Goal: Task Accomplishment & Management: Use online tool/utility

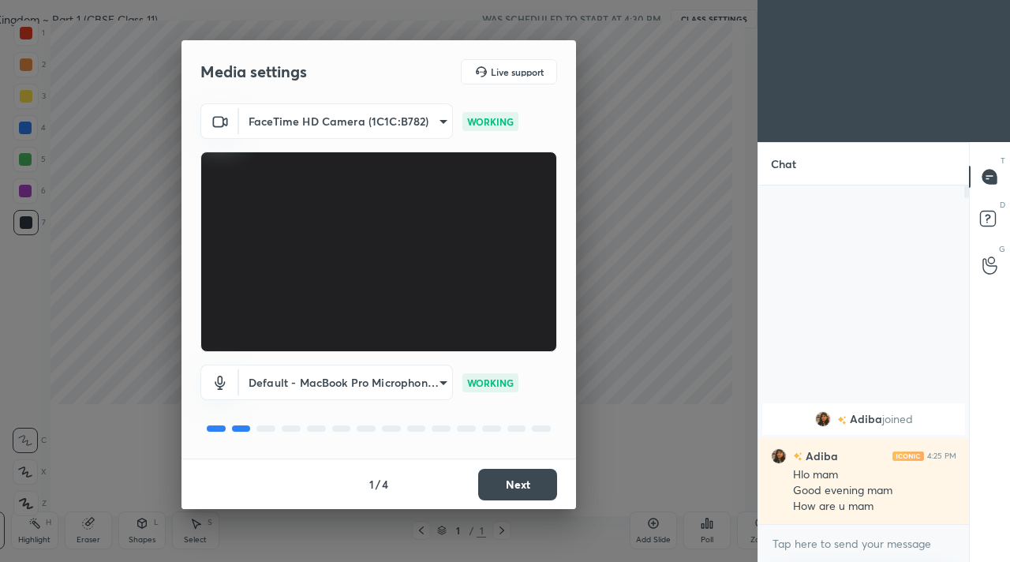
scroll to position [5, 6]
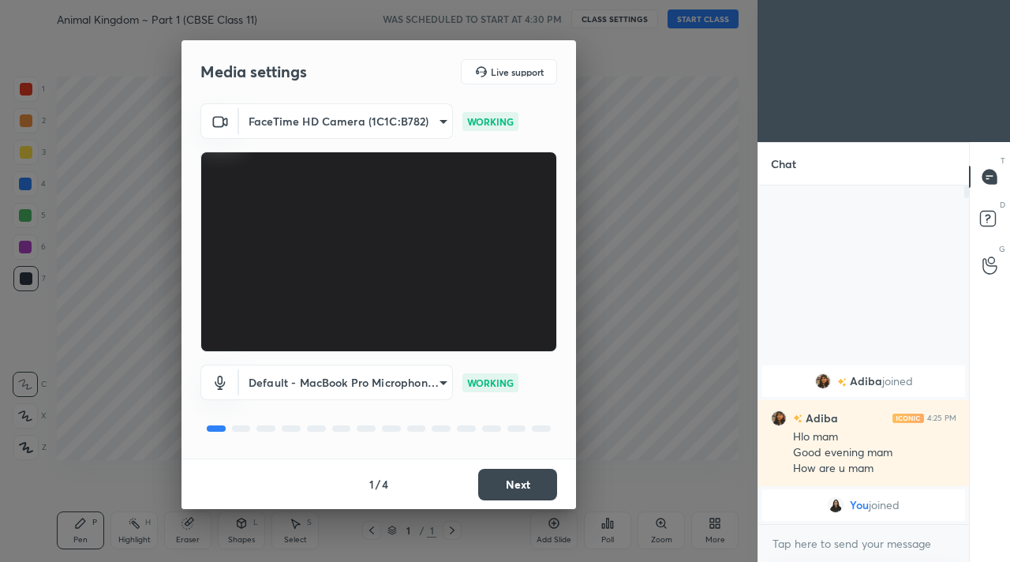
click at [510, 476] on button "Next" at bounding box center [517, 485] width 79 height 32
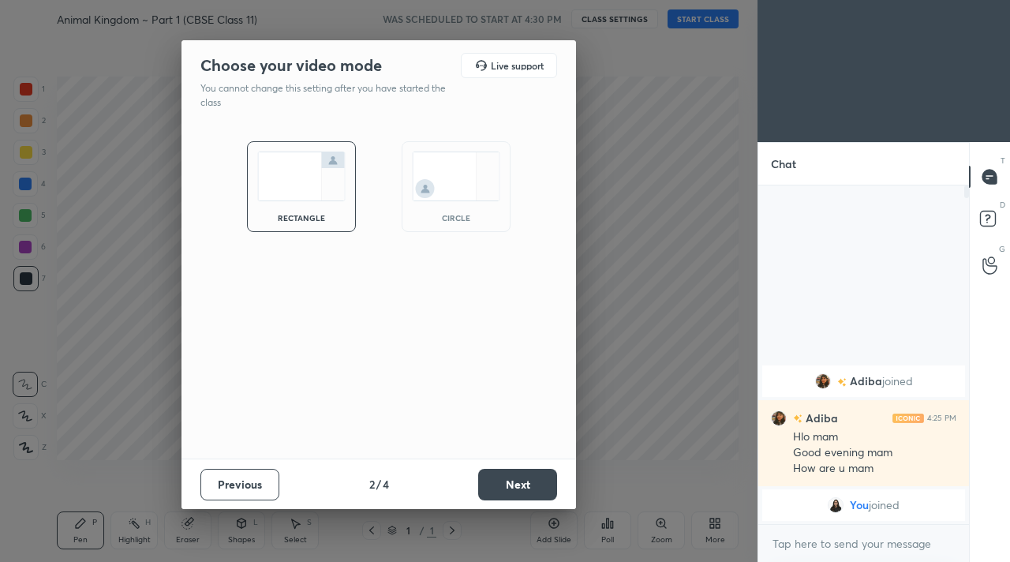
click at [510, 476] on button "Next" at bounding box center [517, 485] width 79 height 32
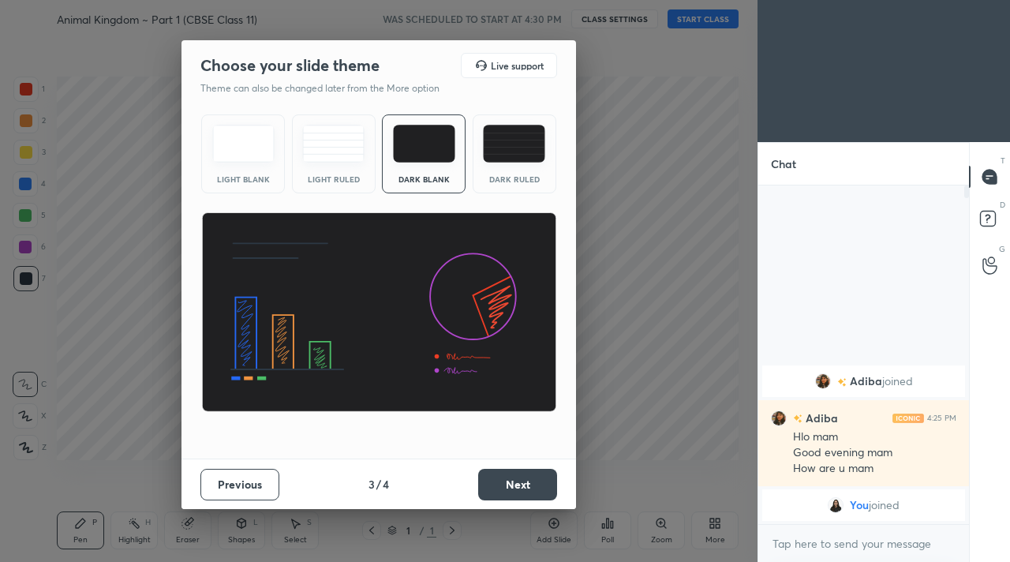
click at [510, 476] on button "Next" at bounding box center [517, 485] width 79 height 32
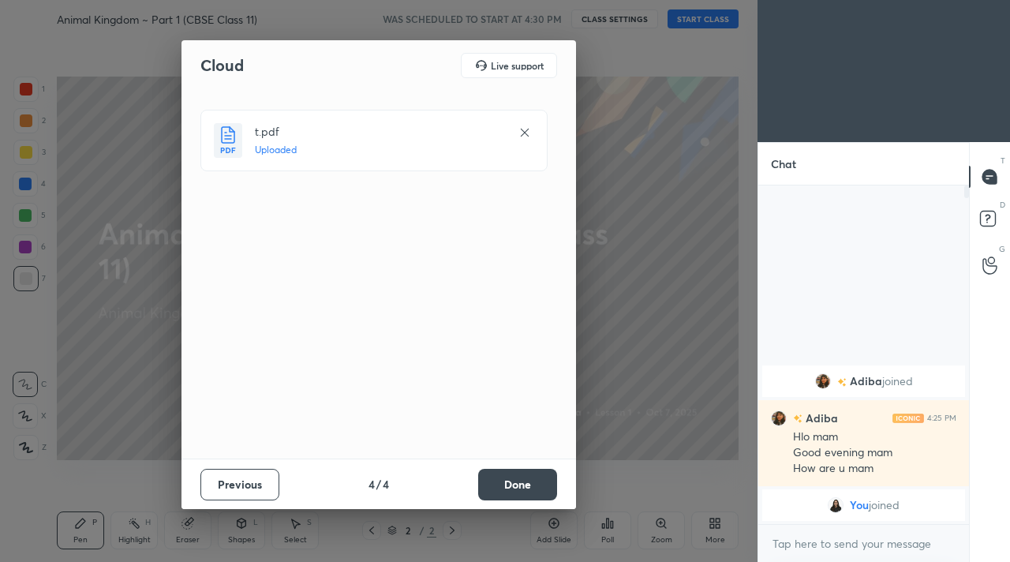
click at [514, 487] on button "Done" at bounding box center [517, 485] width 79 height 32
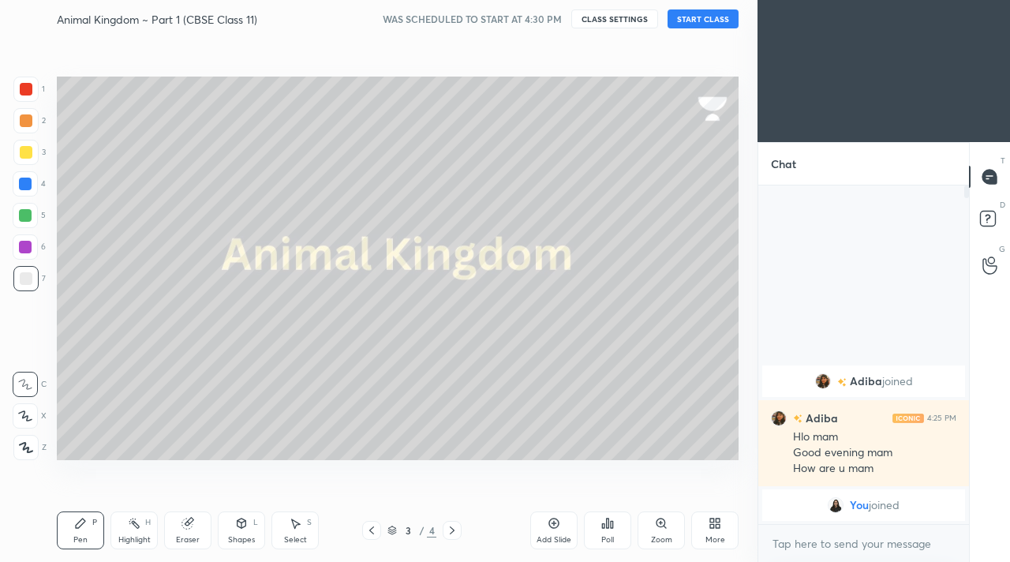
click at [500, 43] on div "Setting up your live class" at bounding box center [398, 268] width 695 height 461
click at [697, 19] on button "START CLASS" at bounding box center [703, 18] width 71 height 19
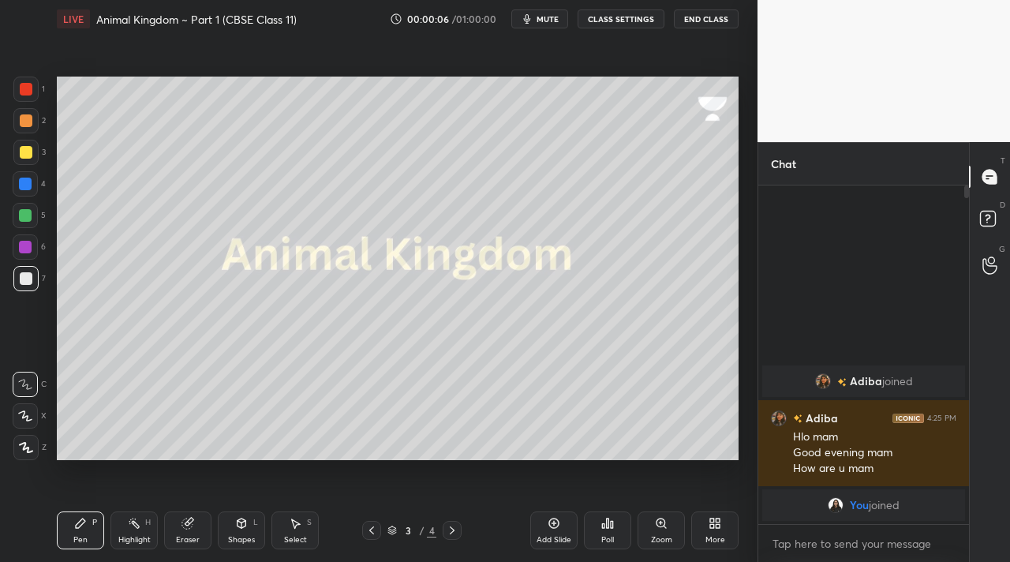
click at [25, 451] on div at bounding box center [25, 447] width 25 height 25
click at [227, 522] on div "Shapes L" at bounding box center [241, 530] width 47 height 38
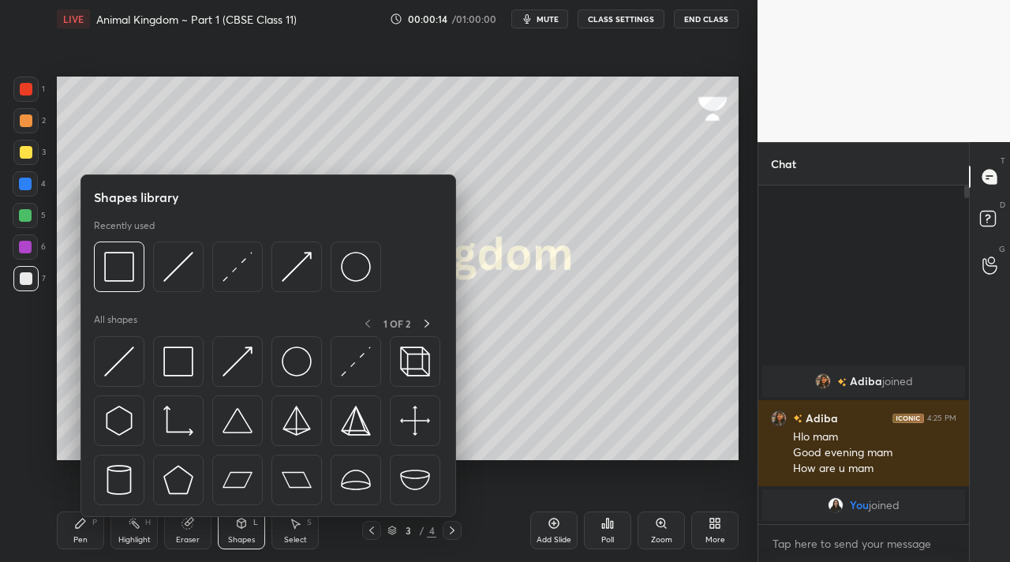
click at [26, 165] on div "1 2 3 4 5 6 7" at bounding box center [29, 187] width 33 height 221
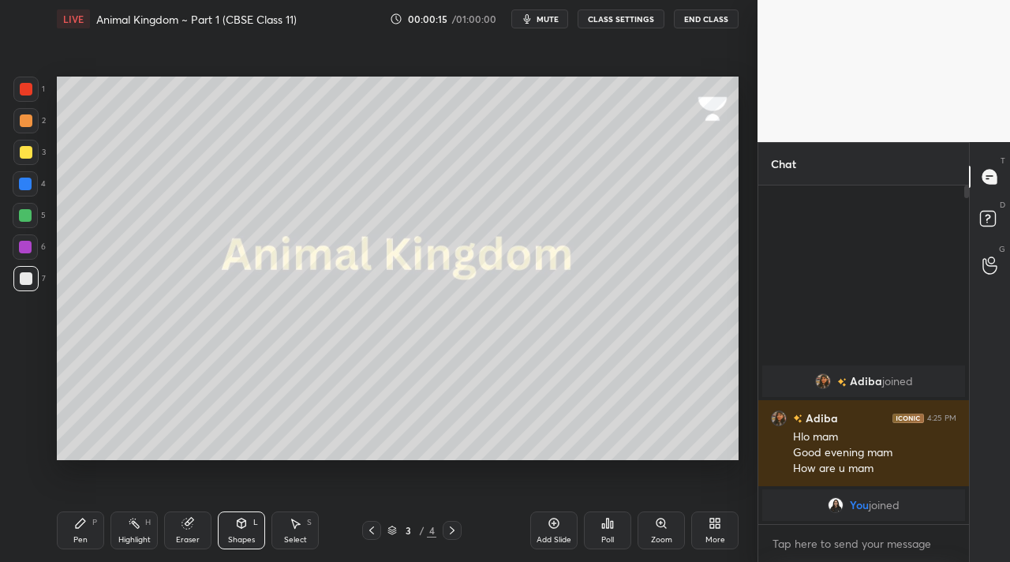
drag, startPoint x: 26, startPoint y: 155, endPoint x: 38, endPoint y: 153, distance: 12.1
click at [30, 155] on div at bounding box center [26, 152] width 13 height 13
click at [96, 523] on div "P" at bounding box center [94, 523] width 5 height 8
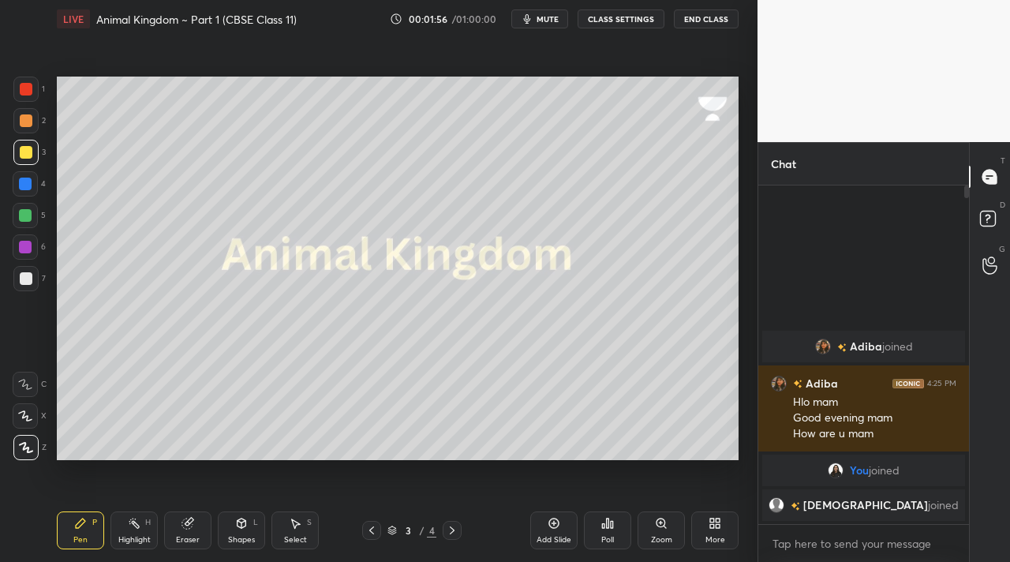
click at [451, 522] on div at bounding box center [452, 530] width 19 height 19
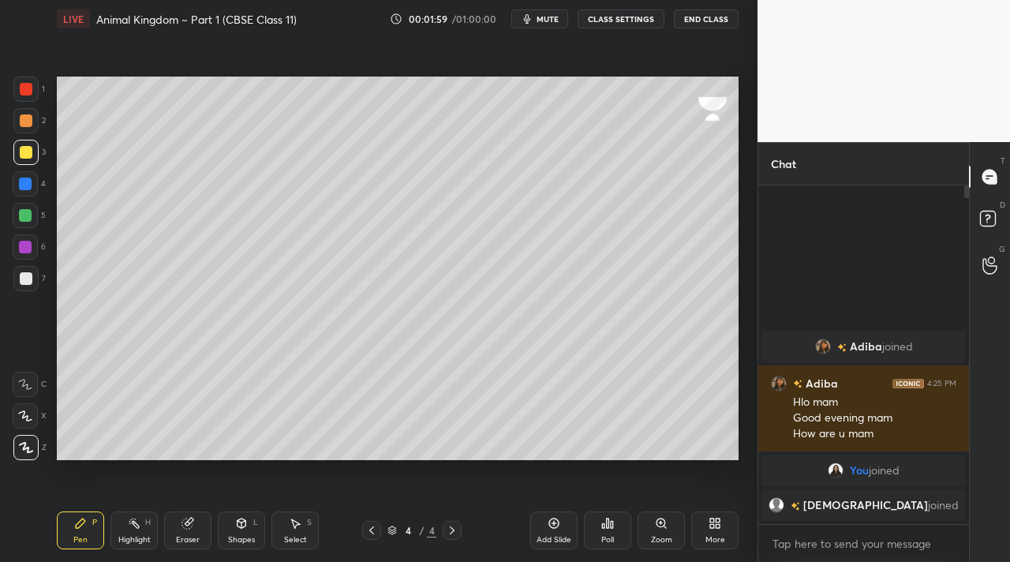
click at [36, 455] on div at bounding box center [25, 447] width 25 height 25
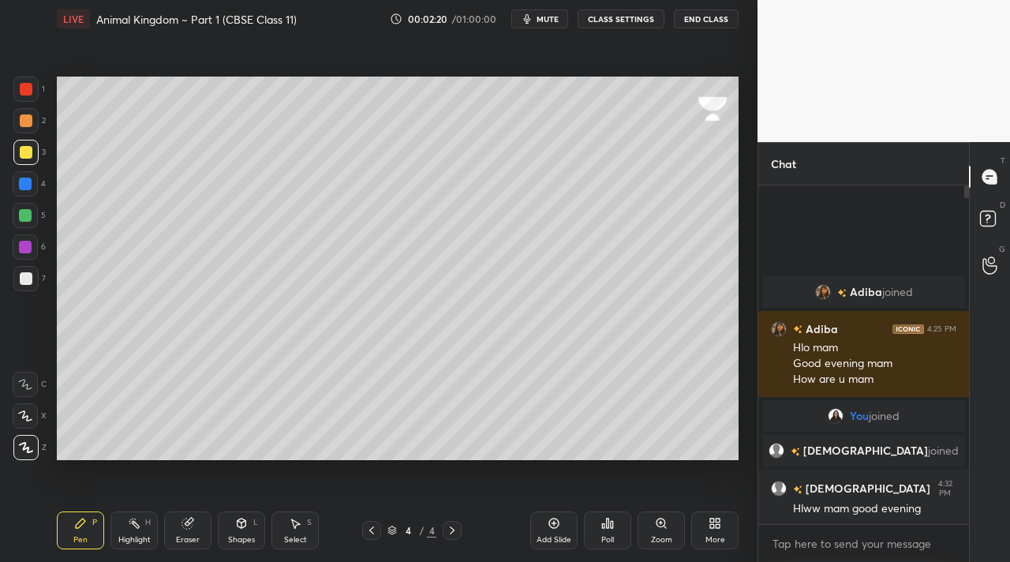
click at [35, 128] on div at bounding box center [25, 120] width 25 height 25
click at [243, 520] on icon at bounding box center [241, 523] width 13 height 13
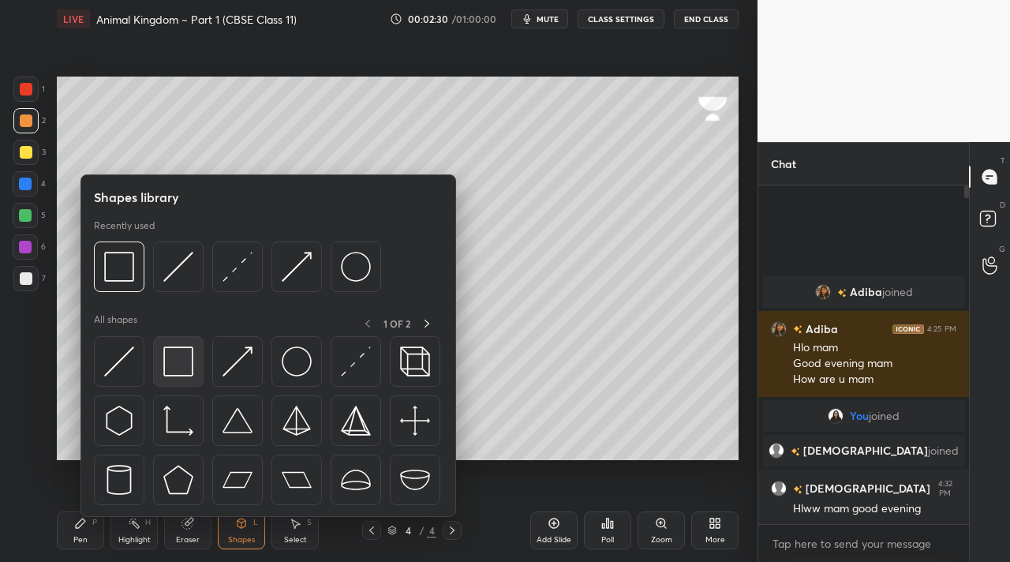
click at [196, 373] on div at bounding box center [178, 361] width 51 height 51
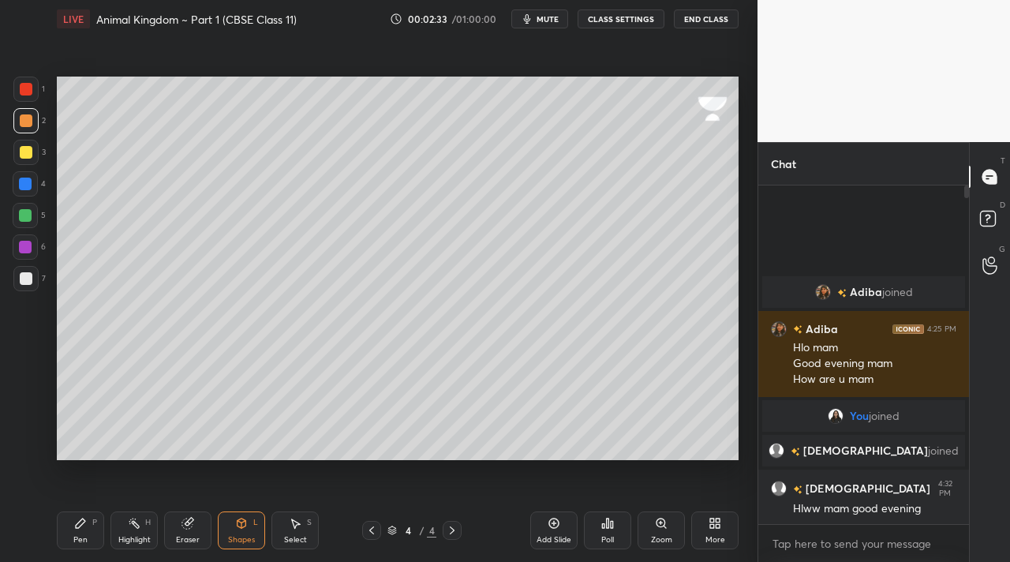
click at [137, 530] on div "Highlight H" at bounding box center [134, 530] width 47 height 38
click at [32, 283] on div at bounding box center [25, 278] width 25 height 25
click at [34, 152] on div at bounding box center [25, 152] width 25 height 25
click at [80, 519] on icon at bounding box center [80, 523] width 13 height 13
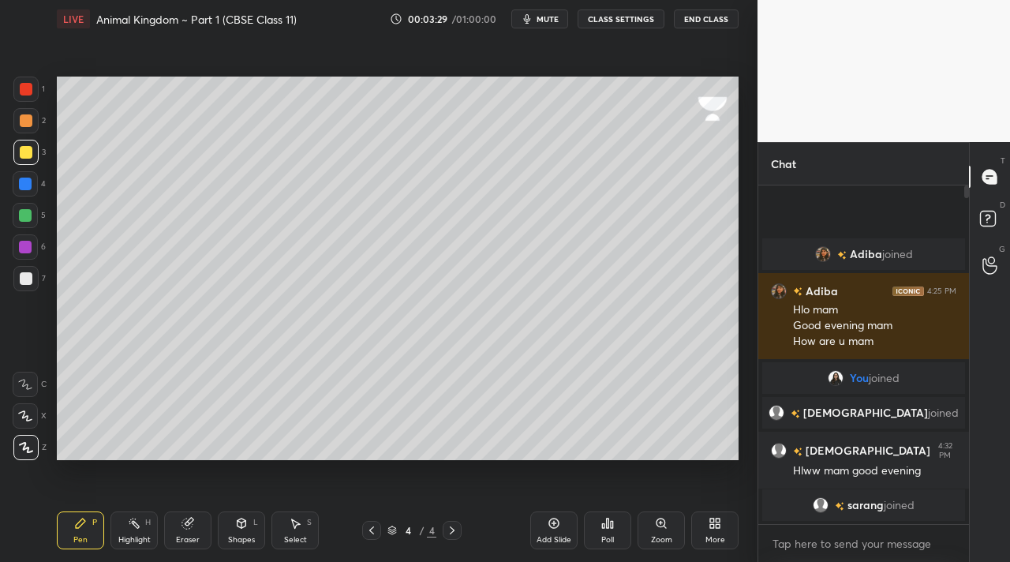
click at [141, 536] on div "Highlight" at bounding box center [134, 540] width 32 height 8
drag, startPoint x: 15, startPoint y: 443, endPoint x: 54, endPoint y: 422, distance: 44.2
click at [23, 440] on div at bounding box center [25, 447] width 25 height 25
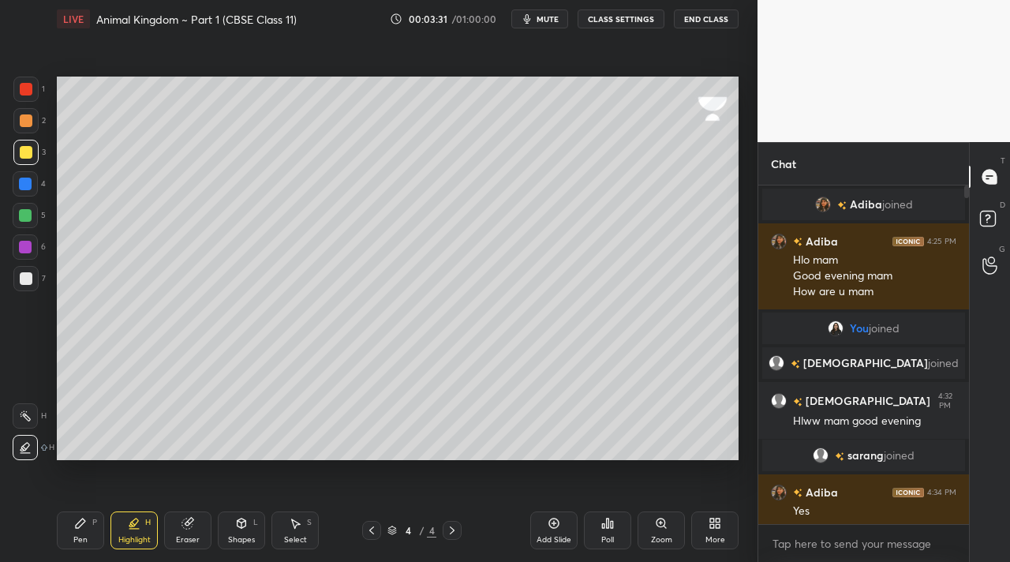
drag, startPoint x: 28, startPoint y: 288, endPoint x: 52, endPoint y: 283, distance: 24.1
click at [30, 288] on div at bounding box center [25, 278] width 25 height 25
drag, startPoint x: 28, startPoint y: 412, endPoint x: 28, endPoint y: 400, distance: 11.9
click at [31, 408] on div at bounding box center [25, 415] width 25 height 25
drag, startPoint x: 21, startPoint y: 234, endPoint x: 50, endPoint y: 234, distance: 29.2
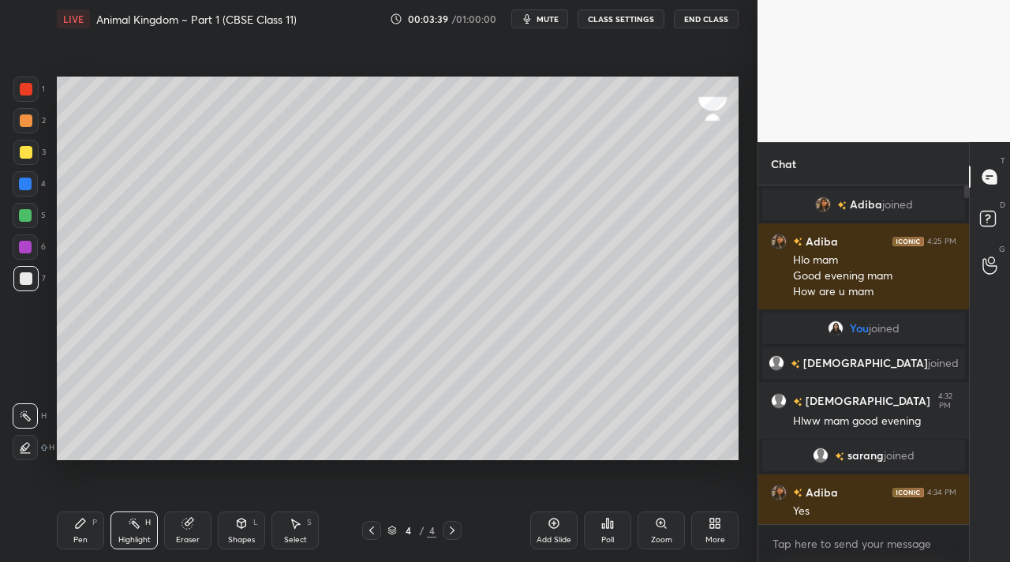
click at [21, 234] on div at bounding box center [25, 246] width 25 height 25
drag, startPoint x: 37, startPoint y: 216, endPoint x: 22, endPoint y: 208, distance: 17.3
click at [37, 216] on div "5" at bounding box center [29, 215] width 33 height 25
drag, startPoint x: 23, startPoint y: 208, endPoint x: 47, endPoint y: 213, distance: 24.3
click at [31, 209] on div at bounding box center [25, 215] width 25 height 25
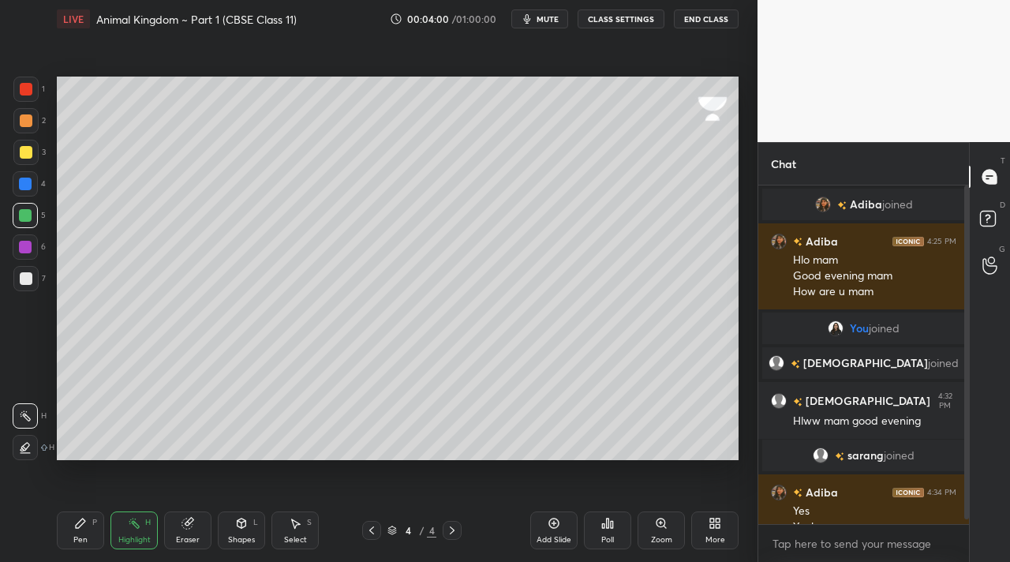
drag, startPoint x: 24, startPoint y: 289, endPoint x: 37, endPoint y: 308, distance: 23.2
click at [32, 287] on div at bounding box center [25, 278] width 25 height 25
drag, startPoint x: 89, startPoint y: 520, endPoint x: 87, endPoint y: 512, distance: 8.2
click at [88, 515] on div "Pen P" at bounding box center [80, 530] width 47 height 38
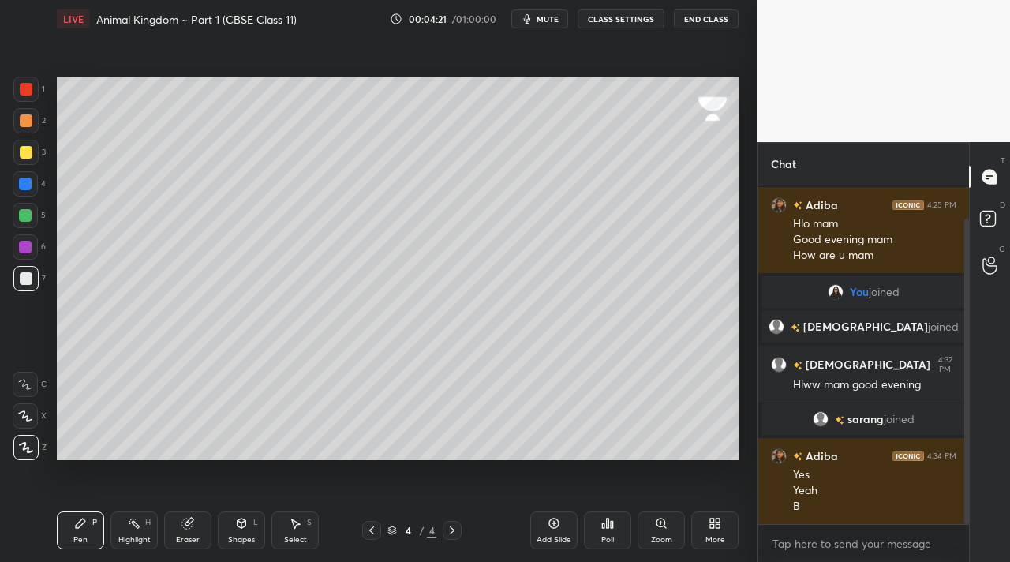
scroll to position [91, 0]
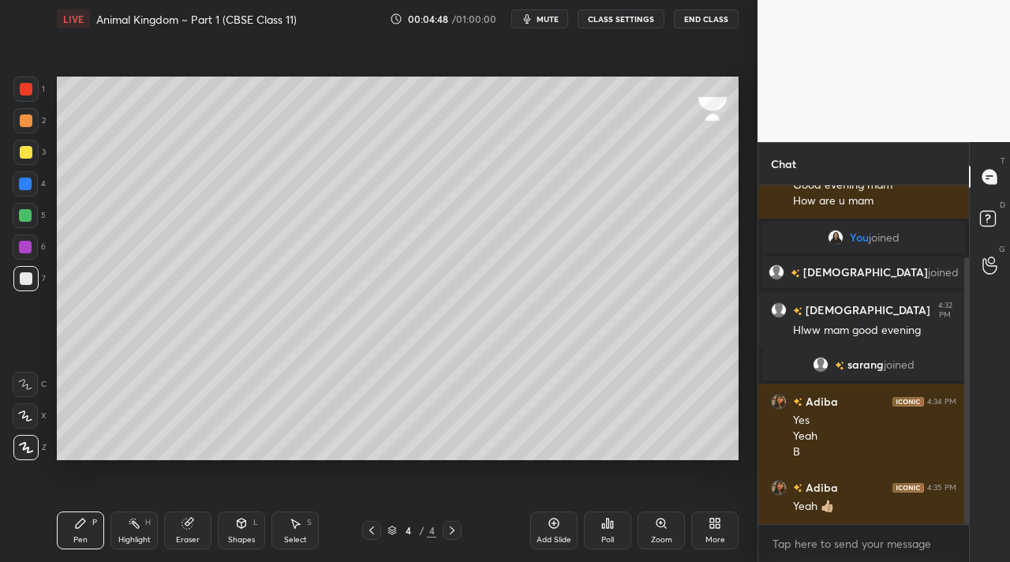
click at [139, 530] on div "Highlight H" at bounding box center [134, 530] width 47 height 38
drag, startPoint x: 27, startPoint y: 184, endPoint x: 52, endPoint y: 182, distance: 25.3
click at [26, 183] on div at bounding box center [25, 184] width 13 height 13
drag, startPoint x: 549, startPoint y: 528, endPoint x: 536, endPoint y: 501, distance: 30.0
click at [550, 526] on icon at bounding box center [554, 523] width 13 height 13
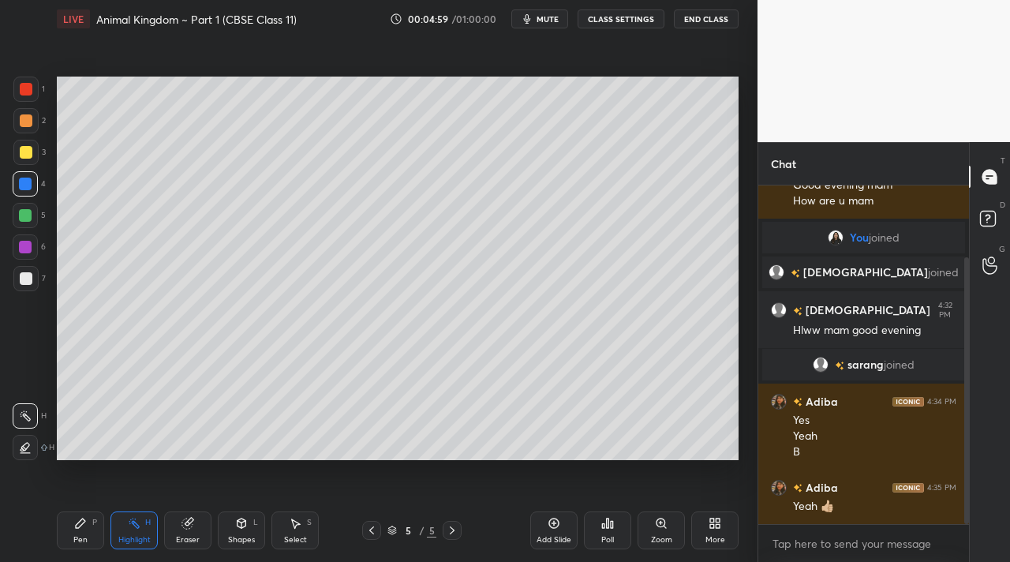
click at [99, 531] on div "Pen P" at bounding box center [80, 530] width 47 height 38
click at [39, 129] on div "2" at bounding box center [29, 120] width 32 height 25
click at [371, 525] on icon at bounding box center [371, 530] width 13 height 13
click at [29, 101] on div "1" at bounding box center [29, 93] width 32 height 32
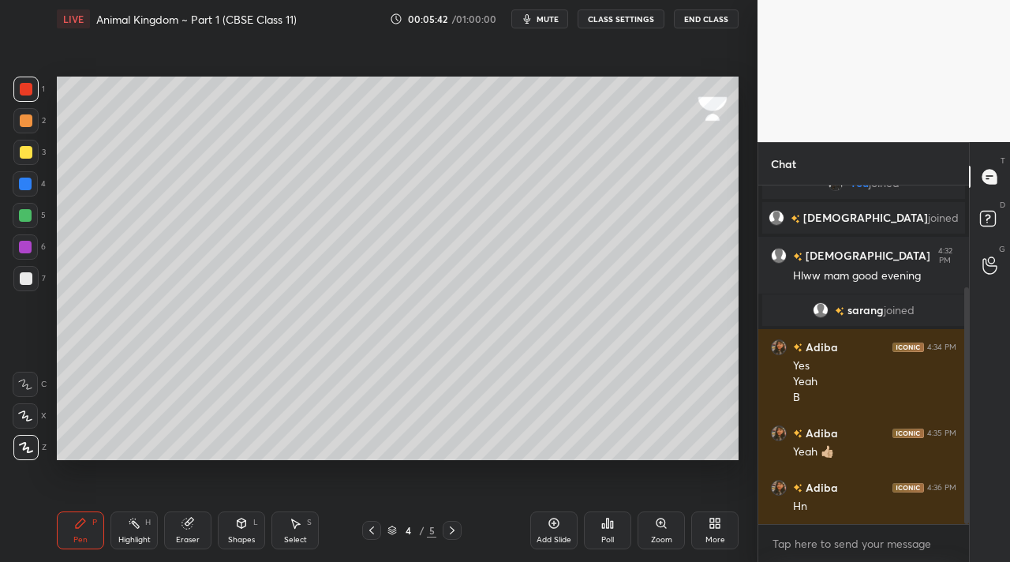
click at [449, 531] on icon at bounding box center [452, 530] width 13 height 13
click at [245, 541] on div "Shapes" at bounding box center [241, 540] width 27 height 8
drag, startPoint x: 26, startPoint y: 126, endPoint x: 52, endPoint y: 160, distance: 43.4
click at [28, 127] on div at bounding box center [25, 120] width 25 height 25
click at [252, 533] on div "Shapes L" at bounding box center [241, 530] width 47 height 38
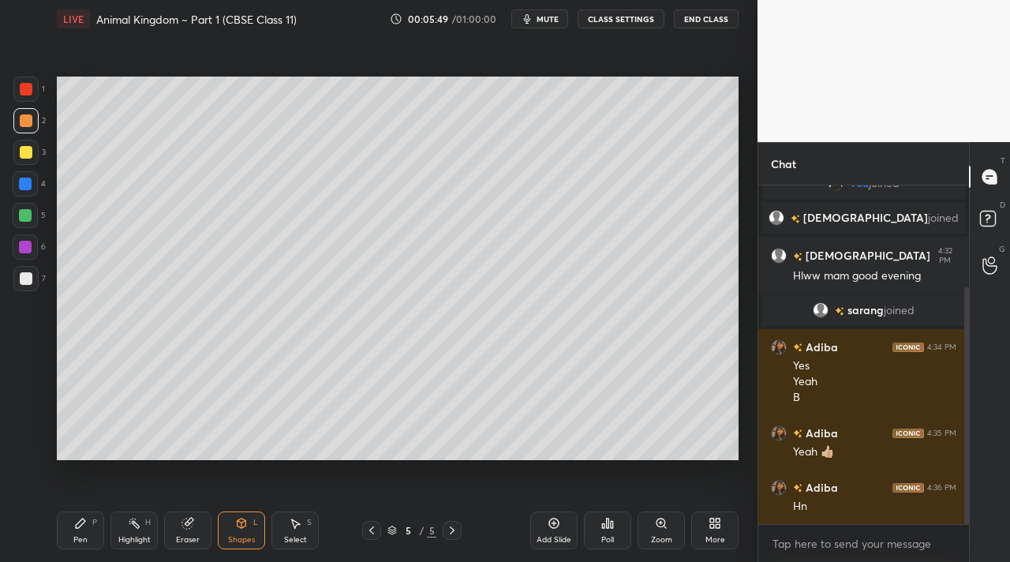
click at [77, 528] on div "Pen P" at bounding box center [80, 530] width 47 height 38
click at [246, 531] on div "Shapes L" at bounding box center [241, 530] width 47 height 38
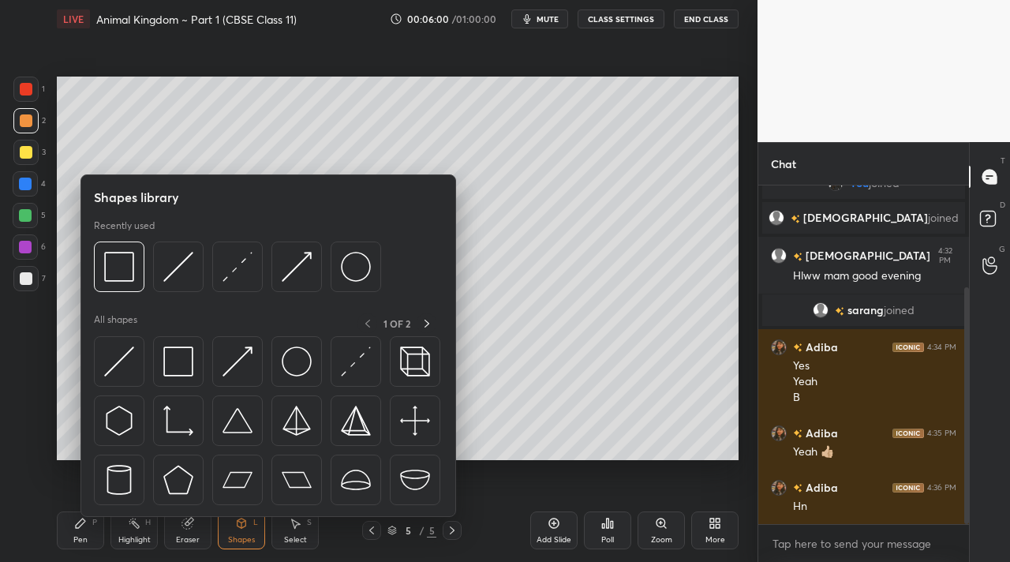
click at [22, 151] on div at bounding box center [26, 152] width 13 height 13
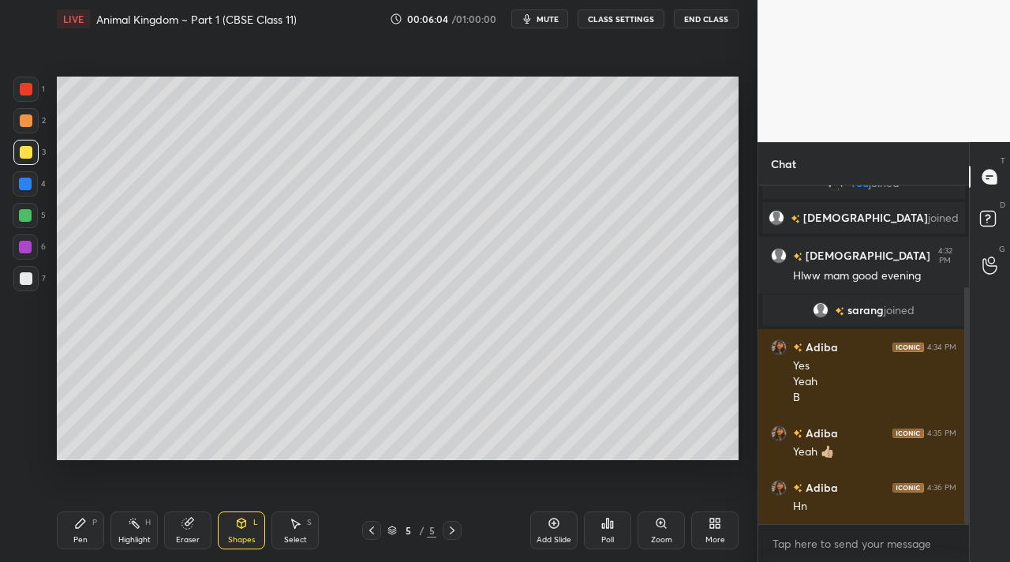
click at [214, 530] on div "Pen P Highlight H Eraser Shapes L Select S" at bounding box center [175, 530] width 237 height 38
click at [241, 528] on div "Shapes L" at bounding box center [241, 530] width 47 height 38
drag, startPoint x: 223, startPoint y: 540, endPoint x: 232, endPoint y: 518, distance: 23.7
click at [227, 537] on div "Shapes L" at bounding box center [241, 530] width 47 height 38
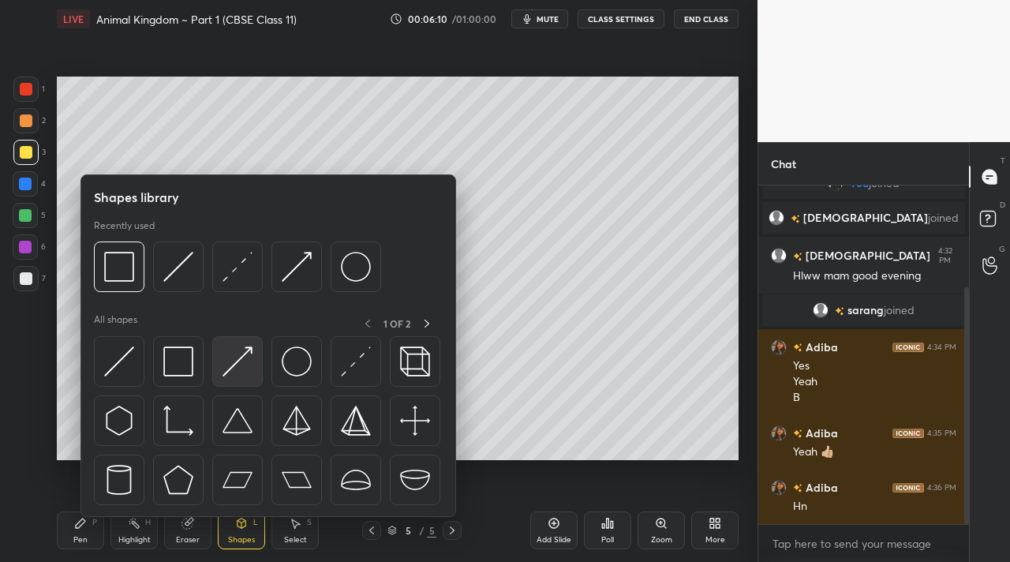
click at [230, 358] on img at bounding box center [238, 362] width 30 height 30
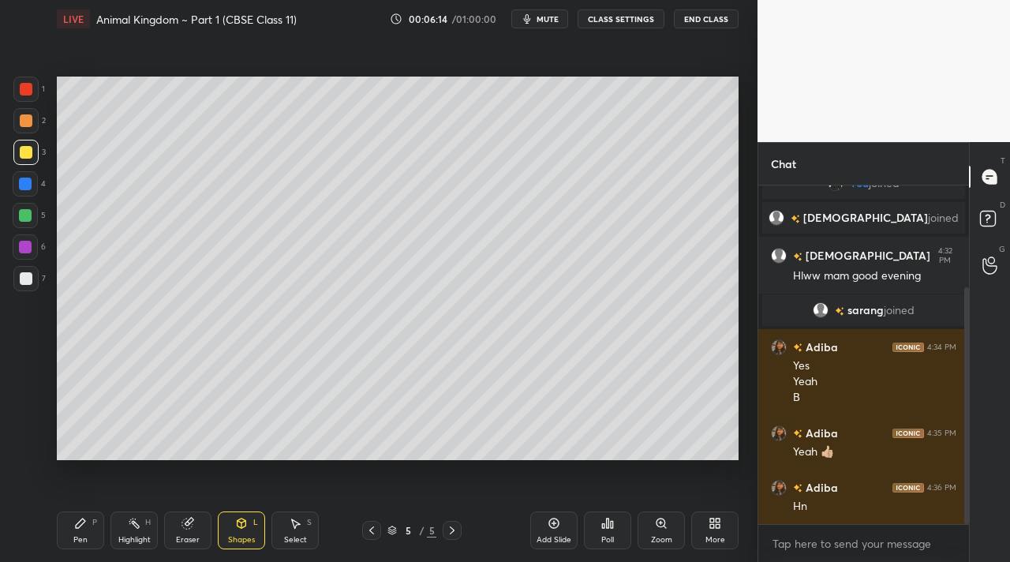
click at [84, 538] on div "Pen" at bounding box center [80, 540] width 14 height 8
drag, startPoint x: 30, startPoint y: 277, endPoint x: 36, endPoint y: 268, distance: 10.3
click at [30, 277] on div at bounding box center [26, 278] width 13 height 13
click at [129, 523] on icon at bounding box center [134, 523] width 13 height 13
drag, startPoint x: 79, startPoint y: 535, endPoint x: 73, endPoint y: 491, distance: 44.5
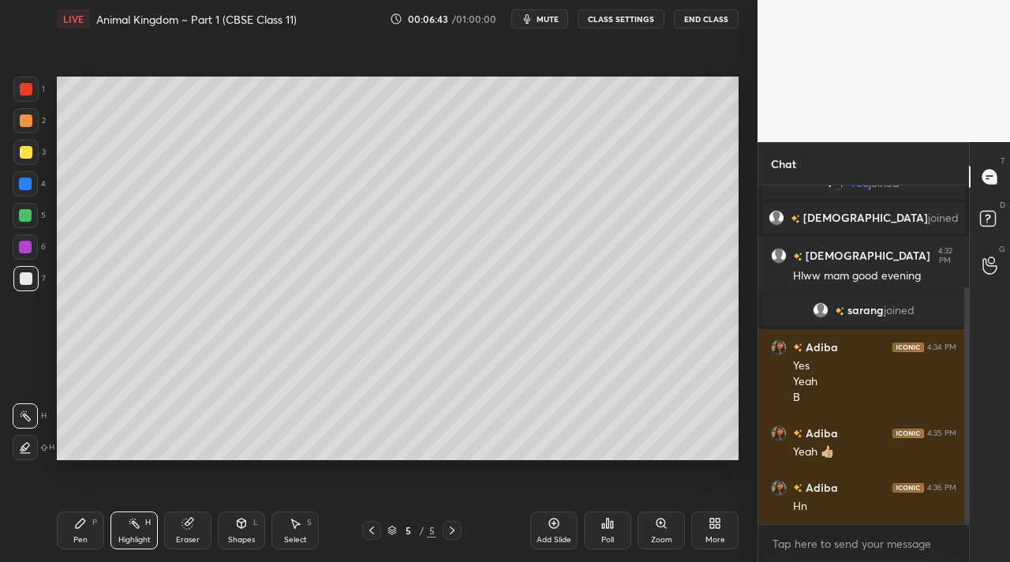
click at [76, 527] on div "Pen P" at bounding box center [80, 530] width 47 height 38
click at [30, 224] on div at bounding box center [25, 215] width 25 height 25
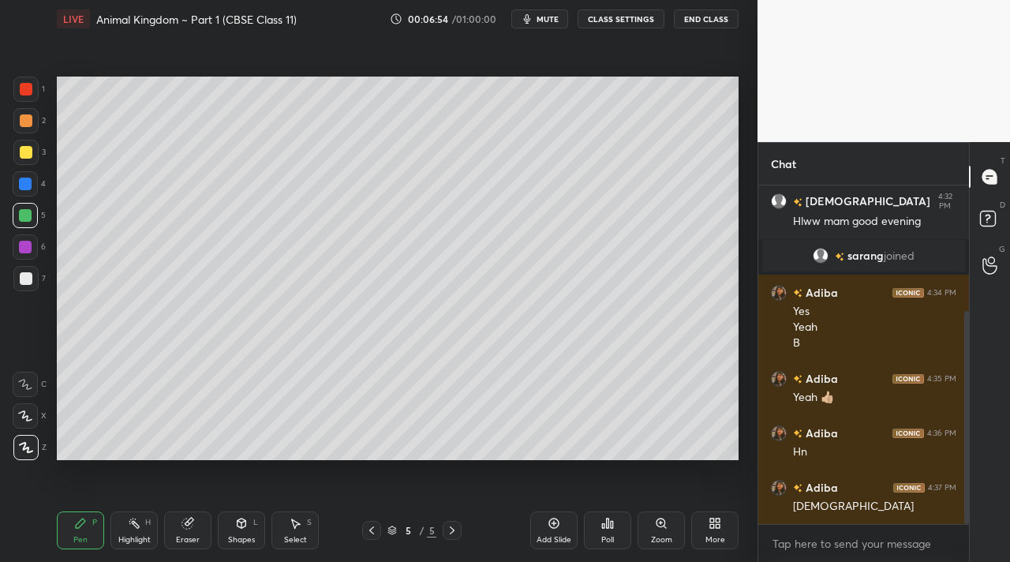
click at [174, 530] on div "Eraser" at bounding box center [187, 530] width 47 height 38
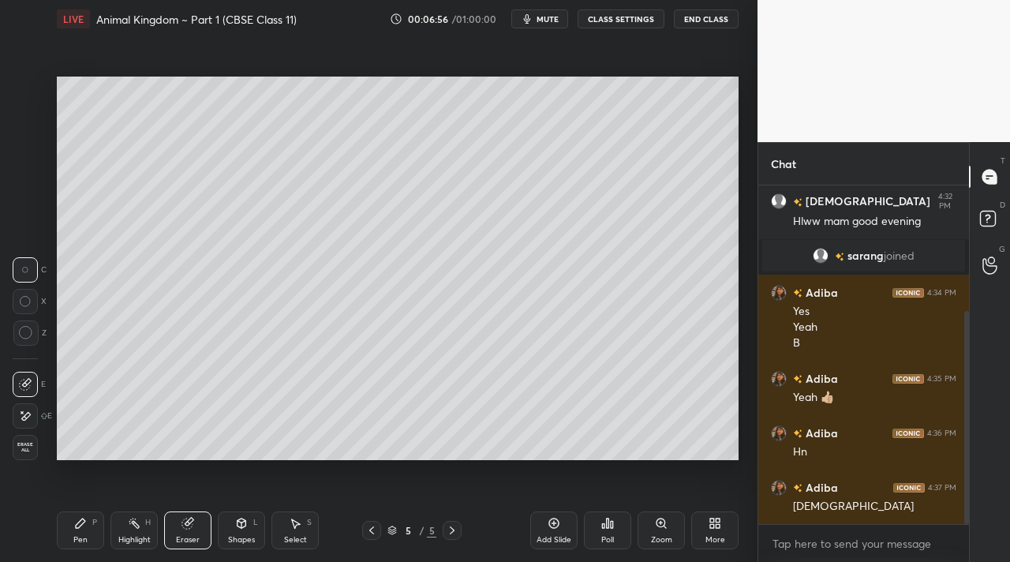
drag, startPoint x: 230, startPoint y: 536, endPoint x: 231, endPoint y: 521, distance: 15.1
click at [233, 536] on div "Shapes" at bounding box center [241, 540] width 27 height 8
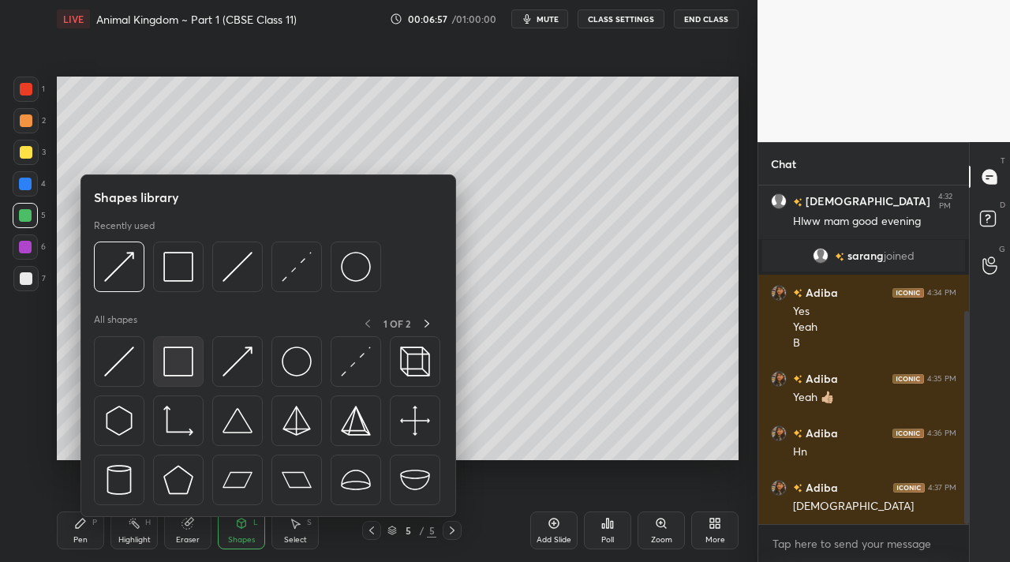
click at [184, 377] on div at bounding box center [178, 361] width 51 height 51
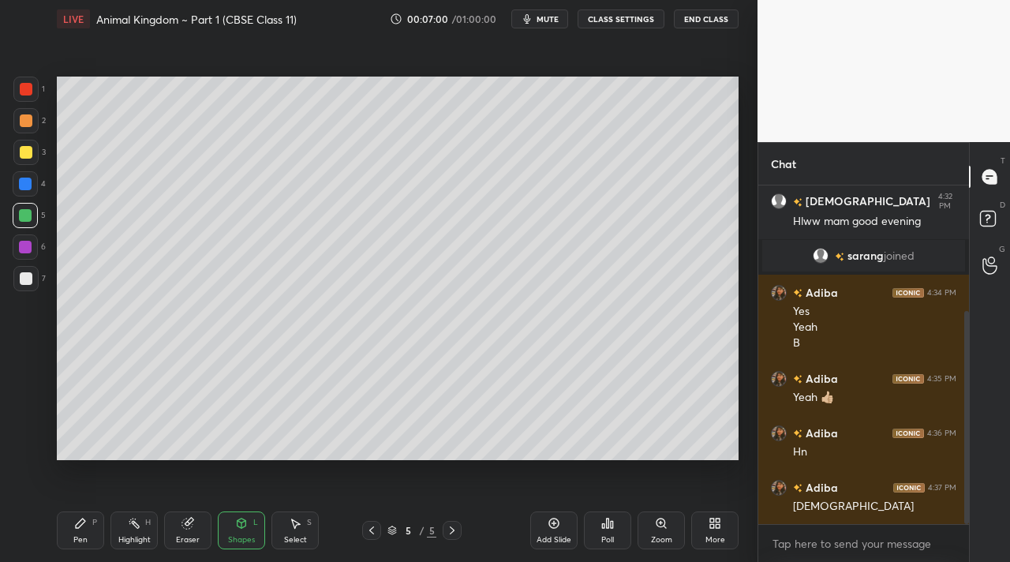
drag, startPoint x: 84, startPoint y: 526, endPoint x: 81, endPoint y: 513, distance: 13.6
click at [84, 524] on icon at bounding box center [80, 523] width 13 height 13
click at [227, 537] on div "Shapes L" at bounding box center [241, 530] width 47 height 38
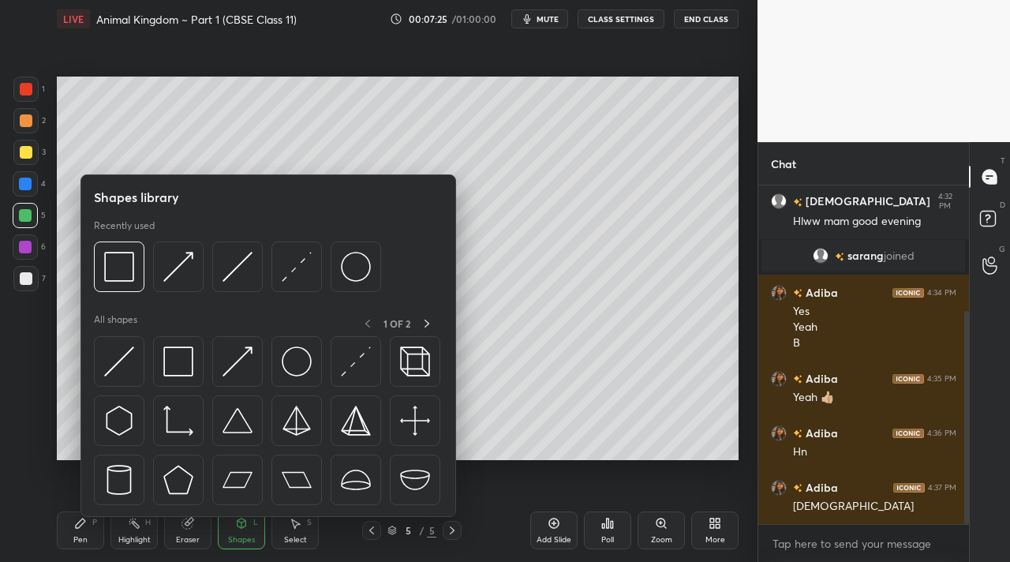
click at [29, 222] on div at bounding box center [25, 215] width 25 height 25
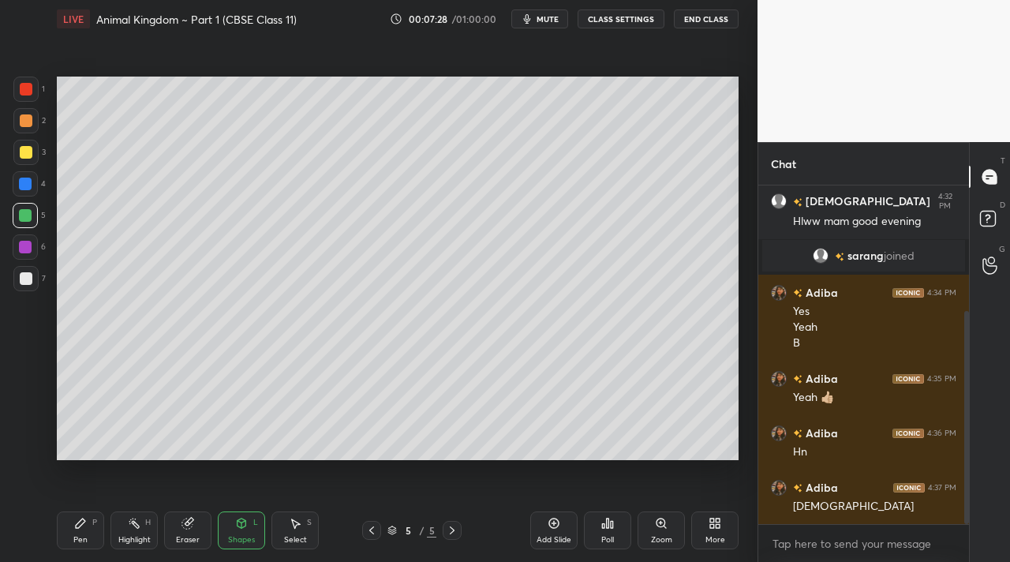
click at [125, 525] on div "Highlight H" at bounding box center [134, 530] width 47 height 38
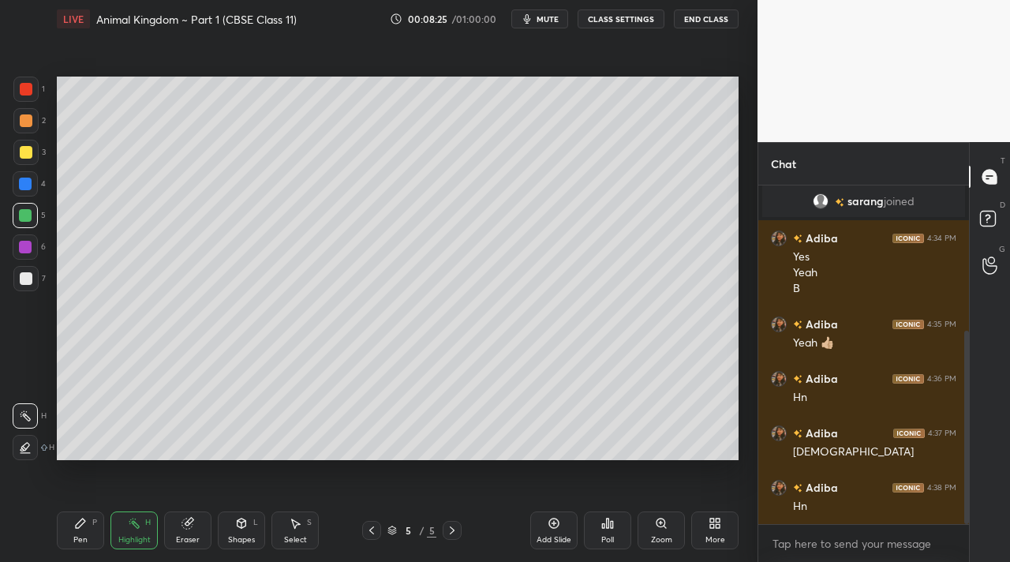
click at [447, 532] on icon at bounding box center [452, 530] width 13 height 13
drag, startPoint x: 556, startPoint y: 538, endPoint x: 534, endPoint y: 514, distance: 32.9
click at [559, 533] on div "Add Slide" at bounding box center [553, 530] width 47 height 38
drag, startPoint x: 28, startPoint y: 159, endPoint x: 37, endPoint y: 190, distance: 32.0
click at [28, 160] on div at bounding box center [25, 152] width 25 height 25
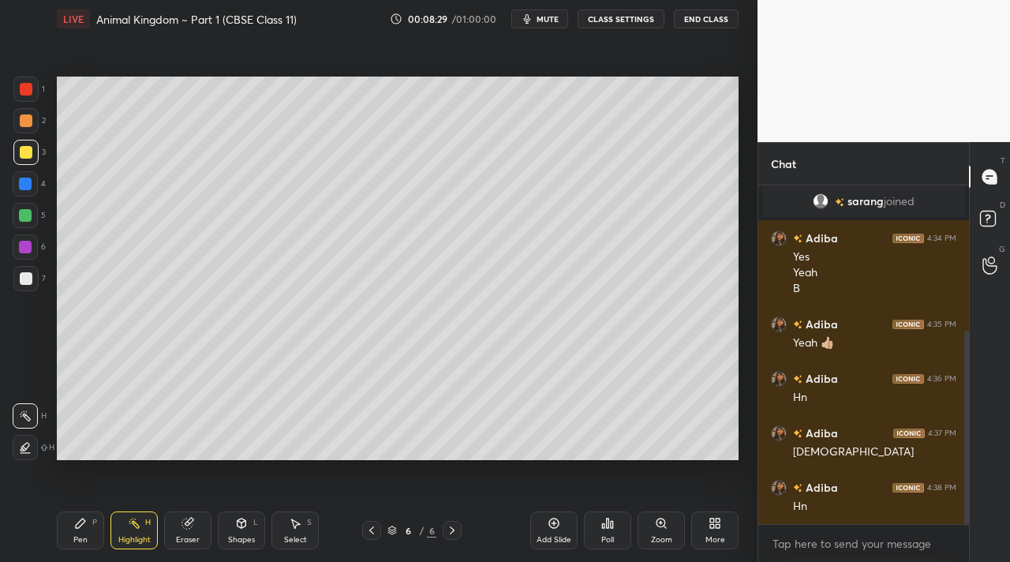
drag, startPoint x: 88, startPoint y: 520, endPoint x: 77, endPoint y: 508, distance: 16.8
click at [88, 520] on div "Pen P" at bounding box center [80, 530] width 47 height 38
click at [29, 223] on div at bounding box center [25, 215] width 25 height 25
click at [374, 528] on icon at bounding box center [371, 530] width 13 height 13
drag, startPoint x: 124, startPoint y: 545, endPoint x: 130, endPoint y: 515, distance: 30.7
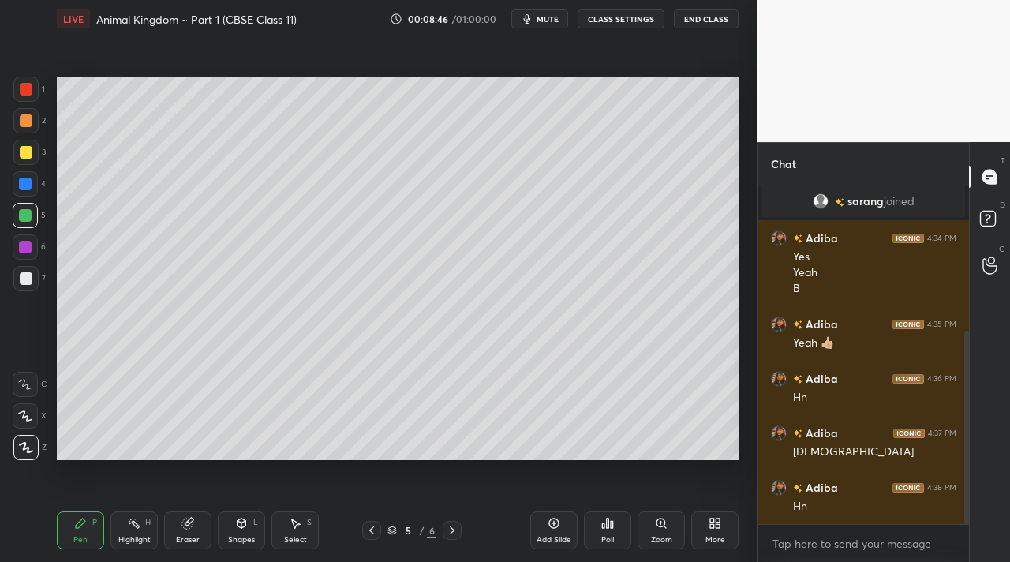
click at [127, 543] on div "Highlight" at bounding box center [134, 540] width 32 height 8
click at [448, 524] on icon at bounding box center [452, 530] width 13 height 13
drag, startPoint x: 82, startPoint y: 541, endPoint x: 80, endPoint y: 491, distance: 49.8
click at [83, 531] on div "Pen P" at bounding box center [80, 530] width 47 height 38
drag, startPoint x: 28, startPoint y: 279, endPoint x: 46, endPoint y: 251, distance: 33.7
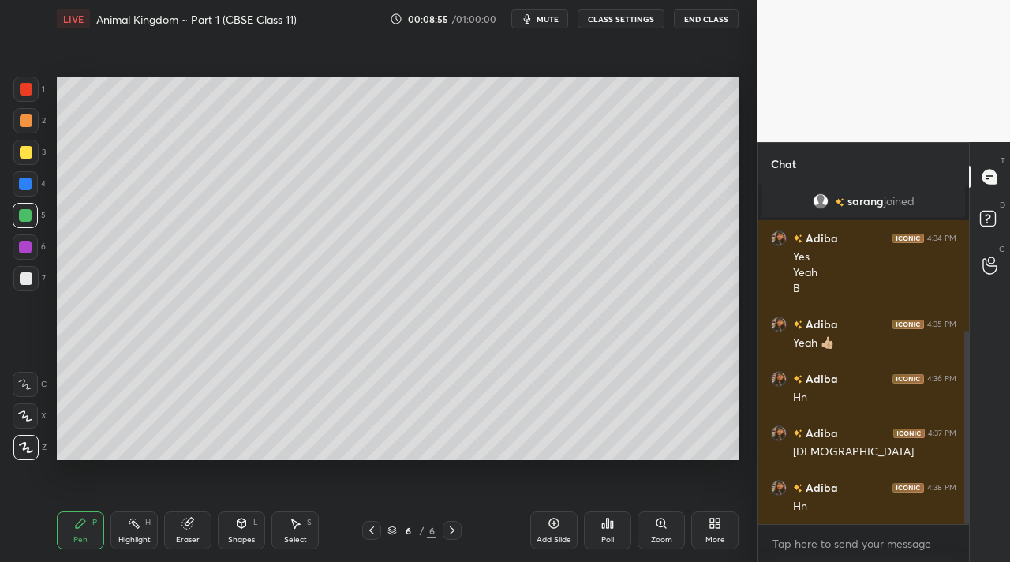
click at [30, 277] on div at bounding box center [26, 278] width 13 height 13
click at [36, 220] on div at bounding box center [25, 215] width 25 height 25
click at [228, 512] on div "Shapes L" at bounding box center [241, 530] width 47 height 38
drag, startPoint x: 28, startPoint y: 153, endPoint x: 42, endPoint y: 166, distance: 19.0
click at [32, 152] on div at bounding box center [25, 152] width 25 height 25
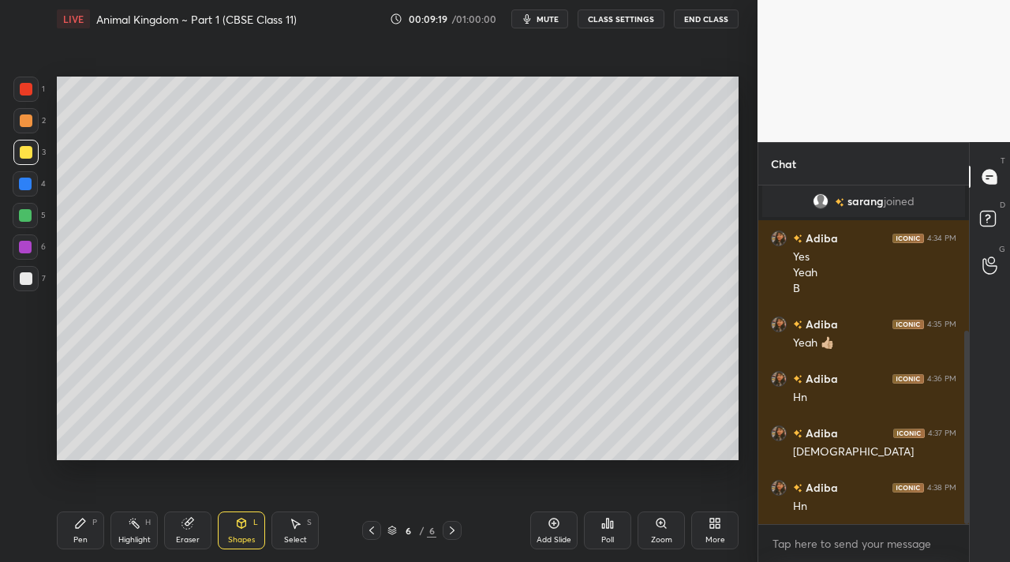
drag, startPoint x: 31, startPoint y: 121, endPoint x: 38, endPoint y: 130, distance: 11.8
click at [32, 122] on div at bounding box center [25, 120] width 25 height 25
click at [90, 526] on div "Pen P" at bounding box center [80, 530] width 47 height 38
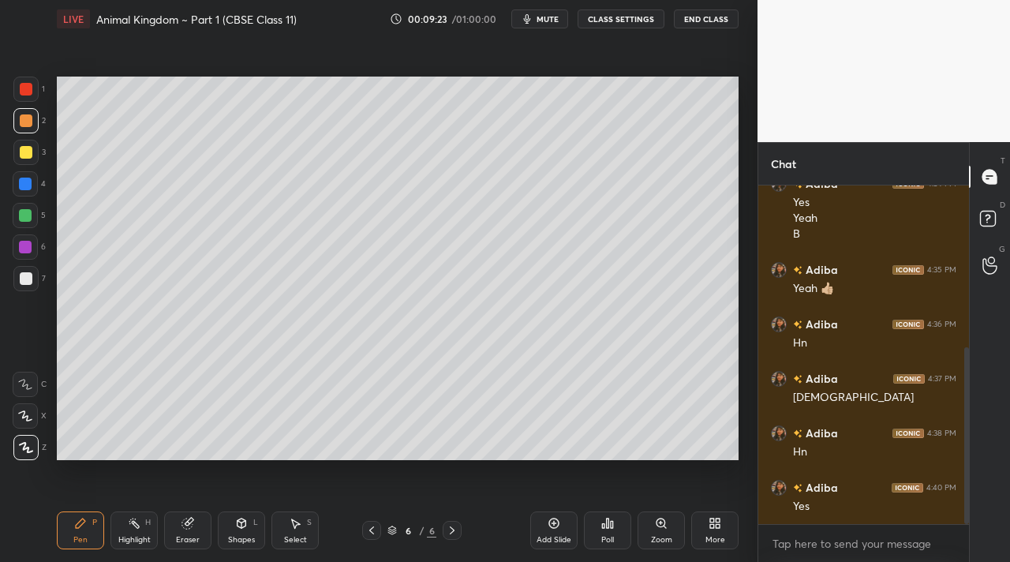
click at [26, 84] on div at bounding box center [26, 89] width 13 height 13
drag, startPoint x: 133, startPoint y: 523, endPoint x: 107, endPoint y: 483, distance: 47.3
click at [135, 518] on icon at bounding box center [134, 523] width 13 height 13
click at [28, 220] on div at bounding box center [25, 215] width 13 height 13
click at [88, 528] on div "Pen P" at bounding box center [80, 530] width 47 height 38
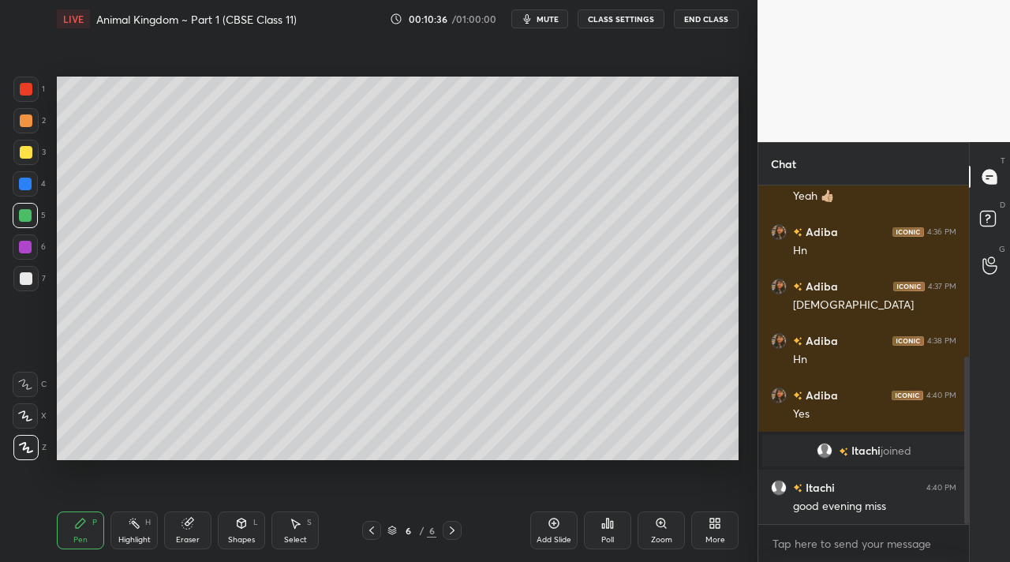
scroll to position [402, 0]
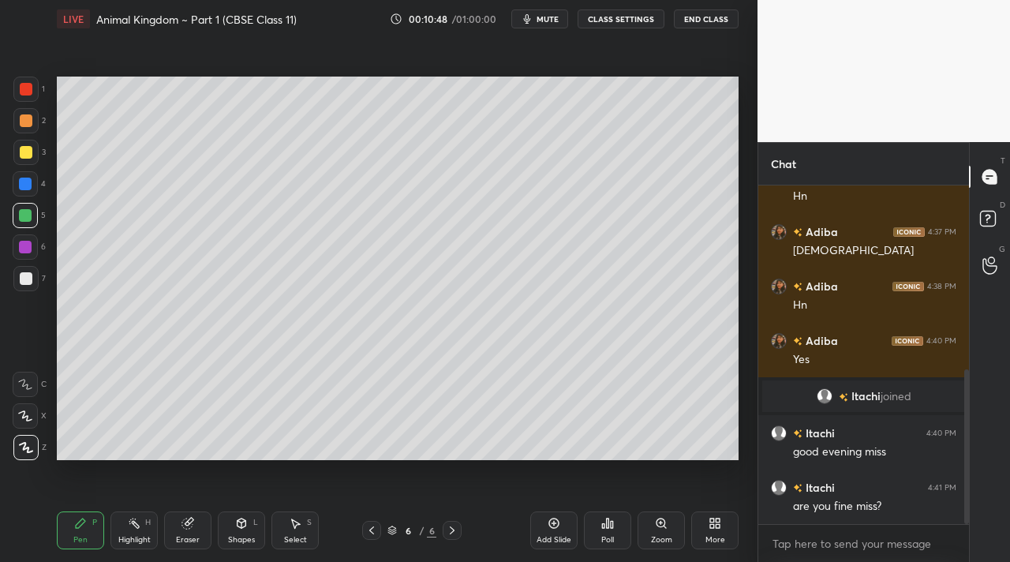
click at [513, 479] on div "Setting up your live class Poll for secs No correct answer Start poll" at bounding box center [398, 268] width 695 height 461
click at [522, 481] on div "Setting up your live class Poll for secs No correct answer Start poll" at bounding box center [398, 268] width 695 height 461
drag, startPoint x: 515, startPoint y: 470, endPoint x: 516, endPoint y: 483, distance: 13.4
click at [517, 485] on div "Setting up your live class Poll for secs No correct answer Start poll" at bounding box center [398, 268] width 695 height 461
drag, startPoint x: 489, startPoint y: 465, endPoint x: 450, endPoint y: 463, distance: 39.5
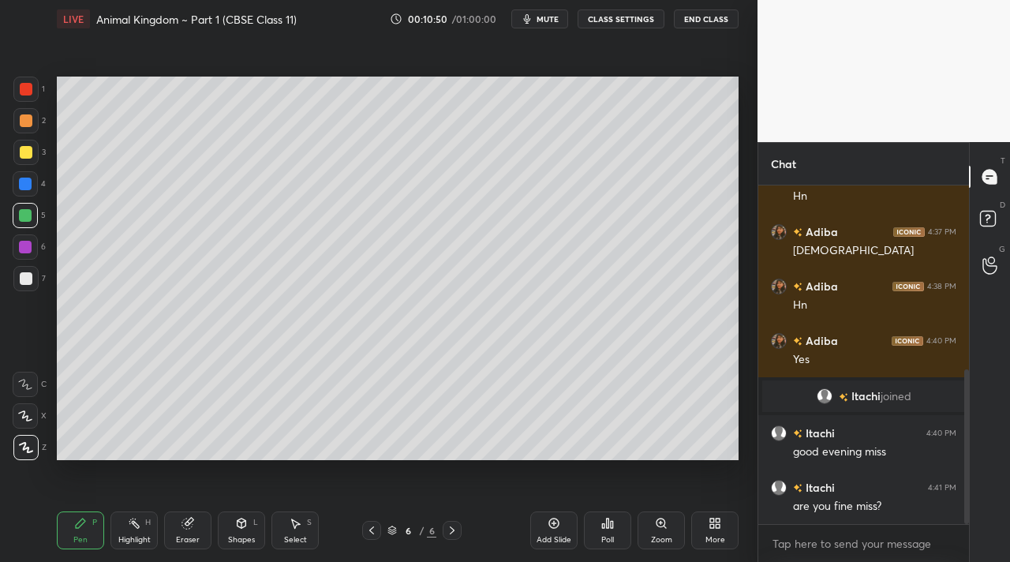
click at [434, 468] on div "Setting up your live class Poll for secs No correct answer Start poll" at bounding box center [398, 268] width 695 height 461
click at [433, 462] on div "Setting up your live class Poll for secs No correct answer Start poll" at bounding box center [398, 268] width 695 height 461
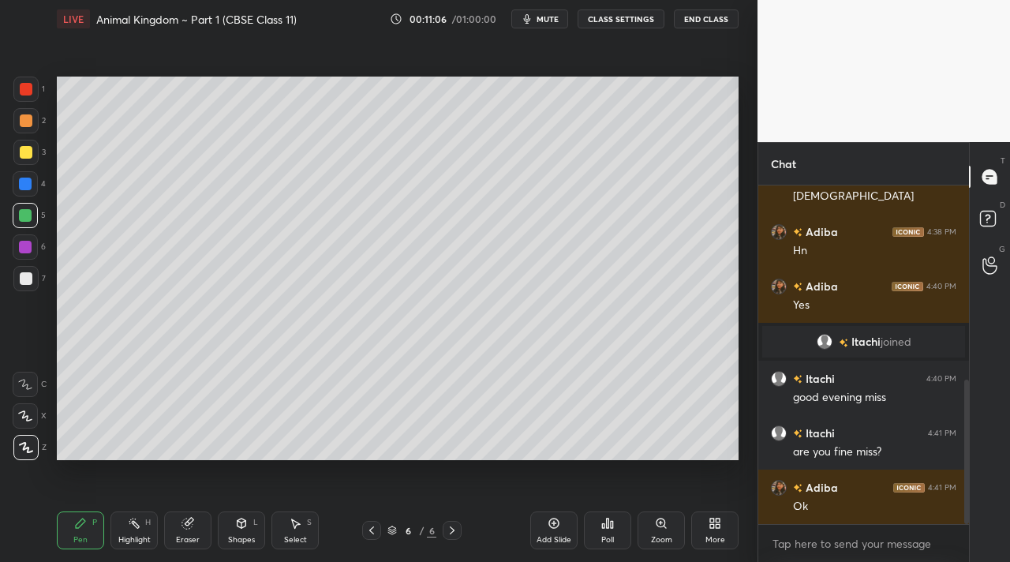
drag, startPoint x: 128, startPoint y: 533, endPoint x: 119, endPoint y: 475, distance: 58.3
click at [132, 526] on div "Highlight H" at bounding box center [134, 530] width 47 height 38
click at [28, 289] on div at bounding box center [25, 278] width 25 height 25
click at [20, 159] on div at bounding box center [25, 152] width 25 height 25
click at [39, 153] on div "1 2 3 4 5 6 7" at bounding box center [29, 187] width 33 height 221
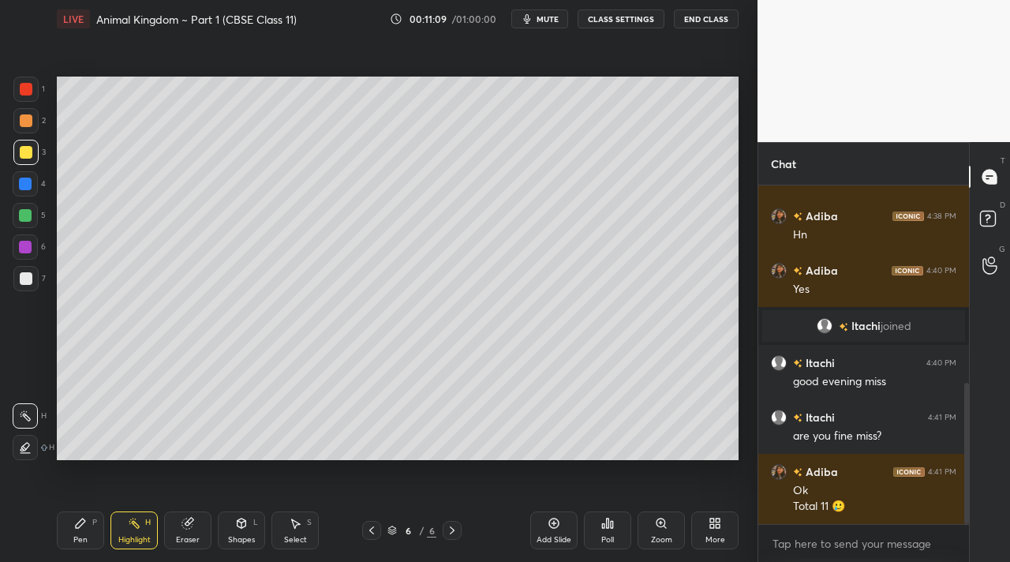
scroll to position [526, 0]
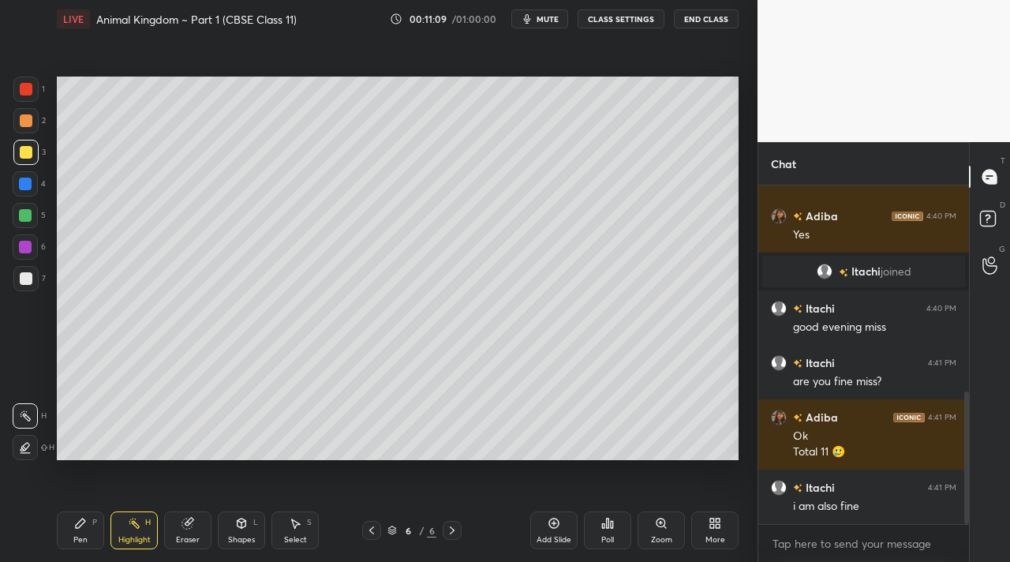
click at [218, 70] on div "Setting up your live class Poll for secs No correct answer Start poll" at bounding box center [398, 268] width 695 height 461
click at [508, 474] on div "Setting up your live class Poll for secs No correct answer Start poll" at bounding box center [398, 268] width 695 height 461
click at [475, 466] on div "Setting up your live class Poll for secs No correct answer Start poll" at bounding box center [398, 268] width 695 height 461
drag, startPoint x: 508, startPoint y: 468, endPoint x: 508, endPoint y: 478, distance: 9.5
click at [533, 470] on div "Setting up your live class Poll for secs No correct answer Start poll" at bounding box center [398, 268] width 695 height 461
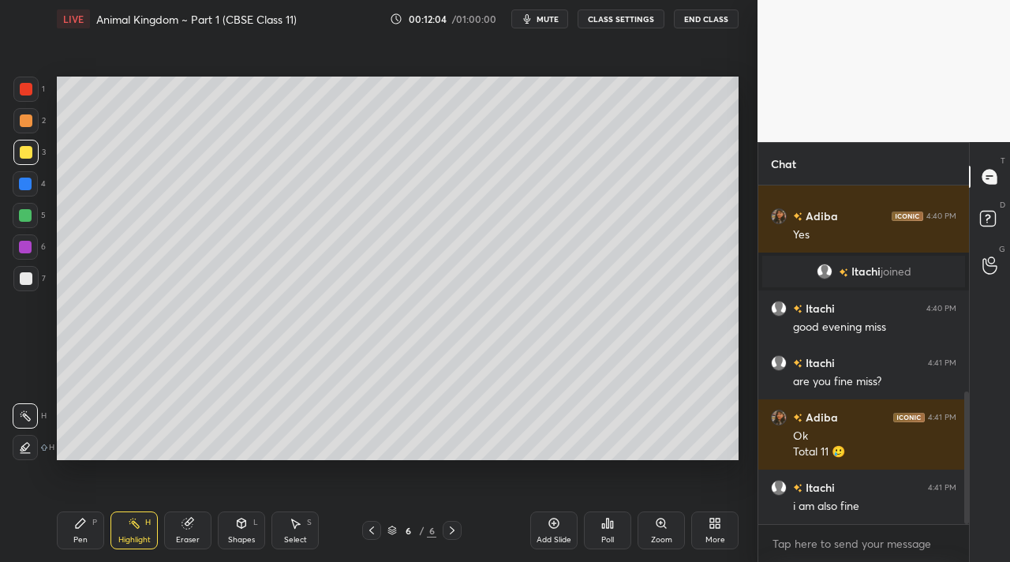
drag, startPoint x: 539, startPoint y: 481, endPoint x: 547, endPoint y: 481, distance: 7.9
click at [545, 482] on div "Setting up your live class Poll for secs No correct answer Start poll" at bounding box center [398, 268] width 695 height 461
drag, startPoint x: 594, startPoint y: 466, endPoint x: 586, endPoint y: 462, distance: 8.8
click at [590, 464] on div "Setting up your live class Poll for secs No correct answer Start poll" at bounding box center [398, 268] width 695 height 461
drag, startPoint x: 245, startPoint y: 534, endPoint x: 238, endPoint y: 526, distance: 11.2
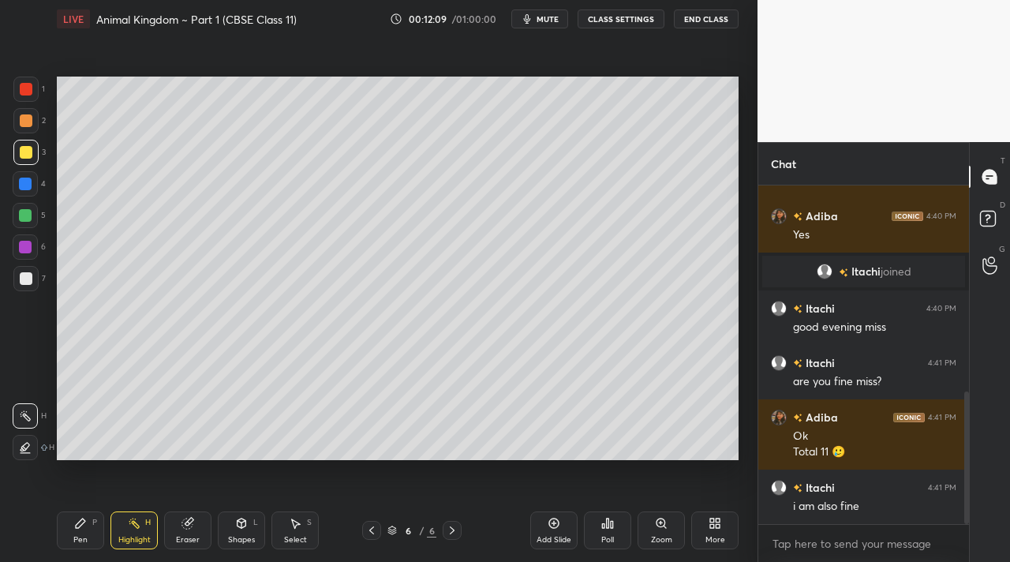
click at [250, 532] on div "Shapes L" at bounding box center [241, 530] width 47 height 38
click at [30, 128] on div at bounding box center [25, 120] width 25 height 25
click at [743, 185] on div "Setting up your live class Poll for secs No correct answer Start poll" at bounding box center [398, 268] width 695 height 461
click at [684, 462] on div "Setting up your live class Poll for secs No correct answer Start poll" at bounding box center [398, 268] width 695 height 461
click at [682, 460] on div "Setting up your live class Poll for secs No correct answer Start poll" at bounding box center [398, 268] width 695 height 461
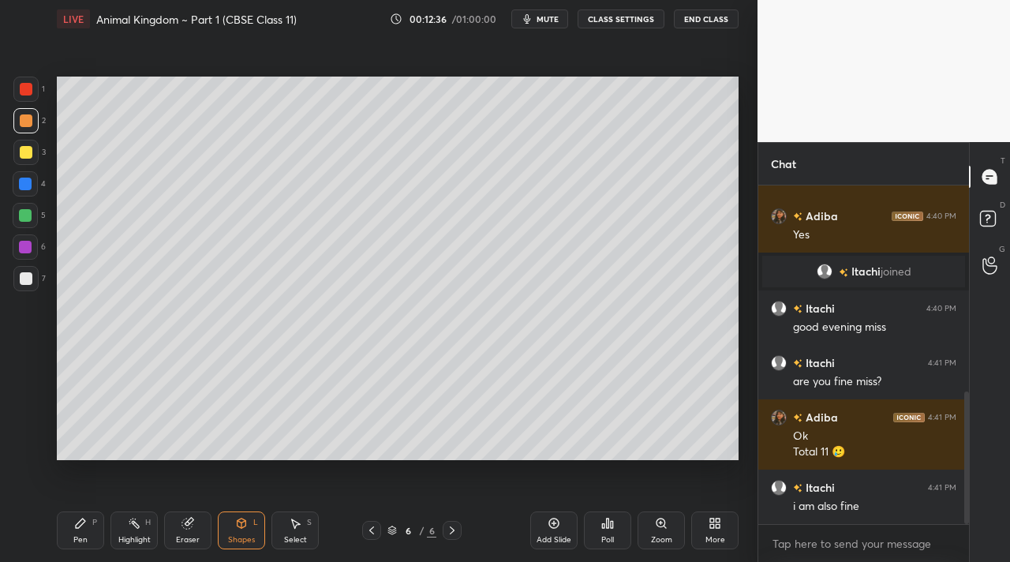
click at [691, 461] on div "Setting up your live class Poll for secs No correct answer Start poll" at bounding box center [398, 268] width 695 height 461
click at [84, 538] on div "Pen" at bounding box center [80, 540] width 14 height 8
drag, startPoint x: 83, startPoint y: 538, endPoint x: 78, endPoint y: 531, distance: 8.5
click at [81, 537] on div "Pen" at bounding box center [80, 540] width 14 height 8
click at [152, 533] on div "Highlight H" at bounding box center [134, 530] width 47 height 38
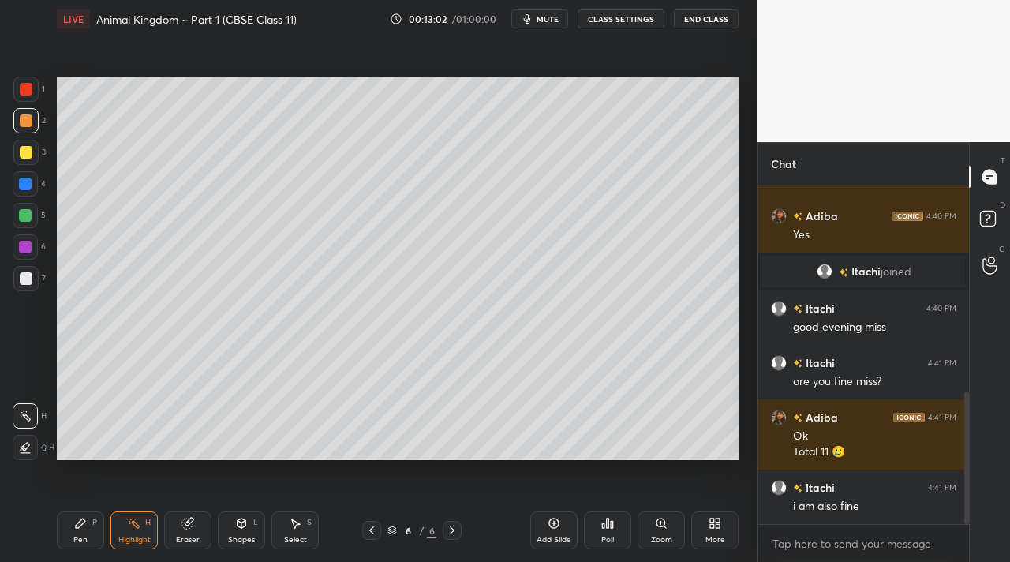
click at [453, 526] on icon at bounding box center [452, 530] width 13 height 13
click at [549, 534] on div "Add Slide" at bounding box center [553, 530] width 47 height 38
drag, startPoint x: 87, startPoint y: 532, endPoint x: 81, endPoint y: 500, distance: 32.8
click at [86, 530] on div "Pen P" at bounding box center [80, 530] width 47 height 38
click at [28, 287] on div "7" at bounding box center [29, 282] width 32 height 32
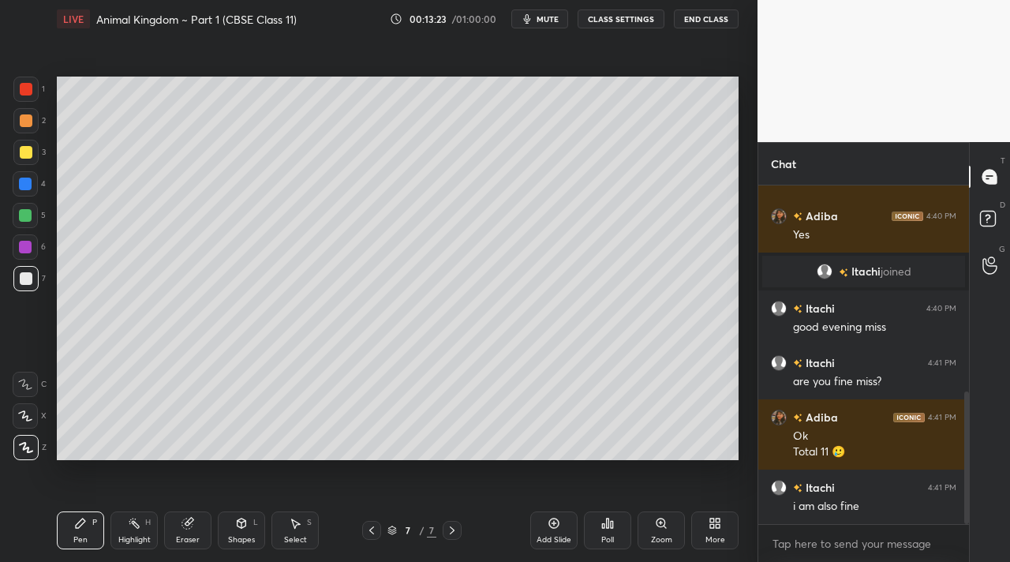
drag, startPoint x: 133, startPoint y: 512, endPoint x: 132, endPoint y: 504, distance: 8.0
click at [133, 510] on div "Pen P Highlight H Eraser Shapes L Select S 7 / 7 Add Slide Poll Zoom More" at bounding box center [398, 530] width 682 height 63
click at [34, 162] on div at bounding box center [25, 152] width 25 height 25
drag, startPoint x: 179, startPoint y: 532, endPoint x: 199, endPoint y: 489, distance: 47.7
click at [181, 530] on div "Eraser" at bounding box center [187, 530] width 47 height 38
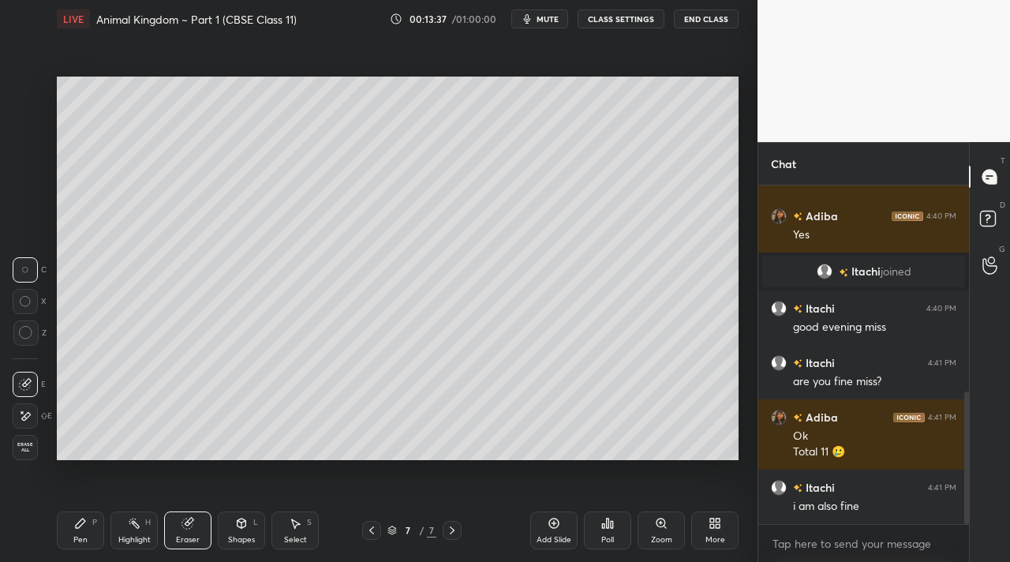
drag, startPoint x: 54, startPoint y: 551, endPoint x: 67, endPoint y: 536, distance: 19.6
click at [63, 542] on div "LIVE Animal Kingdom ~ Part 1 (CBSE Class 11) 00:13:37 / 01:00:00 mute CLASS SET…" at bounding box center [398, 281] width 695 height 562
click at [133, 522] on icon at bounding box center [134, 523] width 13 height 13
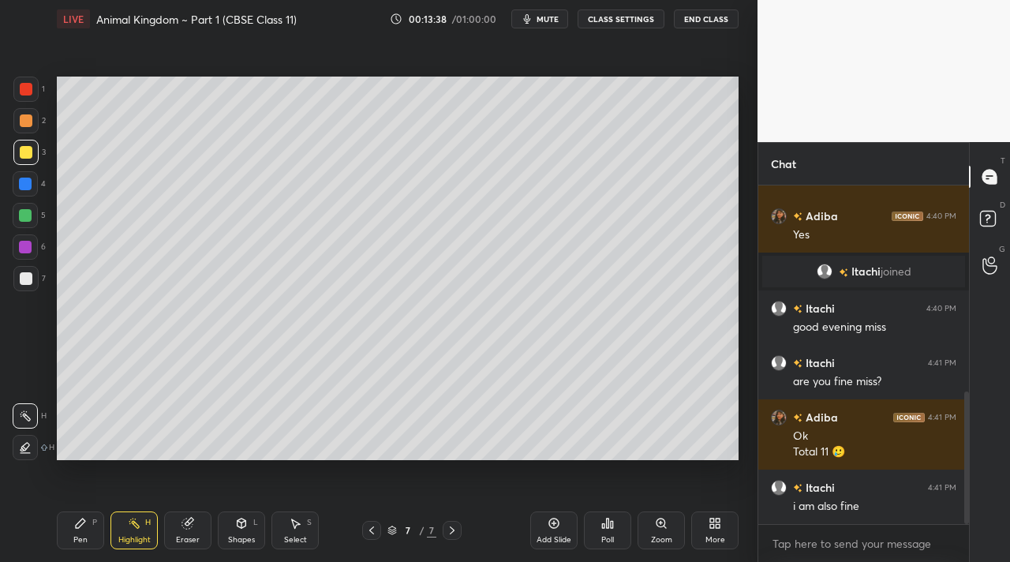
drag, startPoint x: 94, startPoint y: 528, endPoint x: 121, endPoint y: 476, distance: 58.6
click at [94, 526] on div "Pen P" at bounding box center [80, 530] width 47 height 38
click at [746, 174] on div "1 2 3 4 5 6 7 C X Z C X Z E E Erase all H H LIVE Animal Kingdom ~ Part 1 (CBSE …" at bounding box center [379, 281] width 758 height 562
click at [729, 193] on div "Setting up your live class Poll for secs No correct answer Start poll" at bounding box center [398, 268] width 695 height 461
click at [366, 526] on icon at bounding box center [371, 530] width 13 height 13
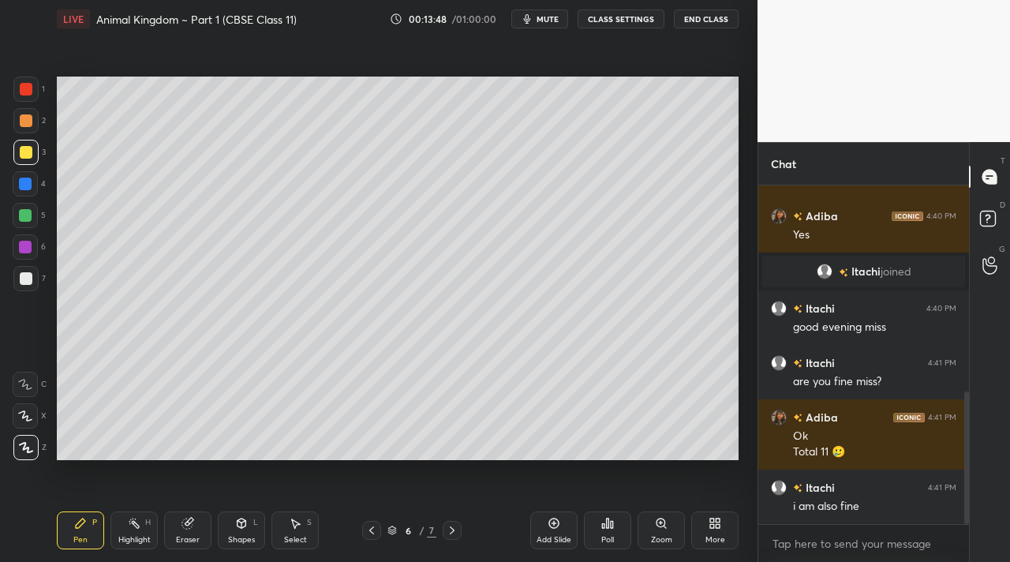
click at [129, 530] on div "Highlight H" at bounding box center [134, 530] width 47 height 38
click at [445, 535] on div at bounding box center [452, 530] width 19 height 19
drag, startPoint x: 84, startPoint y: 535, endPoint x: 74, endPoint y: 513, distance: 24.4
click at [87, 533] on div "Pen P" at bounding box center [80, 530] width 47 height 38
click at [139, 531] on div "Highlight H" at bounding box center [134, 530] width 47 height 38
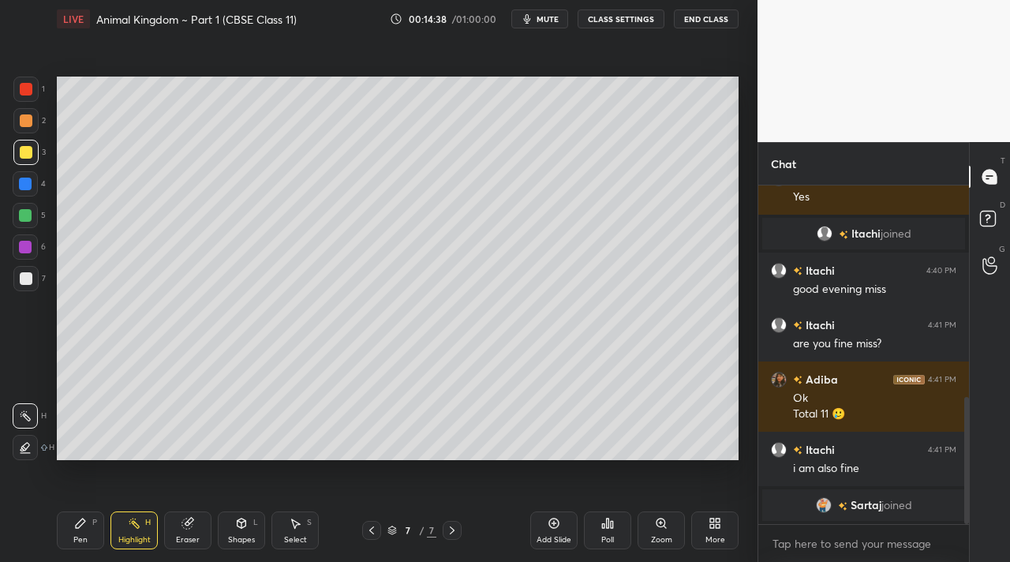
scroll to position [572, 0]
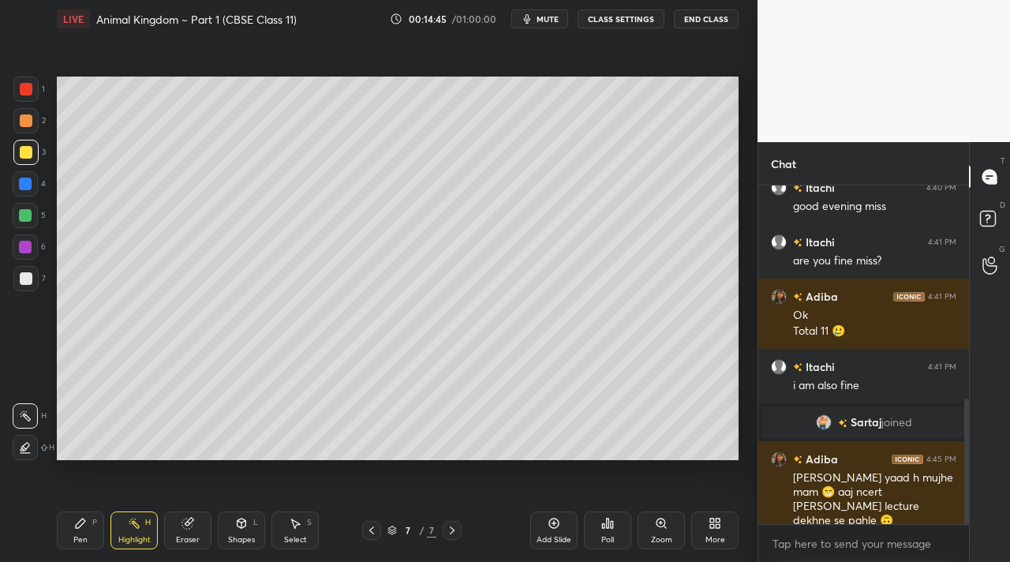
click at [459, 530] on div at bounding box center [452, 530] width 19 height 19
click at [985, 275] on div "1" at bounding box center [991, 276] width 16 height 13
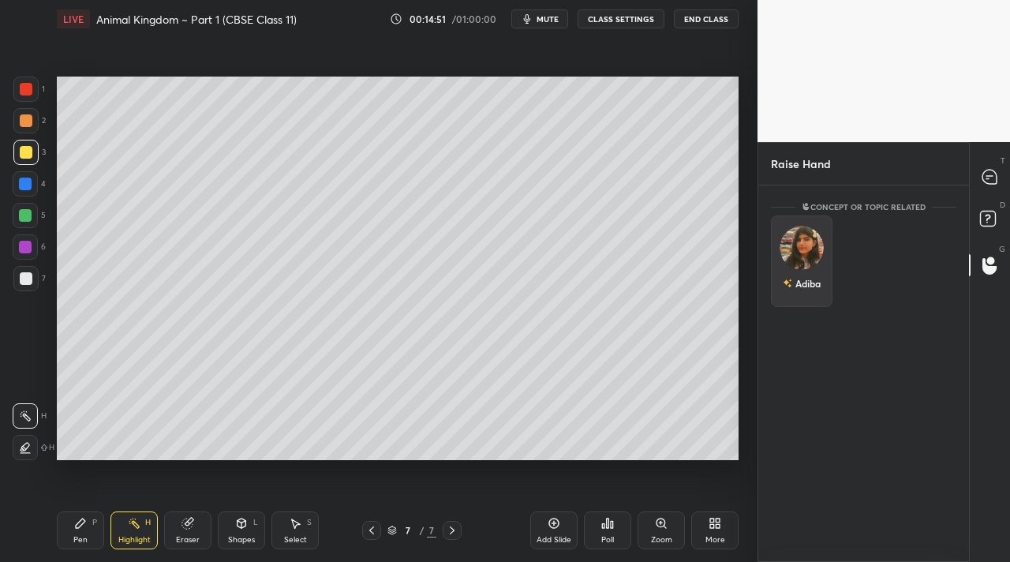
click at [807, 249] on img "grid" at bounding box center [802, 248] width 44 height 44
click at [798, 304] on div "[PERSON_NAME] INVITE" at bounding box center [802, 264] width 62 height 99
click at [799, 298] on button "INVITE" at bounding box center [801, 294] width 47 height 21
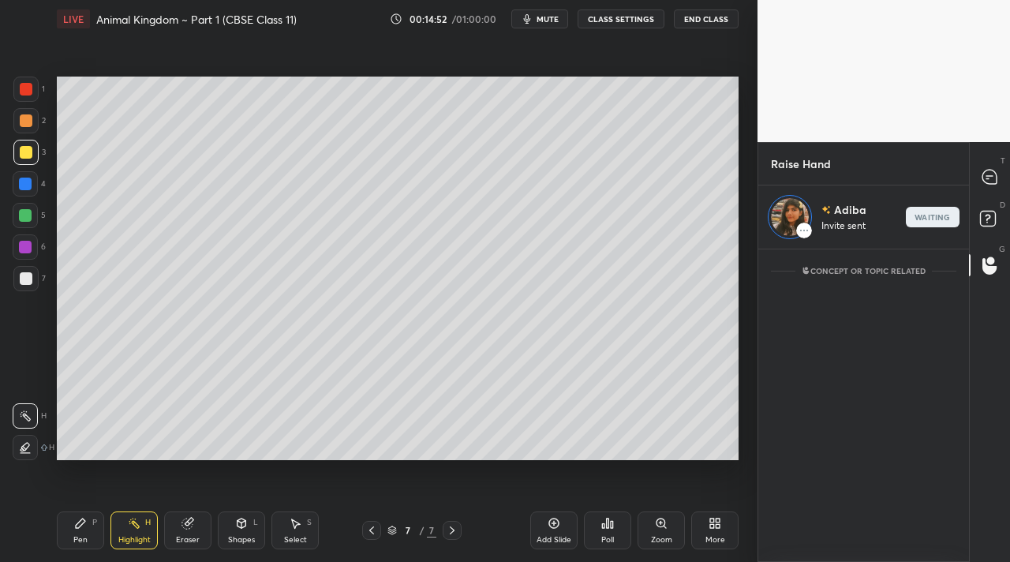
scroll to position [308, 206]
click at [930, 220] on p "end" at bounding box center [932, 217] width 17 height 8
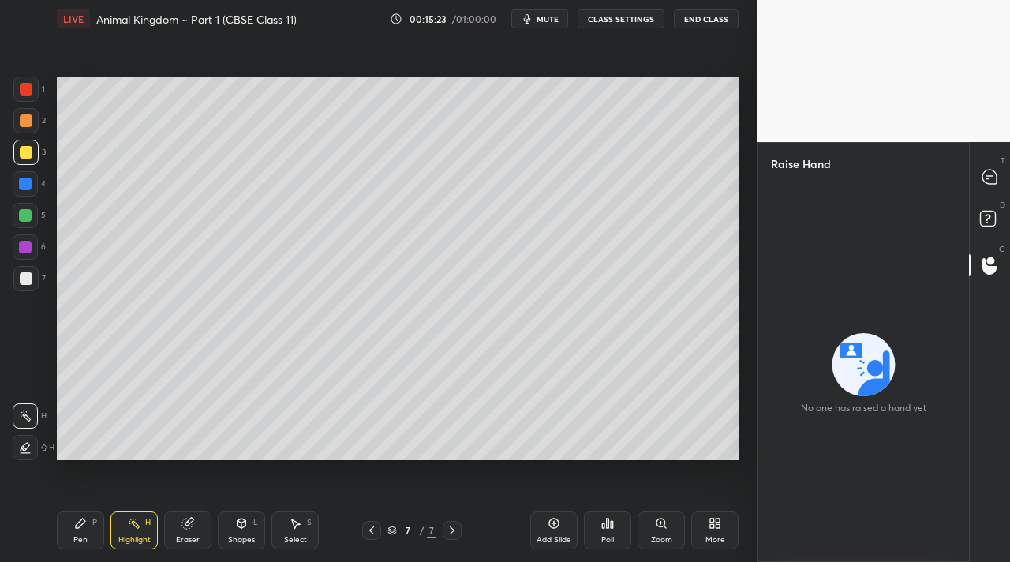
click at [987, 191] on div "T Messages (T)" at bounding box center [990, 177] width 40 height 44
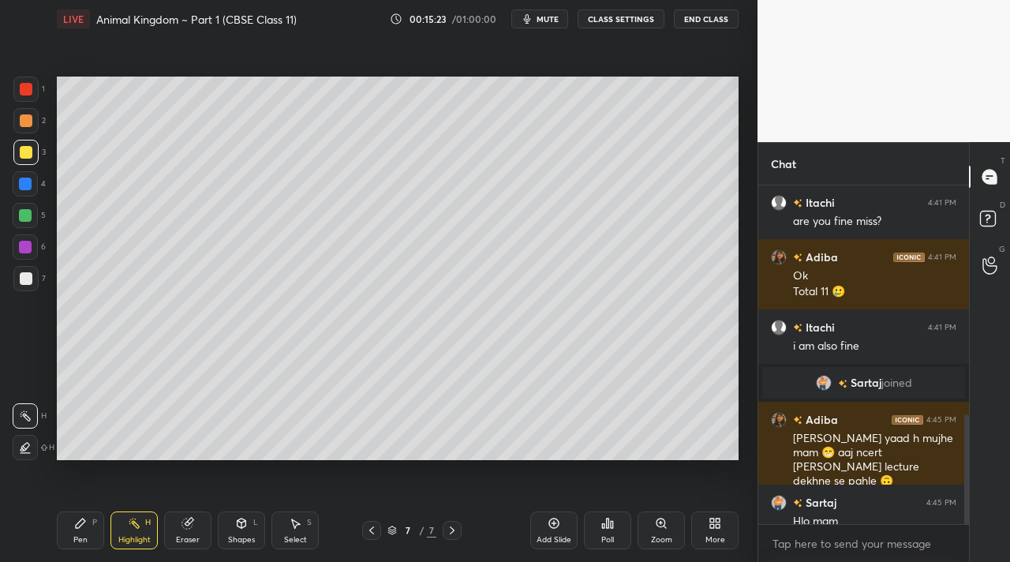
scroll to position [755, 0]
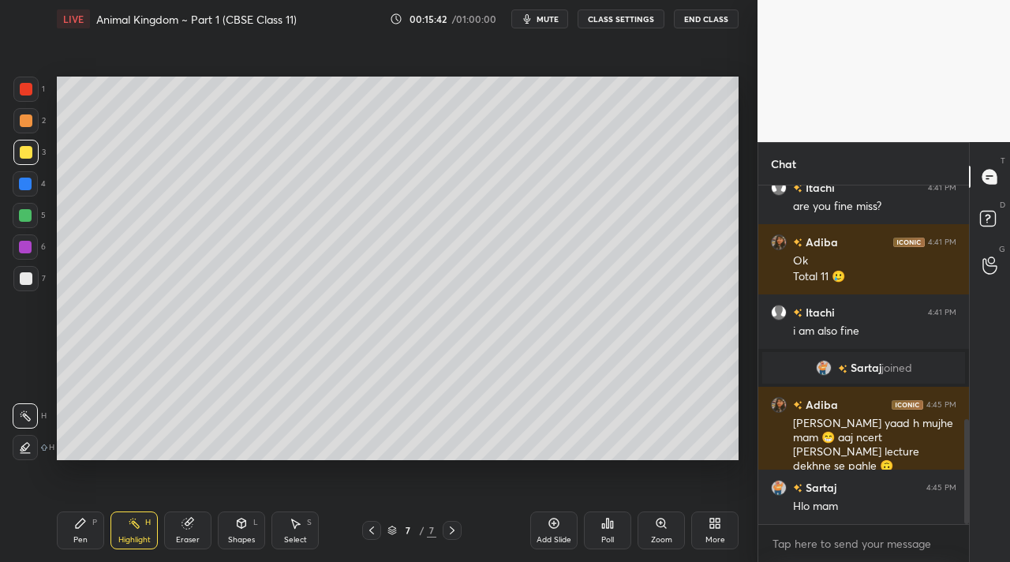
click at [183, 538] on div "Eraser" at bounding box center [188, 540] width 24 height 8
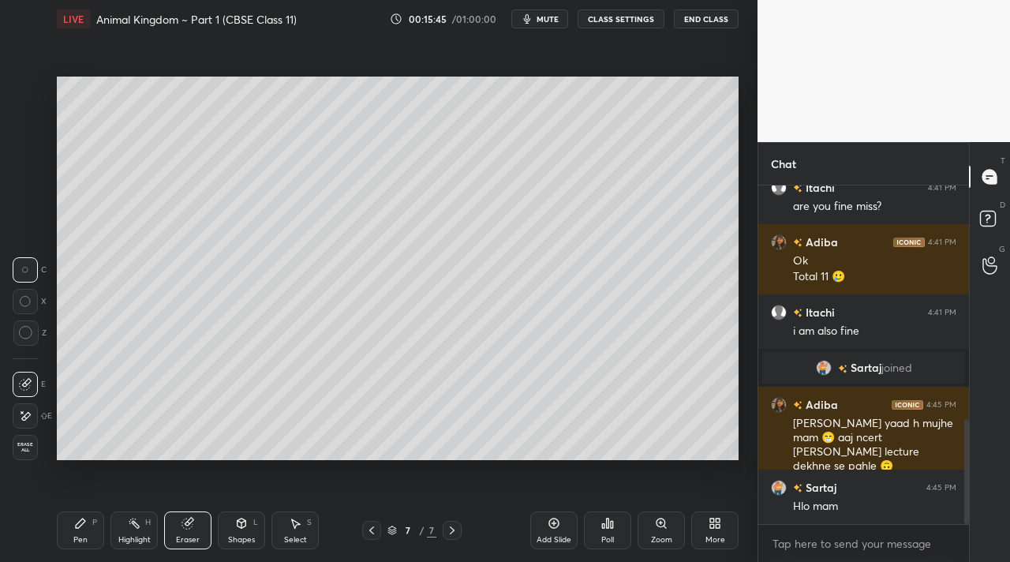
drag, startPoint x: 70, startPoint y: 530, endPoint x: 106, endPoint y: 487, distance: 56.1
click at [70, 530] on div "Pen P" at bounding box center [80, 530] width 47 height 38
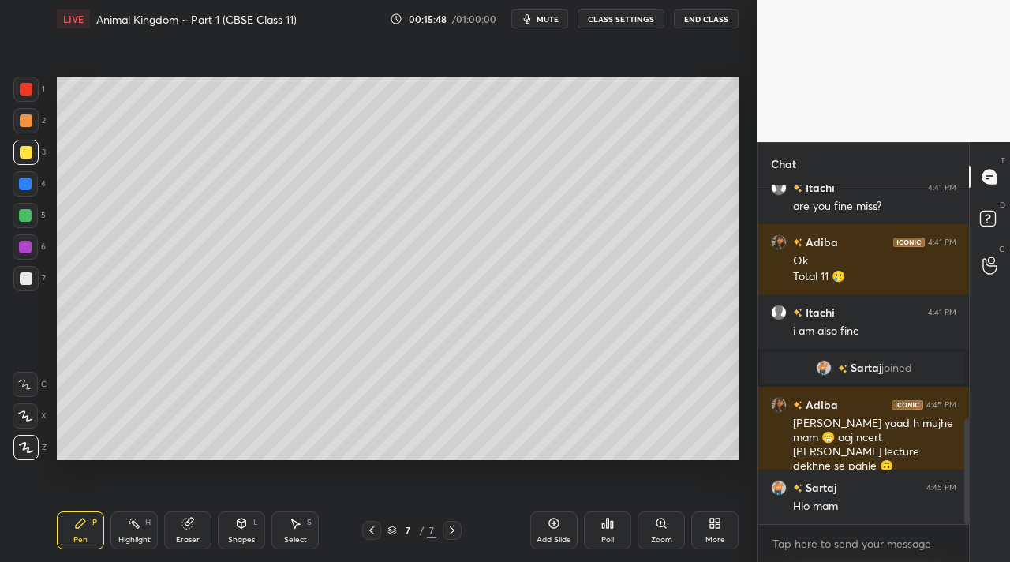
click at [452, 530] on icon at bounding box center [452, 530] width 13 height 13
click at [541, 533] on div "Add Slide" at bounding box center [553, 530] width 47 height 38
click at [83, 527] on div "Pen P" at bounding box center [80, 530] width 47 height 38
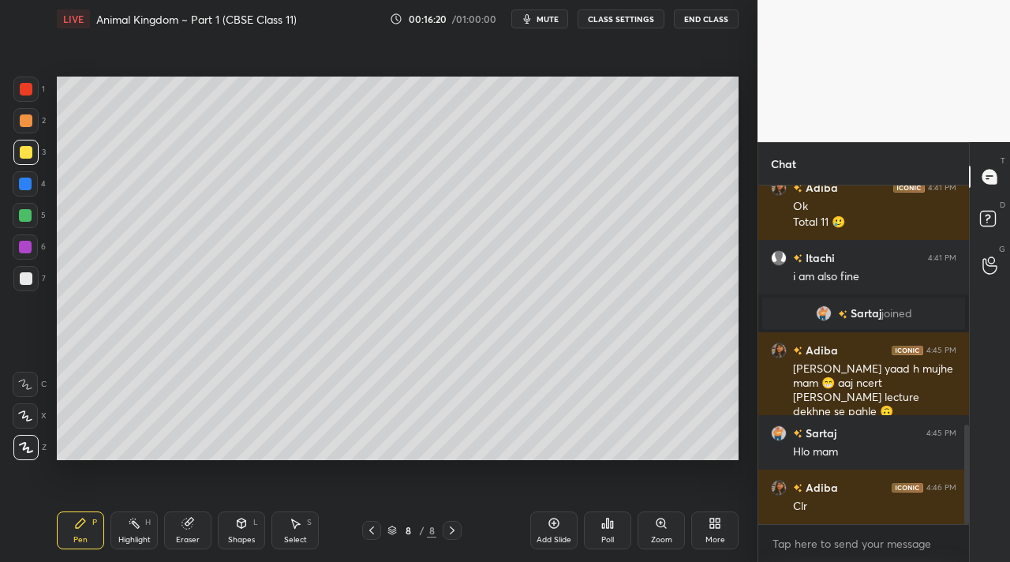
click at [186, 526] on div "Eraser" at bounding box center [187, 530] width 47 height 38
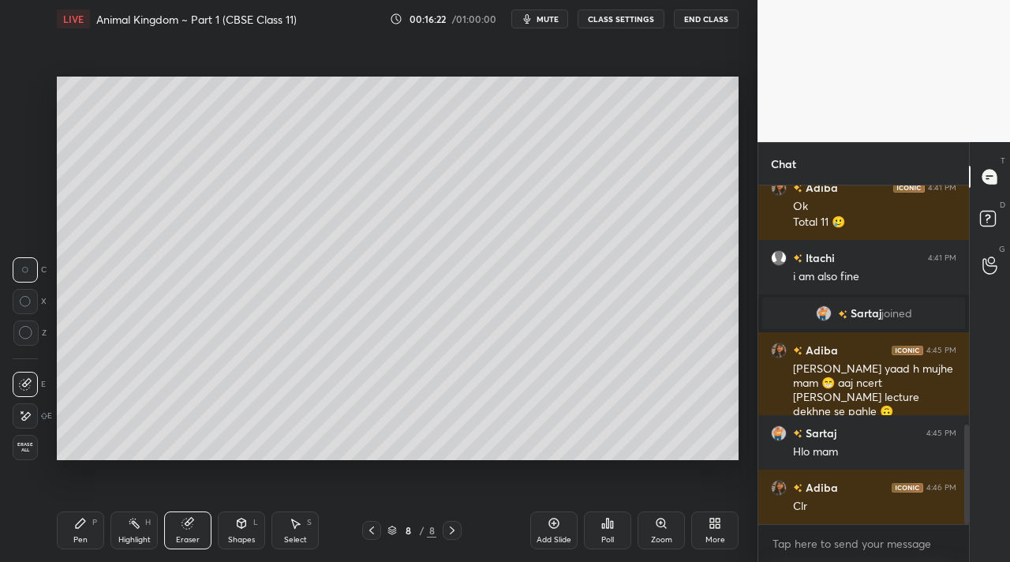
drag, startPoint x: 78, startPoint y: 550, endPoint x: 74, endPoint y: 535, distance: 15.5
click at [74, 545] on div "Pen P Highlight H Eraser Shapes L Select S 8 / 8 Add Slide Poll Zoom More" at bounding box center [398, 530] width 682 height 63
click at [95, 523] on div "Pen P" at bounding box center [80, 530] width 47 height 38
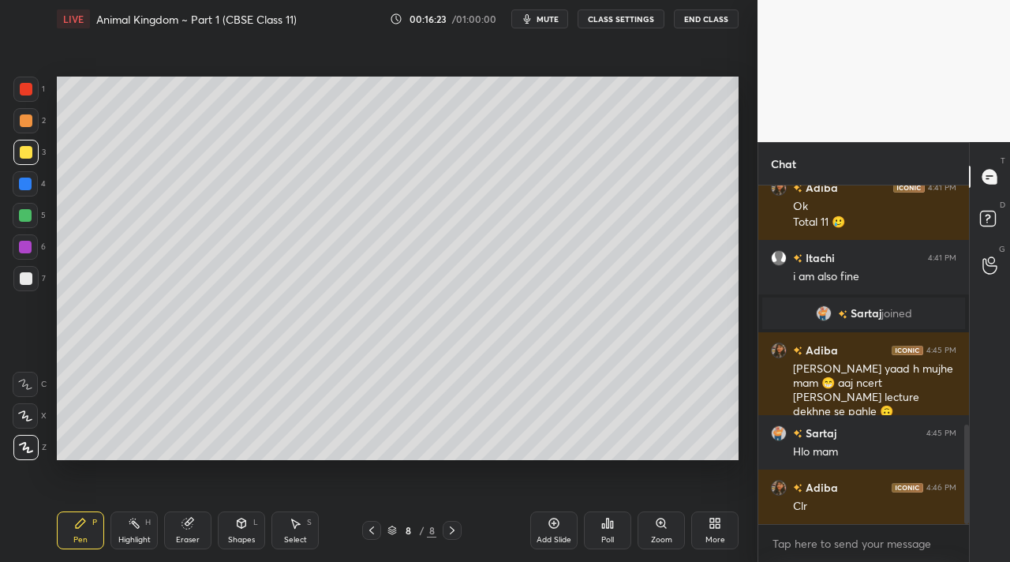
drag, startPoint x: 81, startPoint y: 506, endPoint x: 108, endPoint y: 477, distance: 40.2
click at [87, 500] on div "Pen P Highlight H Eraser Shapes L Select S 8 / 8 Add Slide Poll Zoom More" at bounding box center [398, 530] width 682 height 63
click at [153, 536] on div "Highlight H" at bounding box center [134, 530] width 47 height 38
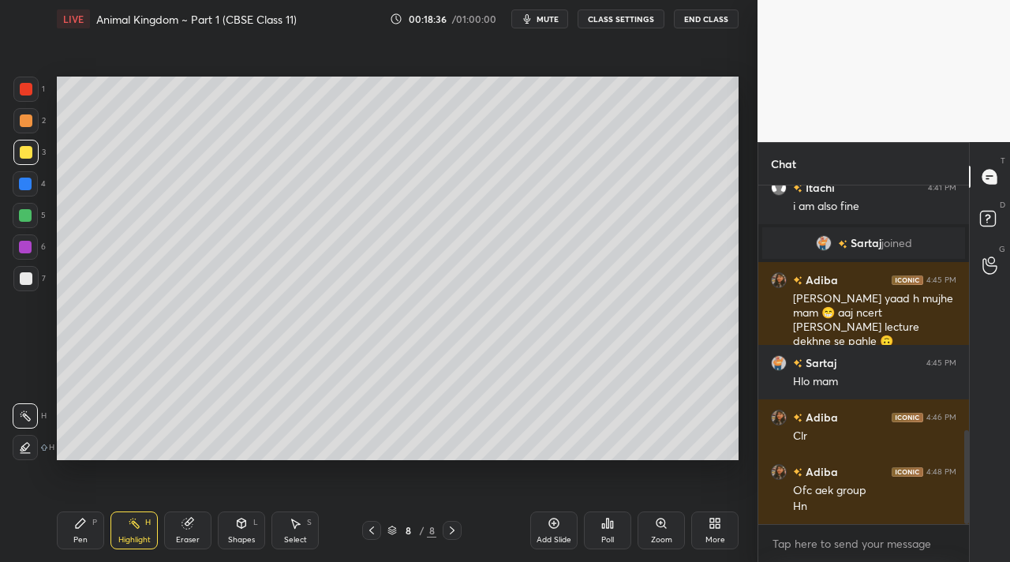
scroll to position [935, 0]
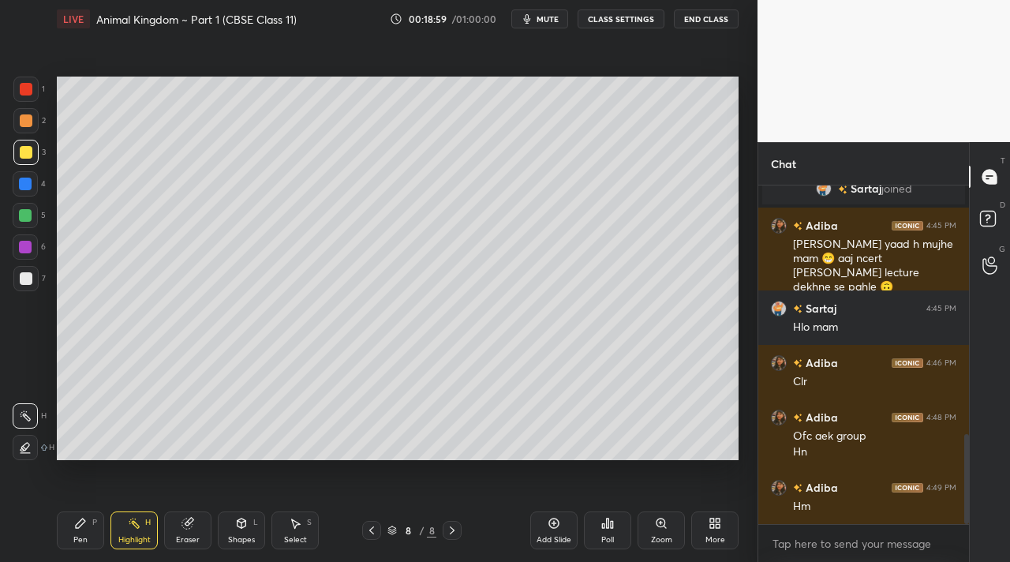
click at [549, 534] on div "Add Slide" at bounding box center [553, 530] width 47 height 38
click at [84, 523] on div "Pen P" at bounding box center [80, 530] width 47 height 38
click at [32, 88] on div at bounding box center [26, 89] width 13 height 13
drag, startPoint x: 129, startPoint y: 526, endPoint x: 111, endPoint y: 504, distance: 28.6
click at [129, 525] on icon at bounding box center [134, 523] width 13 height 13
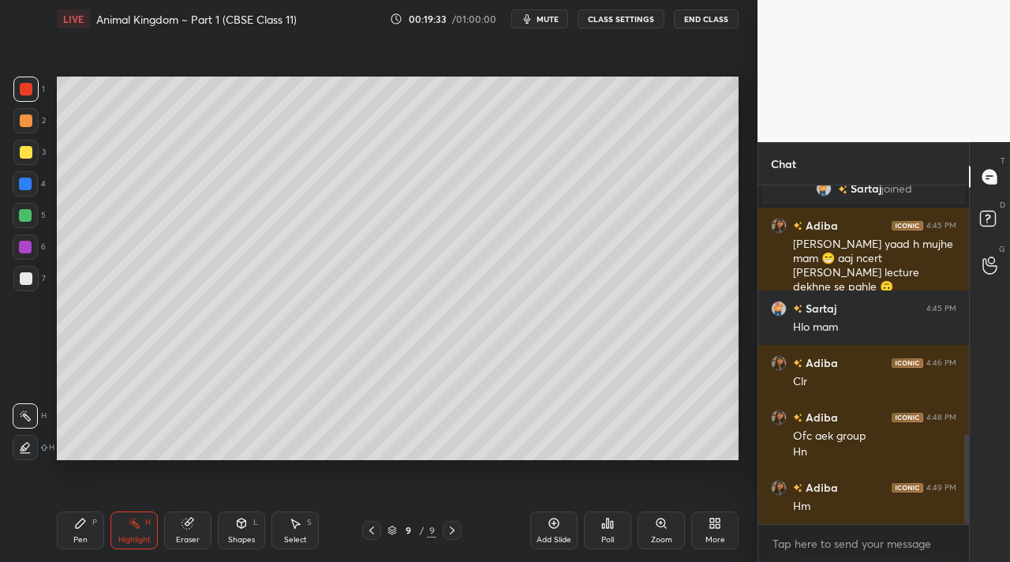
click at [101, 528] on div "Pen P" at bounding box center [80, 530] width 47 height 38
click at [32, 144] on div at bounding box center [25, 152] width 25 height 25
click at [28, 273] on div at bounding box center [26, 278] width 13 height 13
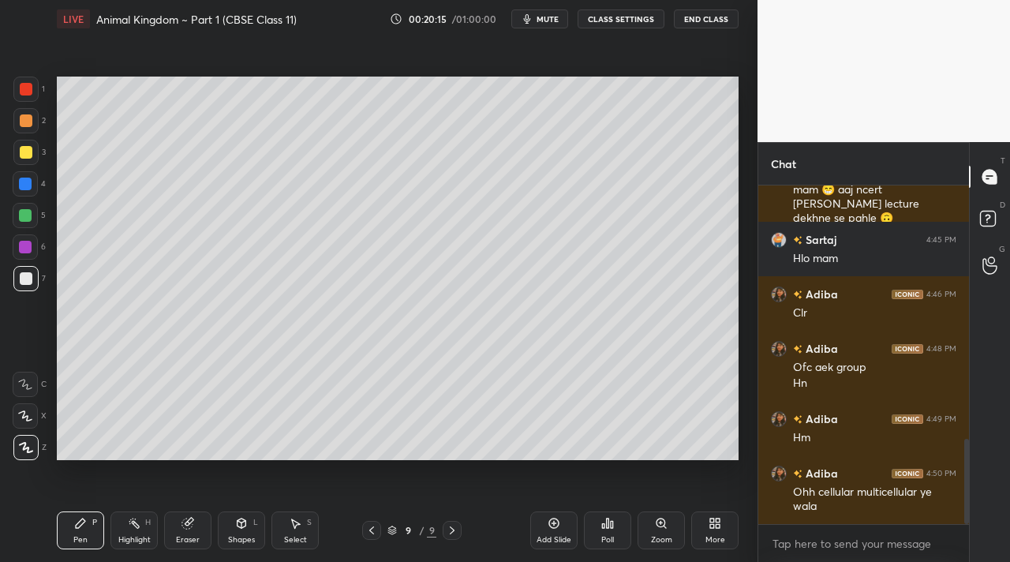
click at [31, 222] on div at bounding box center [25, 215] width 25 height 25
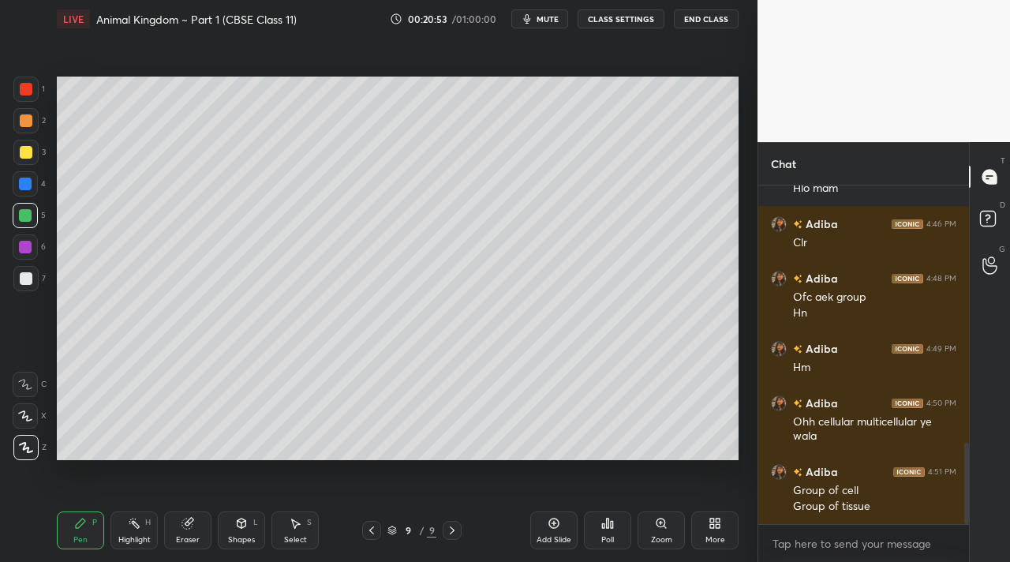
scroll to position [1089, 0]
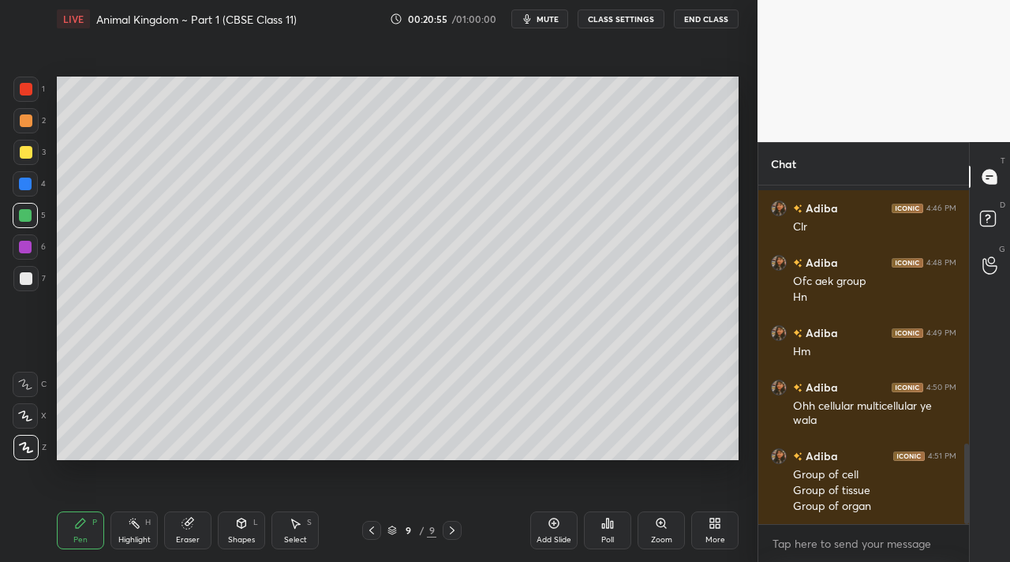
click at [134, 523] on div "Highlight H" at bounding box center [134, 530] width 47 height 38
drag, startPoint x: 84, startPoint y: 534, endPoint x: 80, endPoint y: 511, distance: 24.1
click at [84, 532] on div "Pen P" at bounding box center [80, 530] width 47 height 38
drag, startPoint x: 28, startPoint y: 149, endPoint x: 29, endPoint y: 109, distance: 40.3
click at [30, 148] on div at bounding box center [26, 152] width 13 height 13
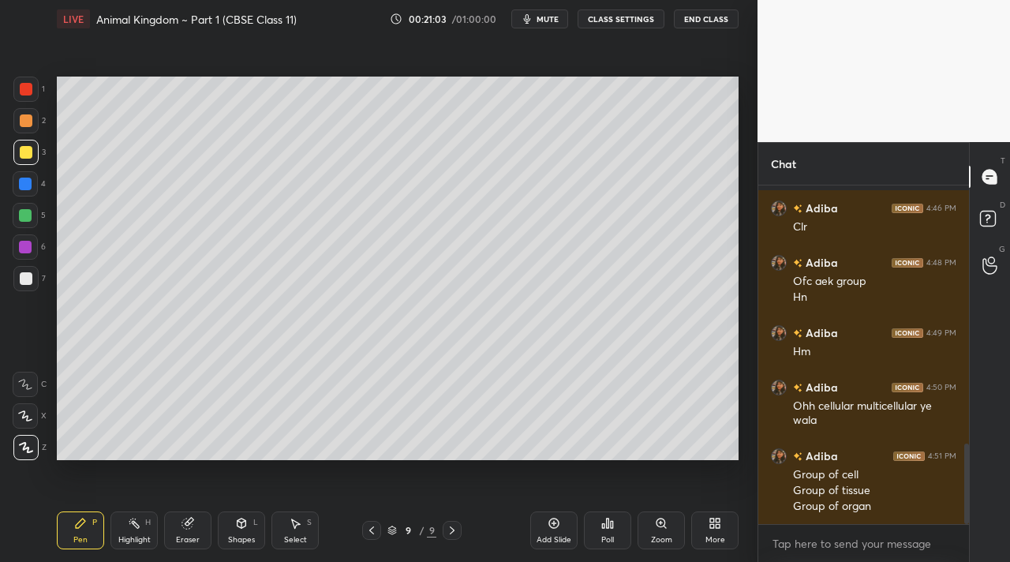
click at [25, 113] on div at bounding box center [25, 120] width 25 height 25
click at [187, 538] on div "Eraser" at bounding box center [188, 540] width 24 height 8
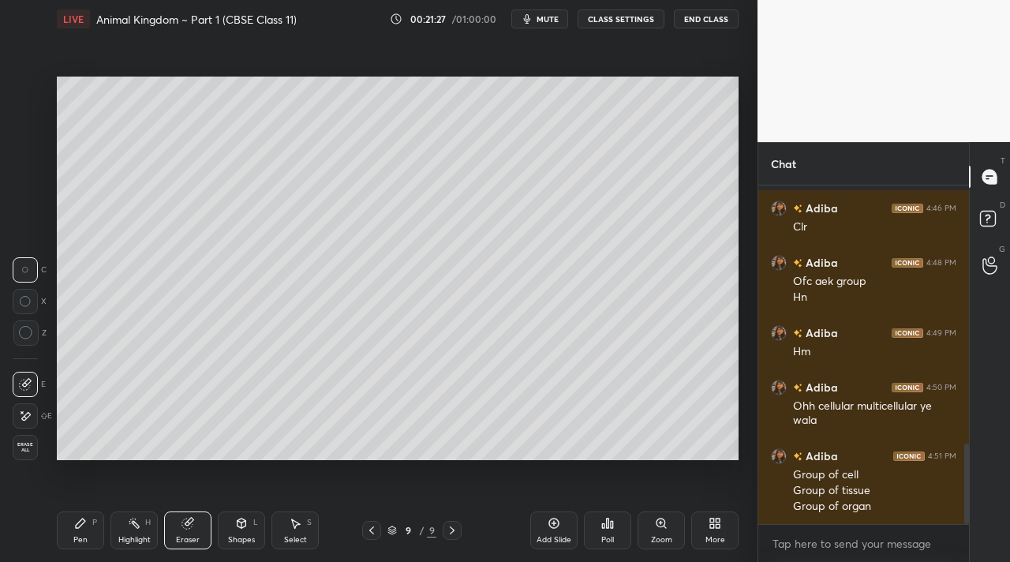
click at [90, 532] on div "Pen P" at bounding box center [80, 530] width 47 height 38
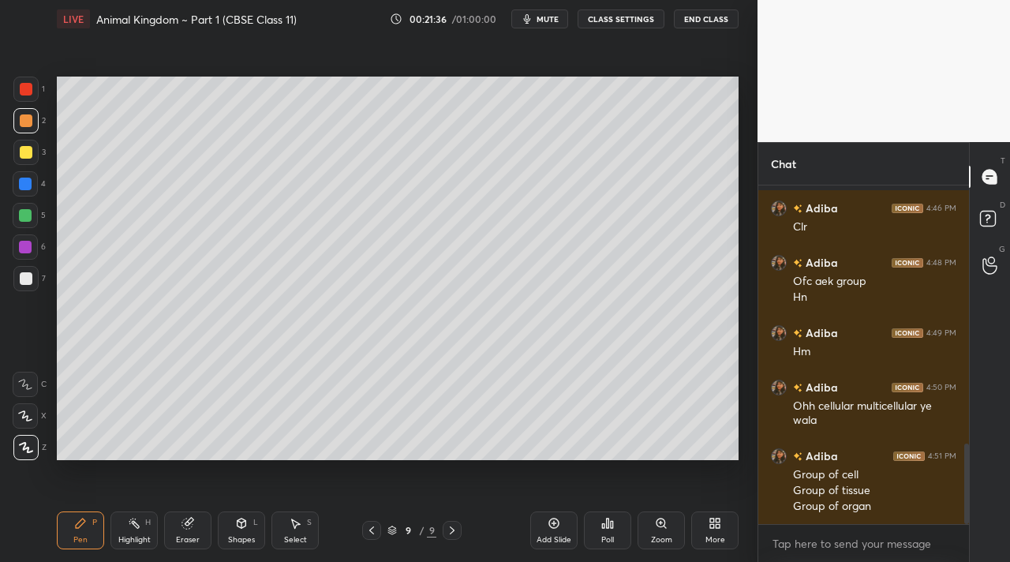
click at [739, 357] on div "Setting up your live class Poll for secs No correct answer Start poll" at bounding box center [398, 268] width 695 height 461
click at [748, 358] on div "1 2 3 4 5 6 7 C X Z C X Z E E Erase all H H LIVE Animal Kingdom ~ Part 1 (CBSE …" at bounding box center [379, 281] width 758 height 562
click at [740, 357] on div "Setting up your live class Poll for secs No correct answer Start poll" at bounding box center [398, 268] width 695 height 461
click at [740, 344] on div "Setting up your live class Poll for secs No correct answer Start poll" at bounding box center [398, 268] width 695 height 461
click at [741, 343] on div "Setting up your live class Poll for secs No correct answer Start poll" at bounding box center [398, 268] width 695 height 461
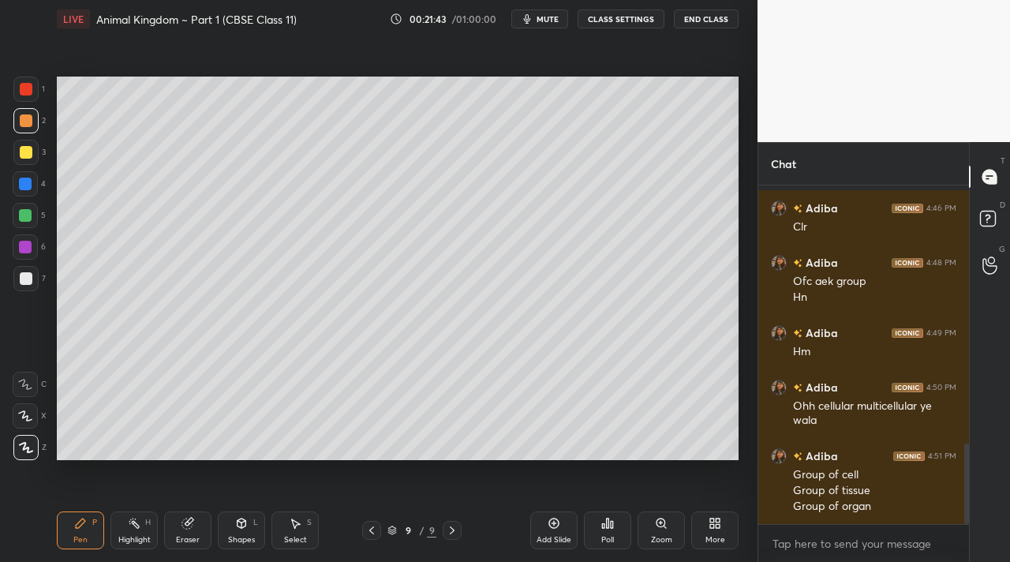
click at [744, 304] on div "Setting up your live class Poll for secs No correct answer Start poll" at bounding box center [398, 268] width 695 height 461
drag, startPoint x: 742, startPoint y: 295, endPoint x: 740, endPoint y: 306, distance: 11.3
click at [740, 306] on div "Setting up your live class Poll for secs No correct answer Start poll" at bounding box center [398, 268] width 695 height 461
click at [737, 309] on div "Setting up your live class Poll for secs No correct answer Start poll" at bounding box center [398, 268] width 695 height 461
drag, startPoint x: 181, startPoint y: 534, endPoint x: 276, endPoint y: 472, distance: 114.1
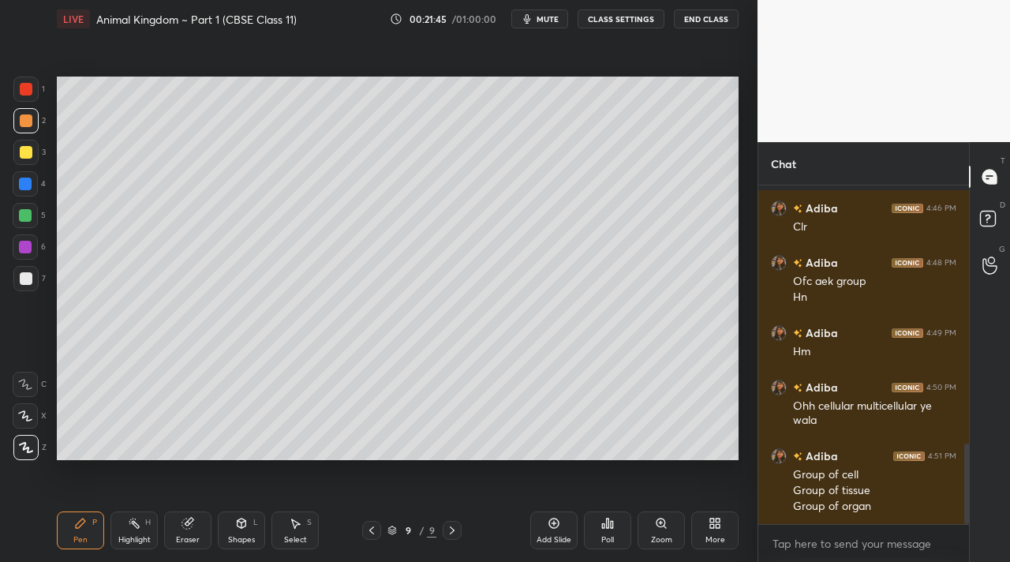
click at [189, 527] on div "Eraser" at bounding box center [187, 530] width 47 height 38
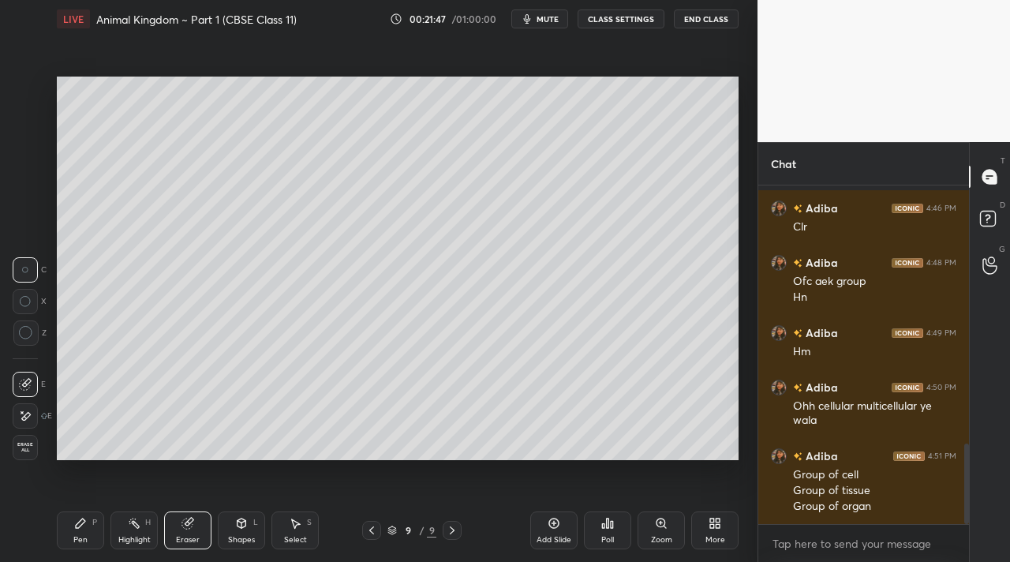
click at [84, 536] on div "Pen" at bounding box center [80, 540] width 14 height 8
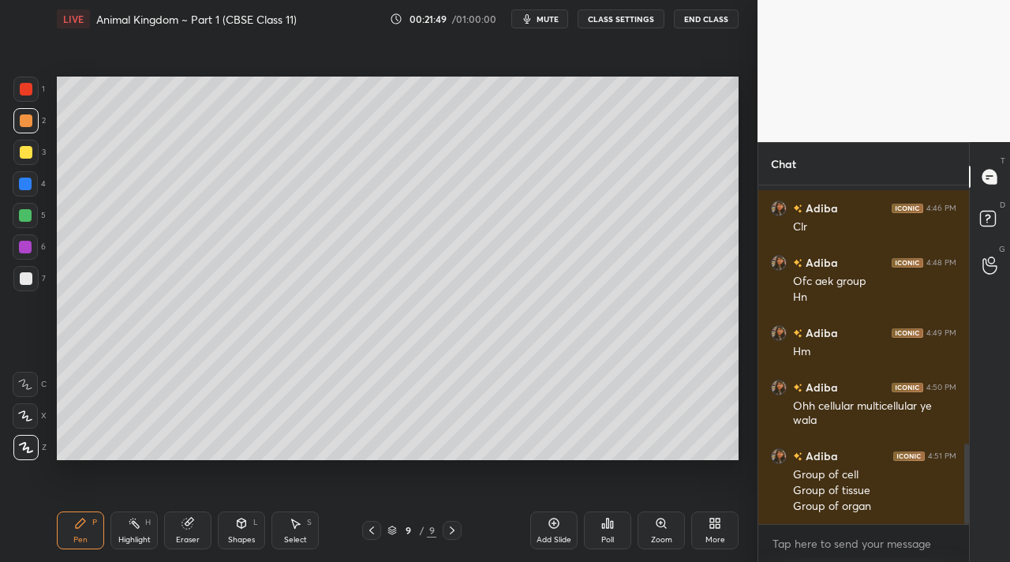
click at [740, 291] on div "Setting up your live class Poll for secs No correct answer Start poll" at bounding box center [398, 268] width 695 height 461
drag, startPoint x: 577, startPoint y: 461, endPoint x: 587, endPoint y: 466, distance: 11.7
click at [587, 470] on div "Setting up your live class Poll for secs No correct answer Start poll" at bounding box center [398, 268] width 695 height 461
click at [737, 438] on div "Setting up your live class Poll for secs No correct answer Start poll" at bounding box center [398, 268] width 695 height 461
drag, startPoint x: 175, startPoint y: 528, endPoint x: 163, endPoint y: 526, distance: 11.9
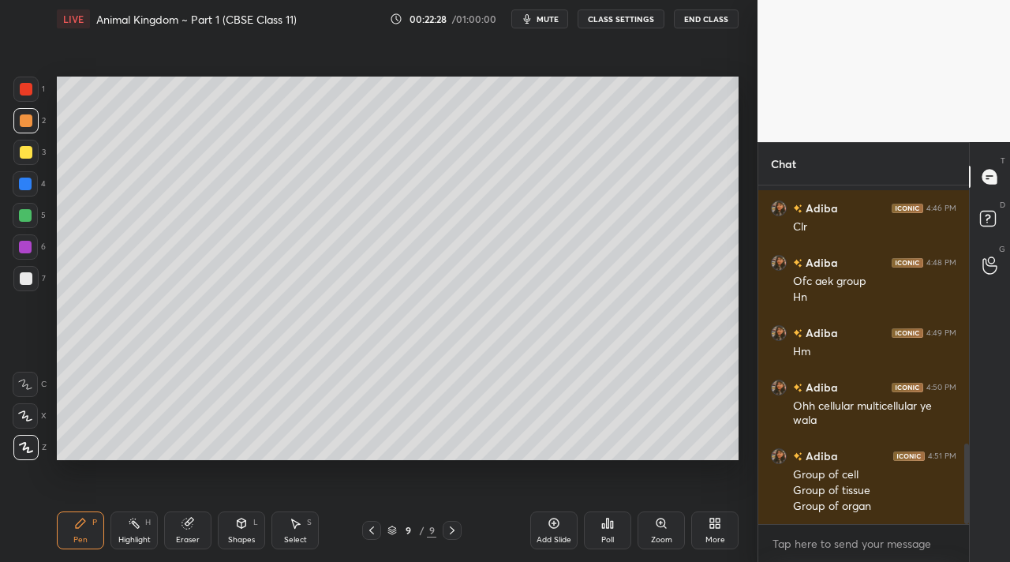
click at [171, 527] on div "Eraser" at bounding box center [187, 530] width 47 height 38
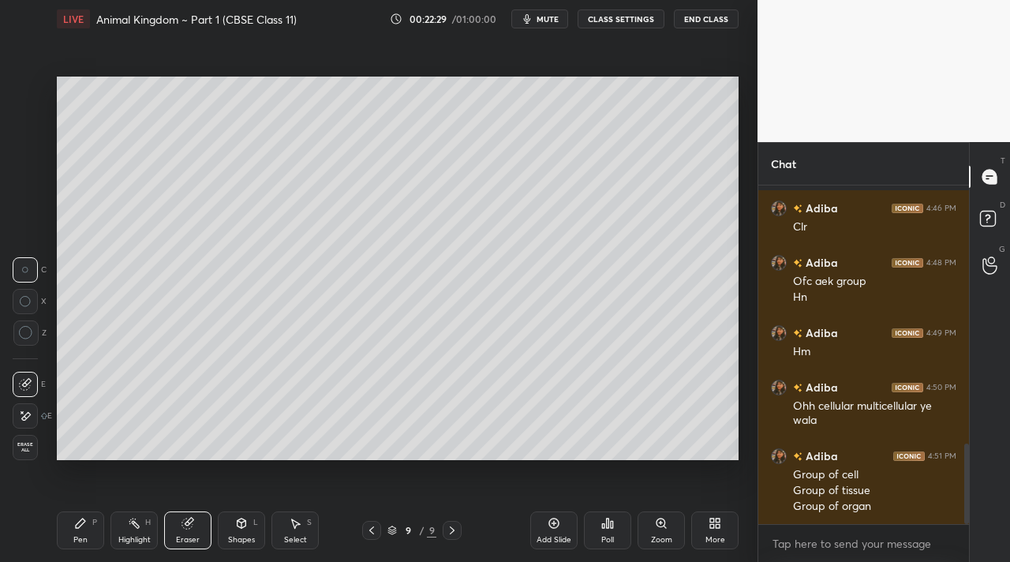
drag, startPoint x: 128, startPoint y: 516, endPoint x: 141, endPoint y: 504, distance: 17.3
click at [133, 515] on div "Highlight H" at bounding box center [134, 530] width 47 height 38
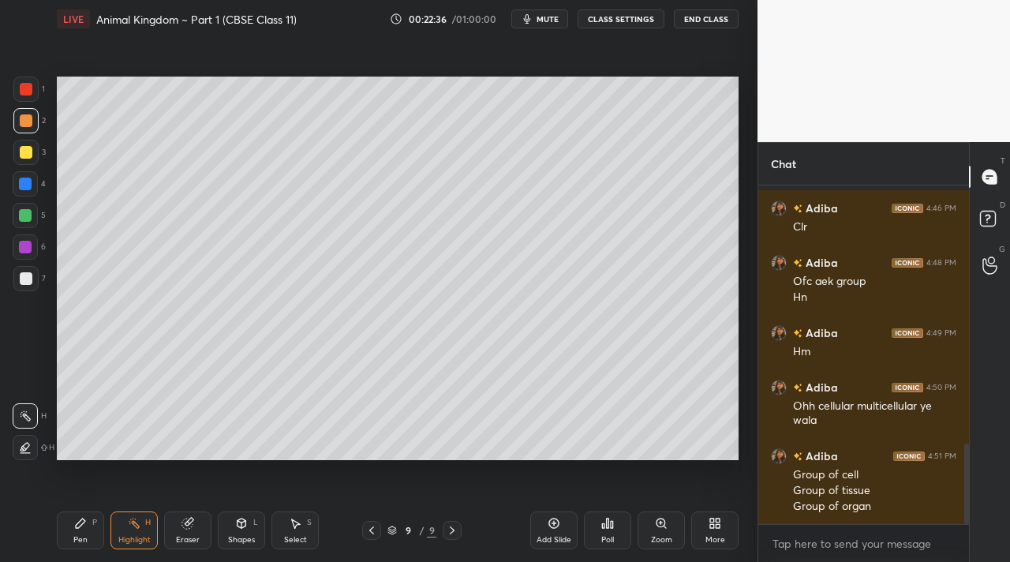
click at [741, 343] on div "Setting up your live class Poll for secs No correct answer Start poll" at bounding box center [398, 268] width 695 height 461
click at [88, 524] on div "Pen P" at bounding box center [80, 530] width 47 height 38
click at [976, 287] on div "G Raise Hand (G) 1" at bounding box center [990, 265] width 40 height 44
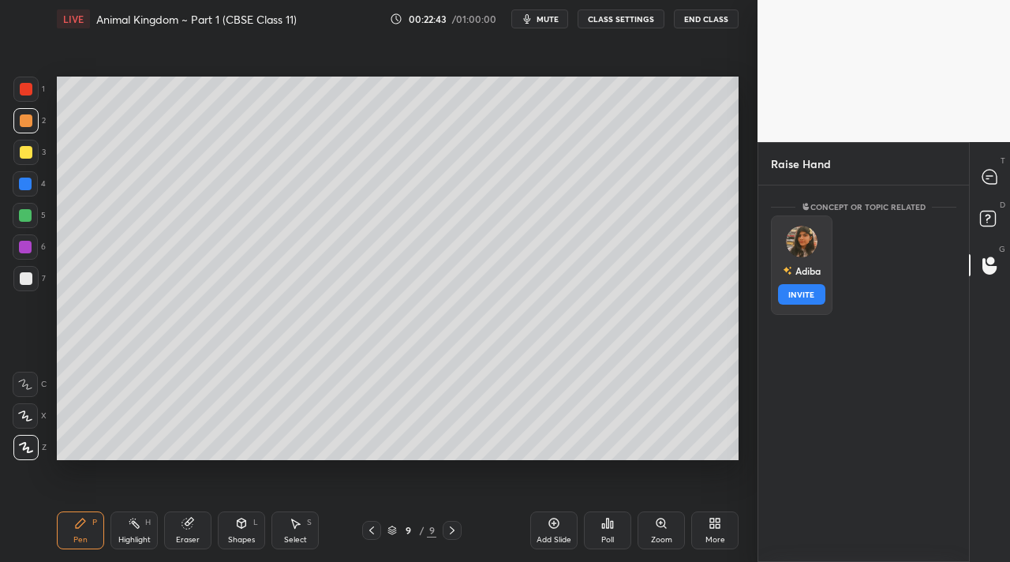
drag, startPoint x: 823, startPoint y: 247, endPoint x: 808, endPoint y: 253, distance: 16.3
click at [822, 245] on div "[PERSON_NAME] INVITE" at bounding box center [802, 264] width 62 height 99
click at [783, 292] on button "INVITE" at bounding box center [801, 294] width 47 height 21
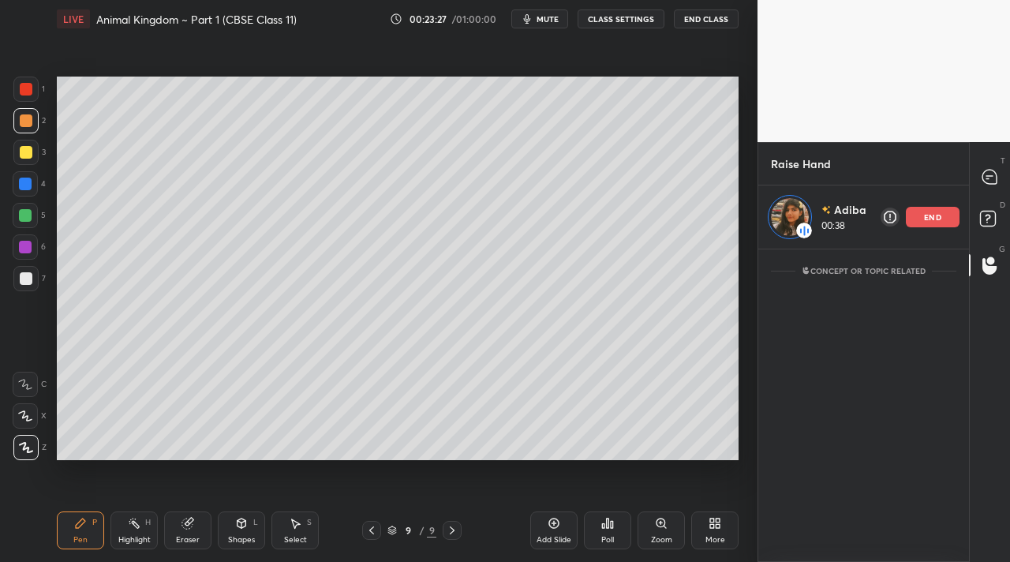
drag, startPoint x: 11, startPoint y: 287, endPoint x: 51, endPoint y: 282, distance: 40.5
click at [22, 284] on div "1 2 3 4 5 6 7 C X Z C X Z E E Erase all H H" at bounding box center [25, 269] width 51 height 384
click at [31, 273] on div at bounding box center [25, 278] width 25 height 25
click at [920, 221] on div "end" at bounding box center [933, 217] width 54 height 21
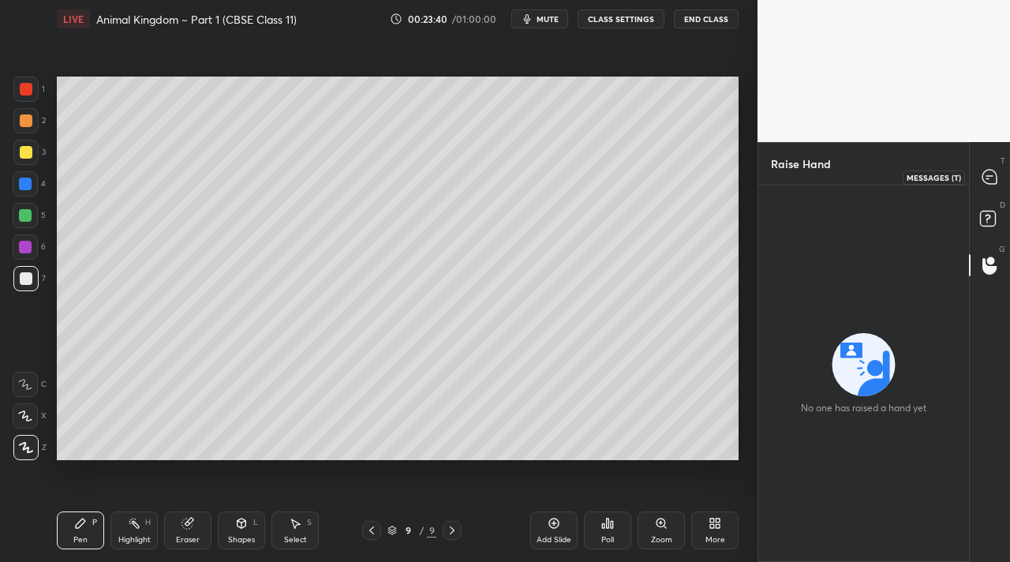
click at [989, 182] on icon at bounding box center [990, 177] width 14 height 14
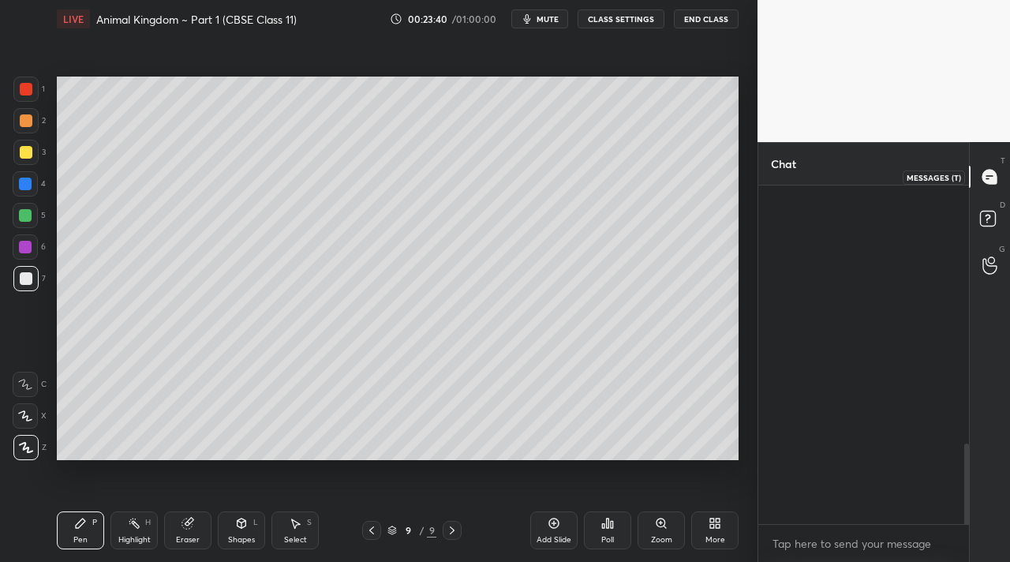
scroll to position [334, 206]
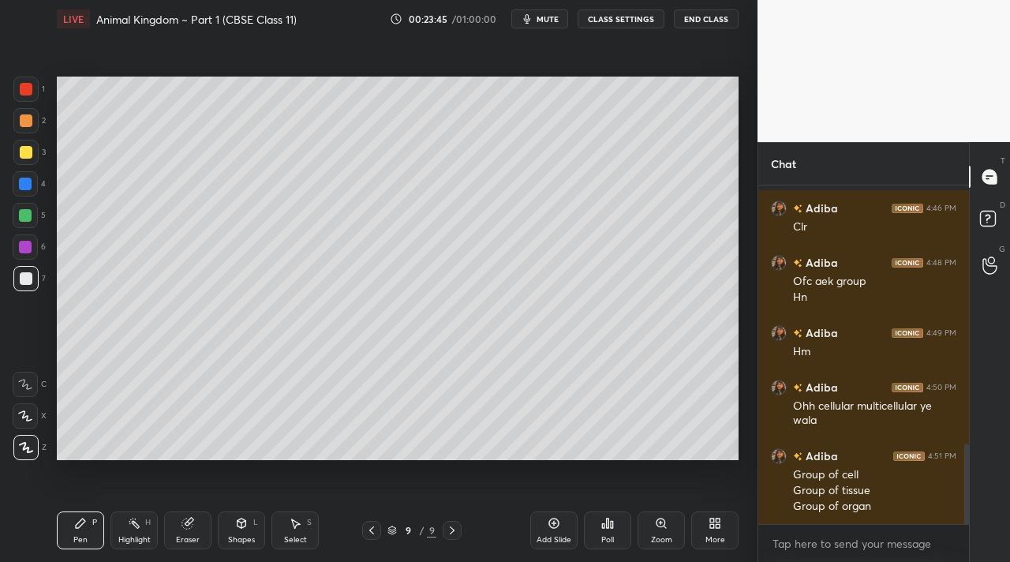
drag, startPoint x: 173, startPoint y: 526, endPoint x: 222, endPoint y: 513, distance: 50.7
click at [186, 524] on div "Eraser" at bounding box center [187, 530] width 47 height 38
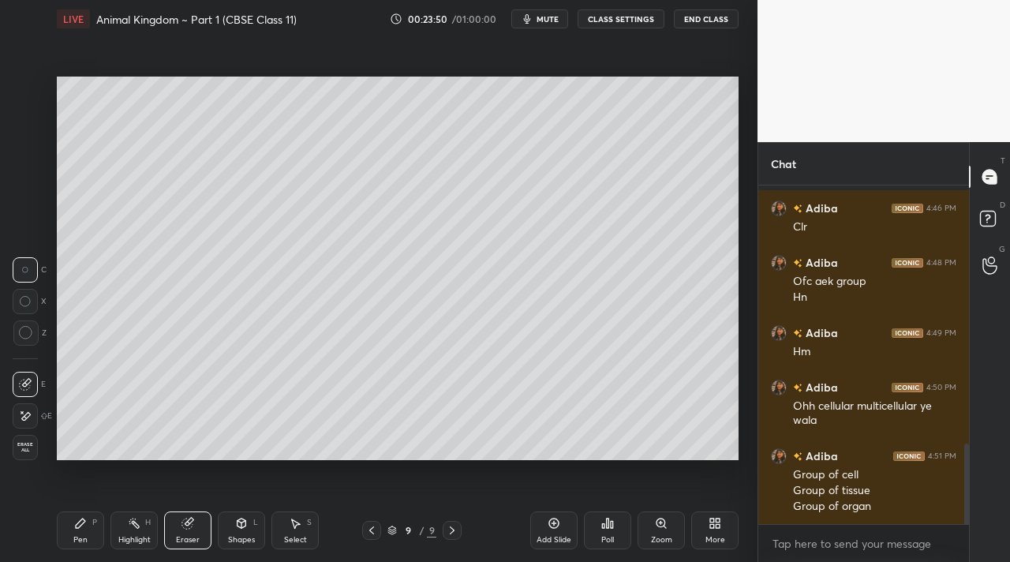
click at [84, 530] on div "Pen P" at bounding box center [80, 530] width 47 height 38
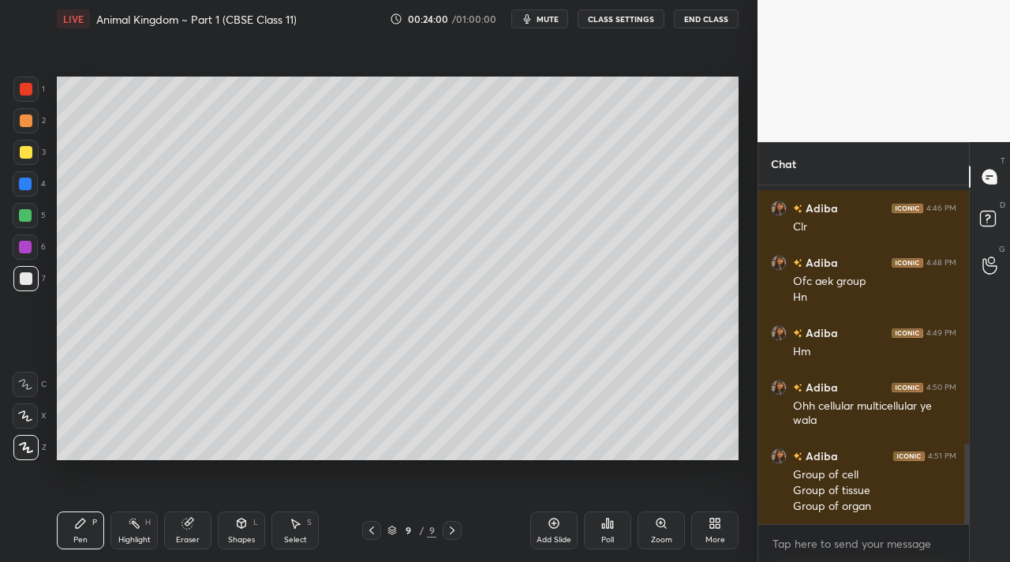
click at [551, 536] on div "Add Slide" at bounding box center [554, 540] width 35 height 8
click at [36, 155] on div at bounding box center [25, 152] width 25 height 25
click at [32, 279] on div at bounding box center [25, 278] width 25 height 25
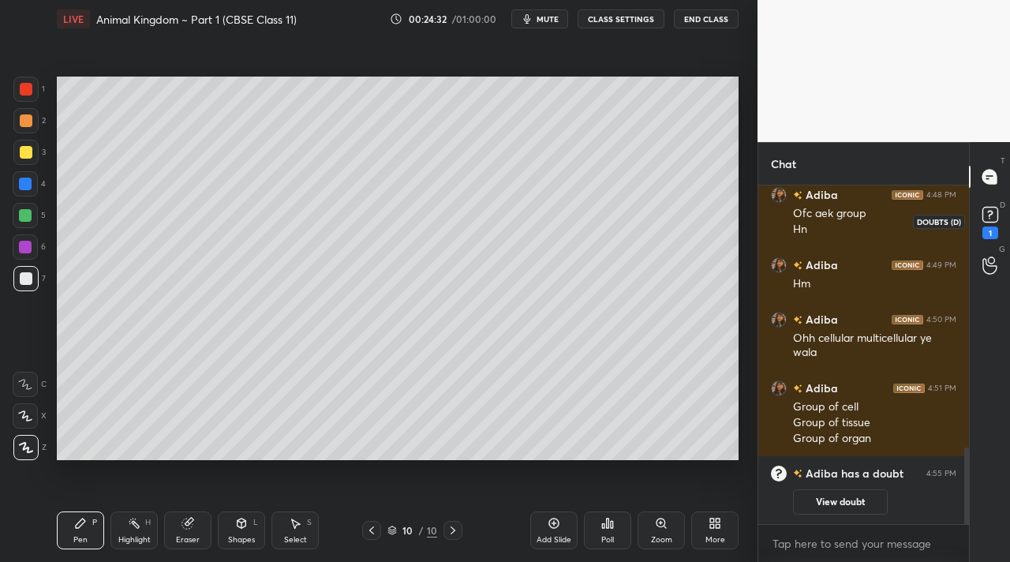
click at [983, 229] on div "1" at bounding box center [991, 233] width 16 height 13
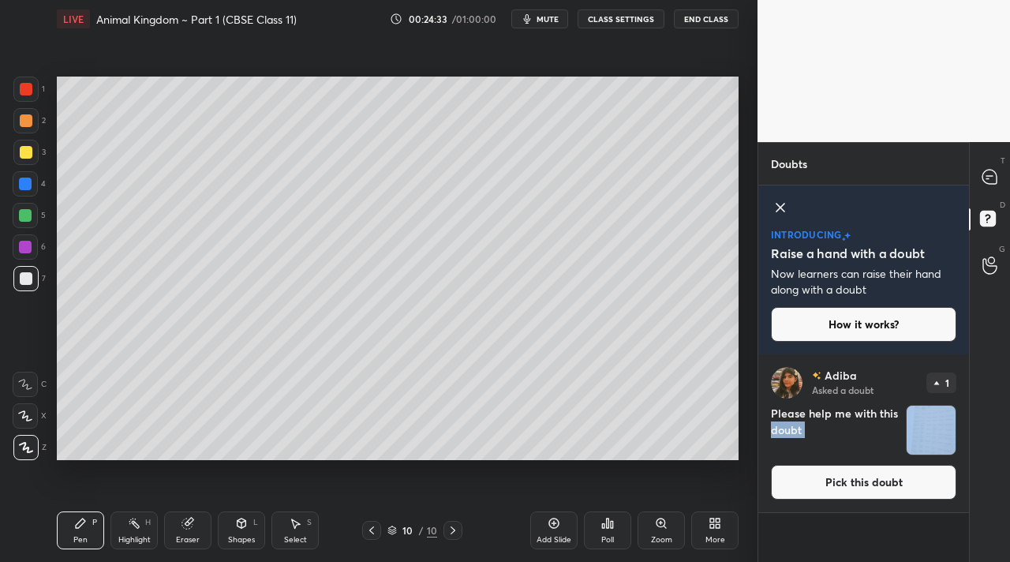
click at [903, 414] on div "Please help me with this doubt" at bounding box center [863, 430] width 185 height 51
click at [916, 450] on img "grid" at bounding box center [931, 430] width 49 height 49
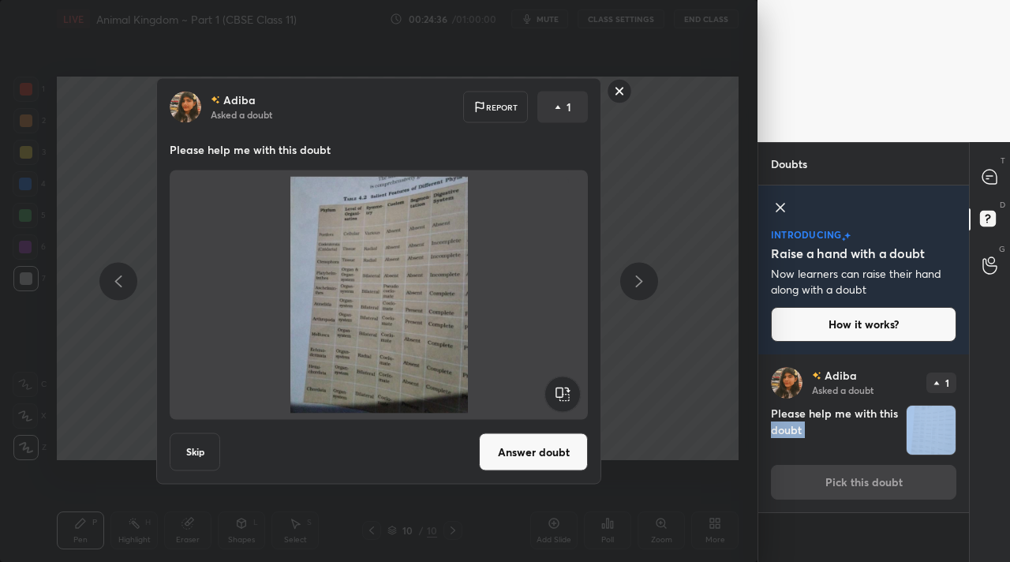
click at [916, 451] on img "grid" at bounding box center [931, 430] width 49 height 49
click at [613, 92] on rect at bounding box center [620, 91] width 24 height 24
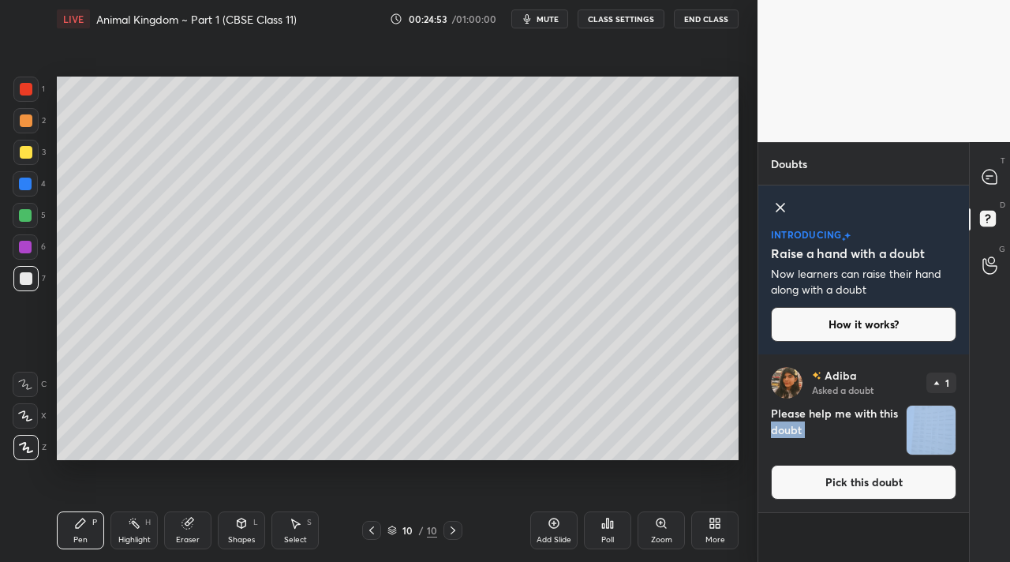
click at [972, 175] on div "T Messages (T)" at bounding box center [990, 177] width 40 height 44
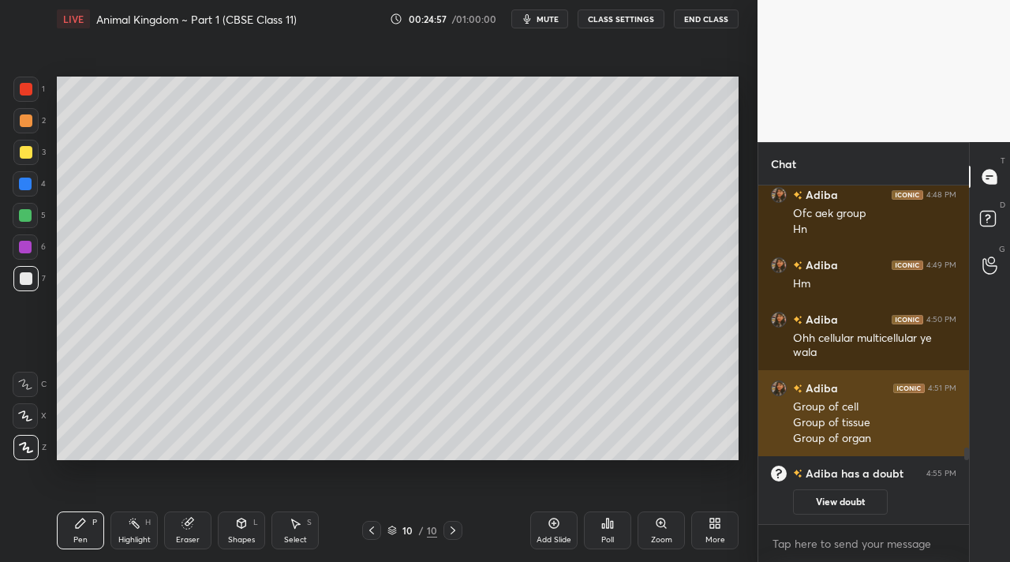
scroll to position [1212, 0]
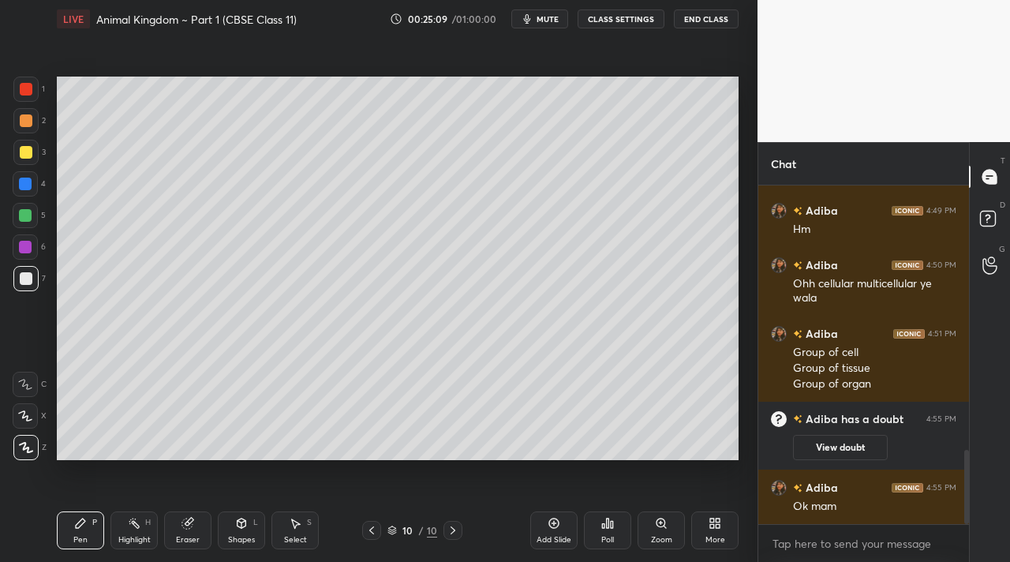
click at [33, 218] on div at bounding box center [25, 215] width 25 height 25
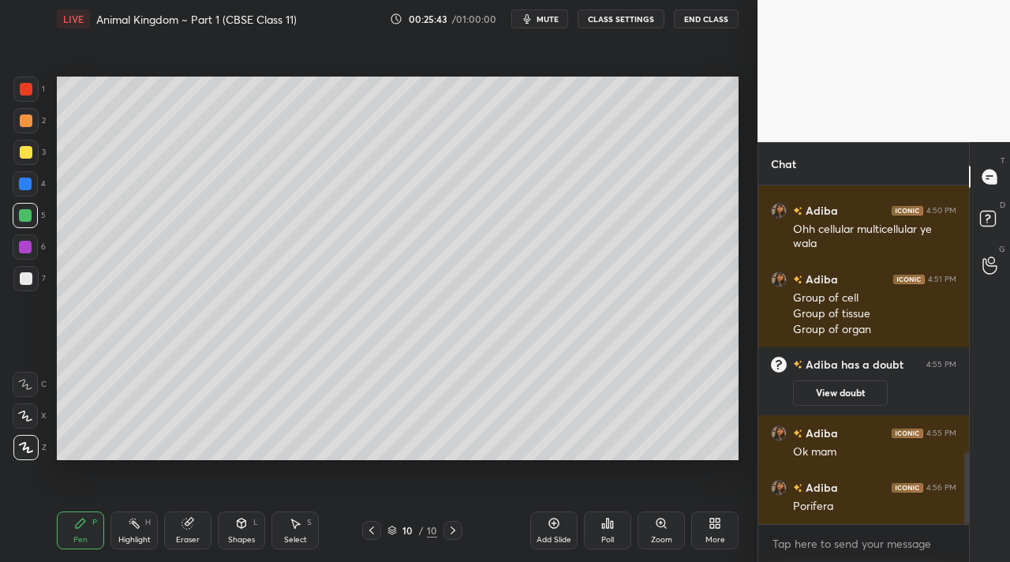
drag, startPoint x: 29, startPoint y: 152, endPoint x: 30, endPoint y: 163, distance: 11.1
click at [28, 152] on div at bounding box center [26, 152] width 13 height 13
click at [32, 274] on div at bounding box center [26, 278] width 13 height 13
click at [126, 529] on div "Highlight H" at bounding box center [134, 530] width 47 height 38
click at [90, 530] on div "Pen P" at bounding box center [80, 530] width 47 height 38
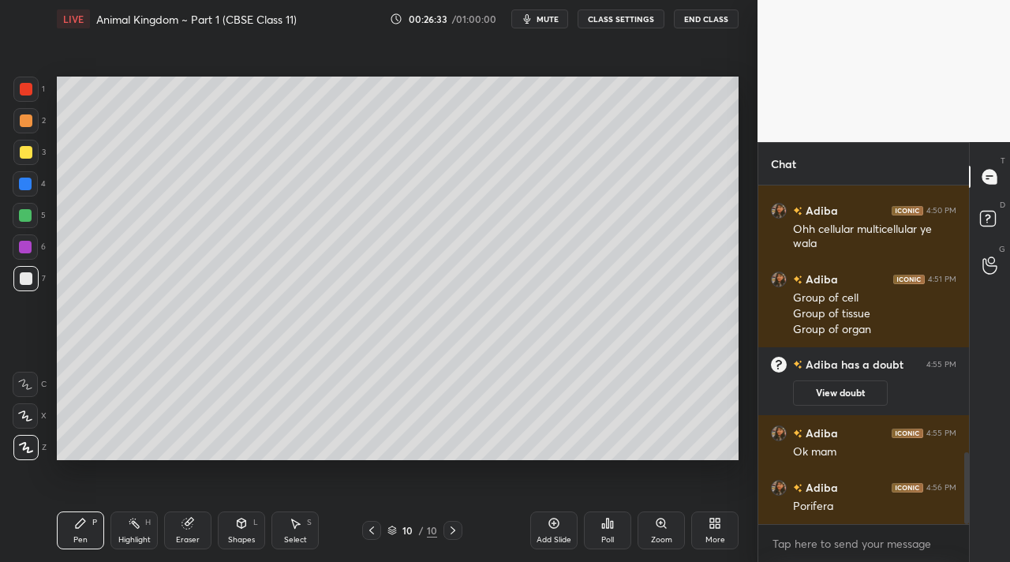
click at [31, 159] on div at bounding box center [25, 152] width 25 height 25
drag, startPoint x: 34, startPoint y: 278, endPoint x: 54, endPoint y: 270, distance: 21.3
click at [39, 277] on div "7" at bounding box center [29, 278] width 32 height 25
click at [129, 537] on div "Highlight" at bounding box center [134, 540] width 32 height 8
drag, startPoint x: 25, startPoint y: 253, endPoint x: 47, endPoint y: 238, distance: 26.3
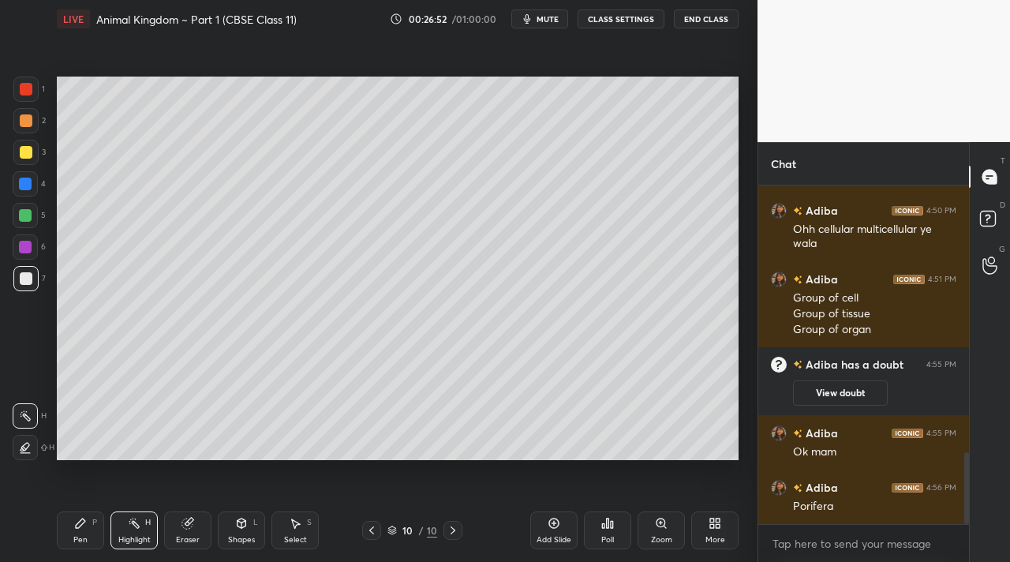
click at [29, 247] on div at bounding box center [25, 247] width 13 height 13
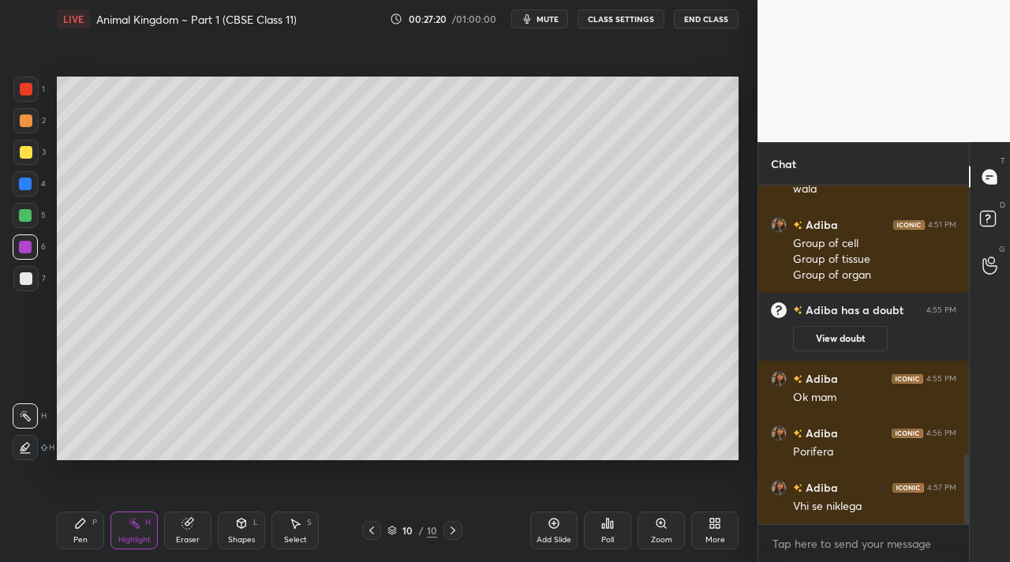
click at [34, 283] on div at bounding box center [25, 278] width 25 height 25
drag, startPoint x: 77, startPoint y: 529, endPoint x: 73, endPoint y: 507, distance: 22.5
click at [77, 527] on icon at bounding box center [80, 523] width 13 height 13
click at [32, 257] on div at bounding box center [25, 246] width 25 height 25
click at [32, 219] on div at bounding box center [25, 215] width 25 height 25
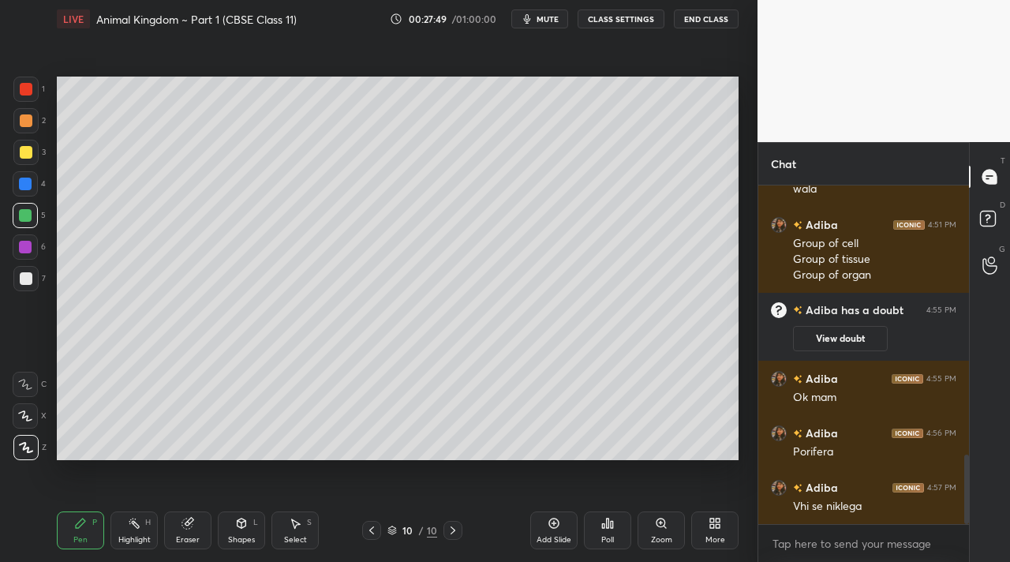
click at [691, 17] on button "End Class" at bounding box center [706, 18] width 65 height 19
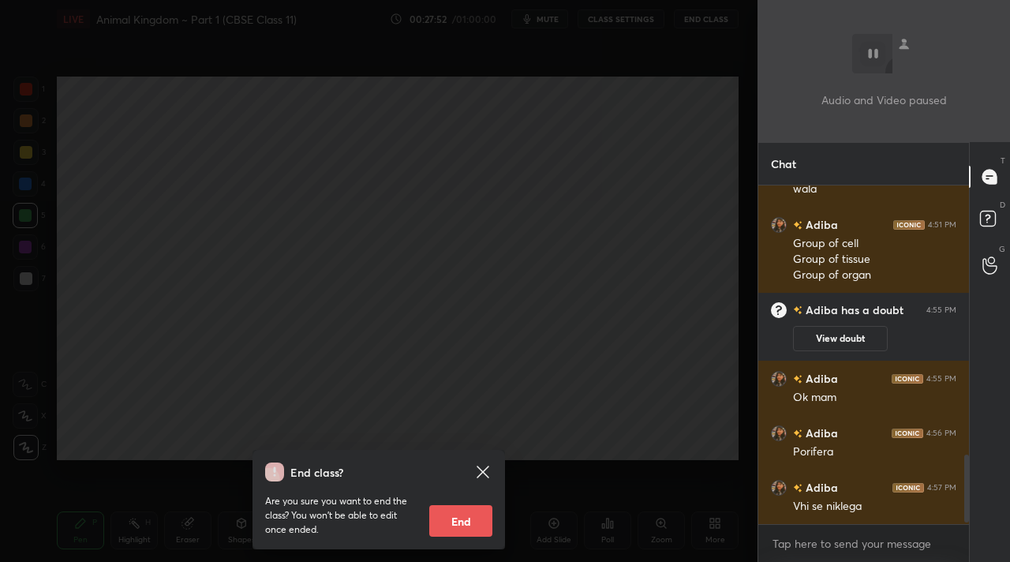
scroll to position [1375, 0]
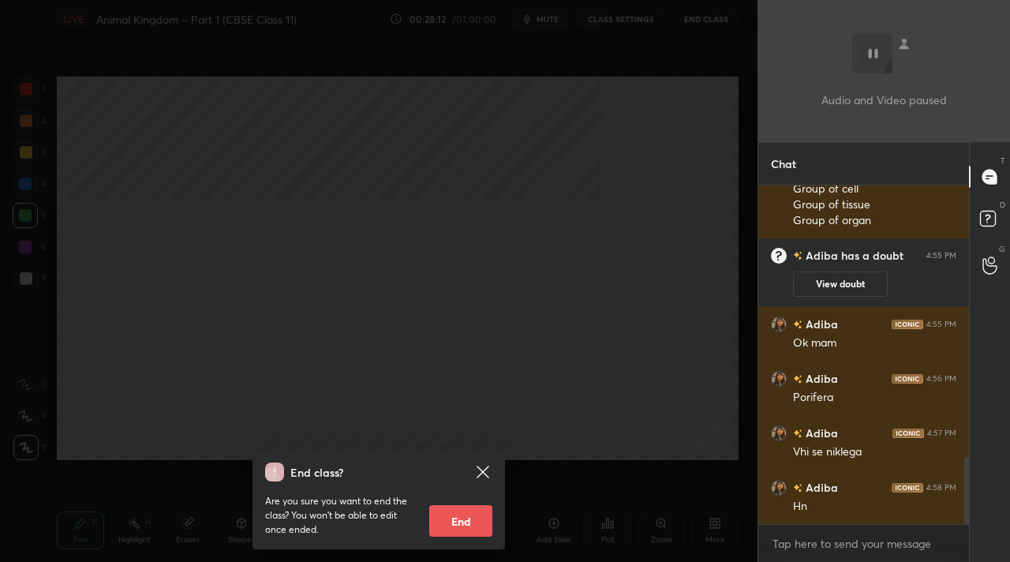
click at [491, 466] on icon at bounding box center [483, 472] width 19 height 19
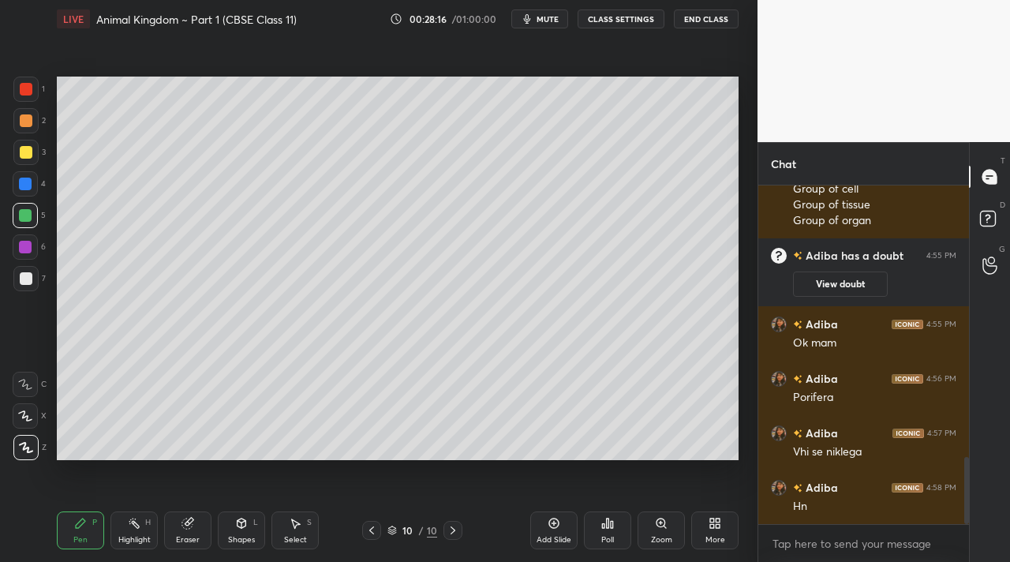
click at [26, 275] on div at bounding box center [26, 278] width 13 height 13
click at [32, 163] on div "3" at bounding box center [29, 156] width 32 height 32
drag, startPoint x: 28, startPoint y: 162, endPoint x: 46, endPoint y: 174, distance: 21.5
click at [29, 168] on div "3" at bounding box center [29, 156] width 32 height 32
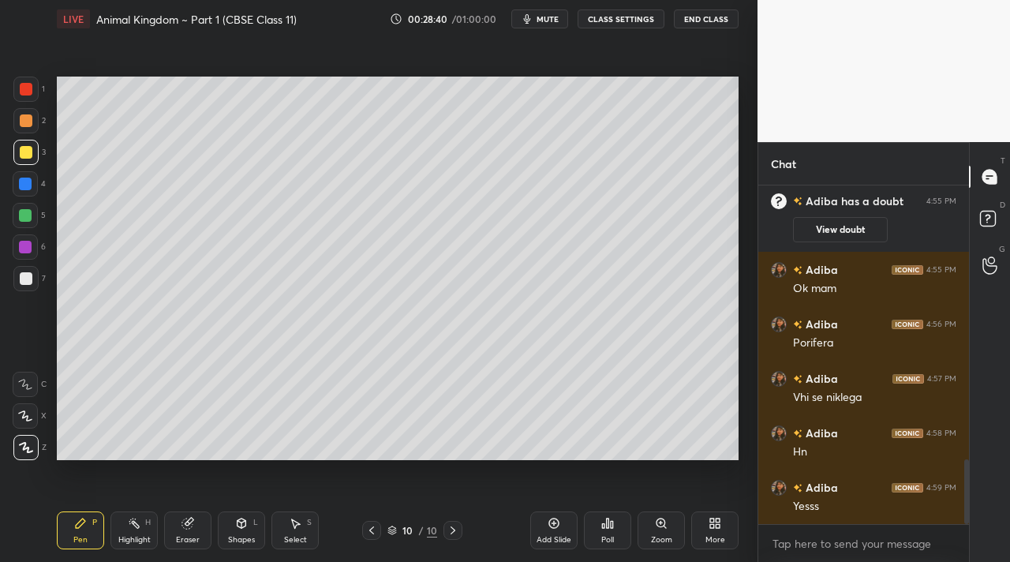
click at [665, 461] on div "Setting up your live class Poll for secs No correct answer Start poll" at bounding box center [398, 268] width 695 height 461
click at [668, 463] on div "Setting up your live class Poll for secs No correct answer Start poll" at bounding box center [398, 268] width 695 height 461
drag, startPoint x: 29, startPoint y: 219, endPoint x: 53, endPoint y: 218, distance: 23.7
click at [29, 219] on div at bounding box center [25, 215] width 13 height 13
click at [41, 279] on div "7" at bounding box center [29, 278] width 32 height 25
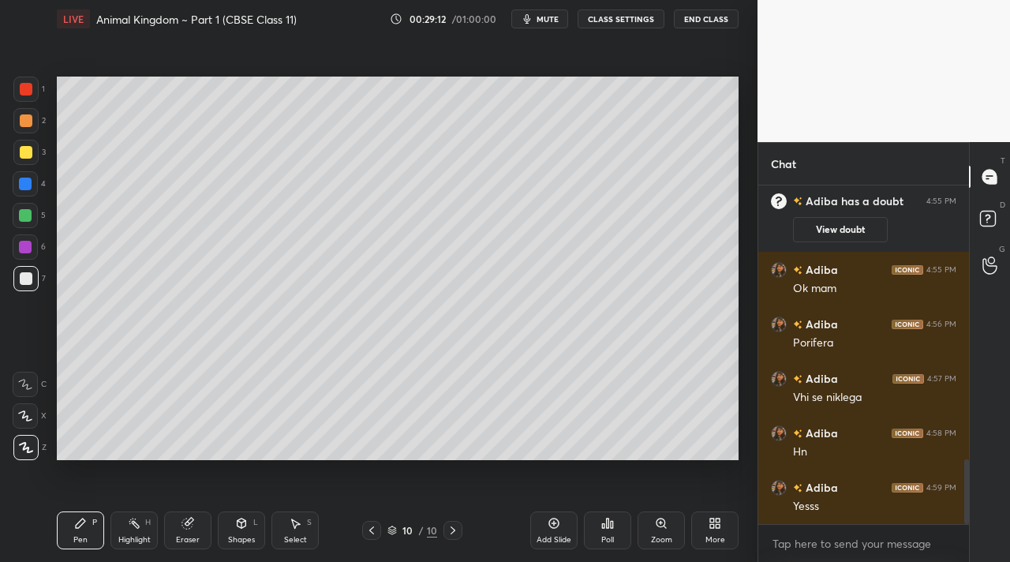
click at [34, 282] on div at bounding box center [25, 278] width 25 height 25
click at [30, 208] on div at bounding box center [25, 215] width 25 height 25
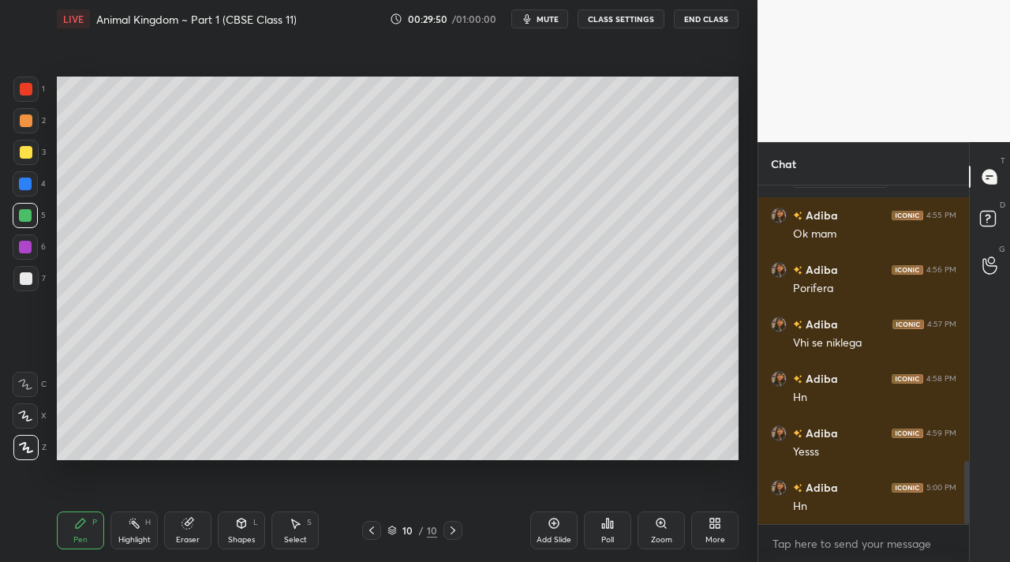
click at [288, 462] on div "Setting up your live class Poll for secs No correct answer Start poll" at bounding box center [398, 268] width 695 height 461
click at [27, 84] on div at bounding box center [26, 89] width 13 height 13
click at [230, 526] on div "Shapes L" at bounding box center [241, 530] width 47 height 38
drag, startPoint x: 87, startPoint y: 535, endPoint x: 87, endPoint y: 526, distance: 8.7
click at [88, 531] on div "Pen P" at bounding box center [80, 530] width 47 height 38
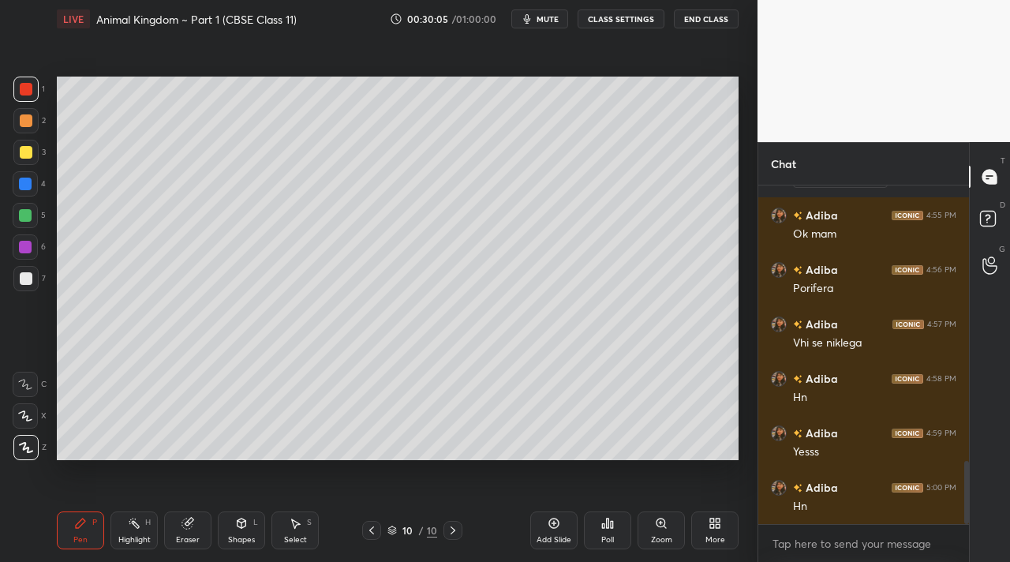
click at [59, 209] on div "Setting up your live class Poll for secs No correct answer Start poll" at bounding box center [398, 268] width 695 height 461
drag, startPoint x: 365, startPoint y: 529, endPoint x: 357, endPoint y: 523, distance: 10.7
click at [362, 527] on div at bounding box center [371, 530] width 19 height 19
click at [232, 530] on div "Shapes L" at bounding box center [241, 530] width 47 height 38
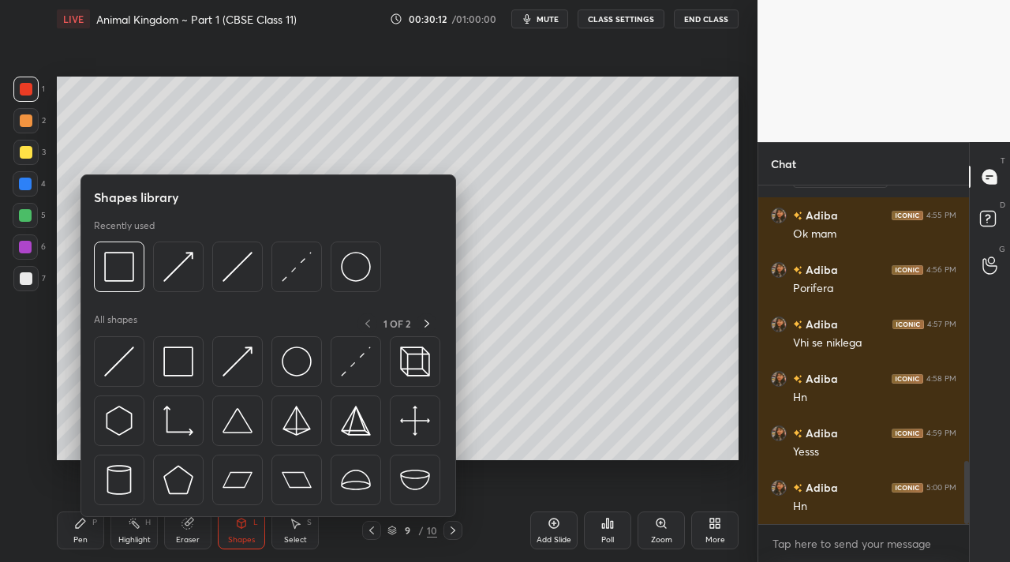
click at [34, 103] on div "1" at bounding box center [29, 93] width 32 height 32
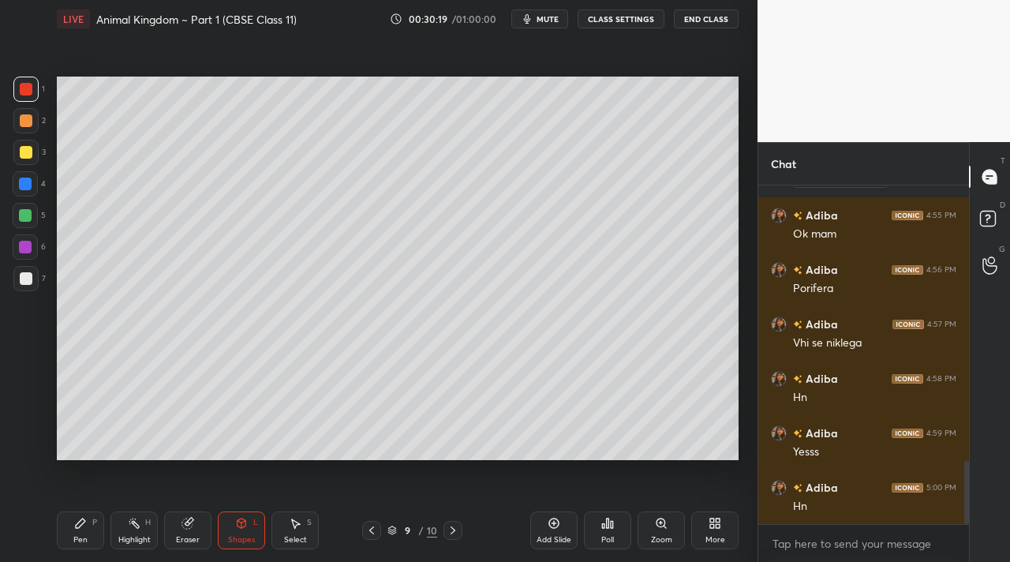
click at [89, 529] on div "Pen P" at bounding box center [80, 530] width 47 height 38
click at [65, 442] on div "Setting up your live class Poll for secs No correct answer Start poll" at bounding box center [398, 268] width 695 height 461
click at [451, 533] on icon at bounding box center [453, 530] width 13 height 13
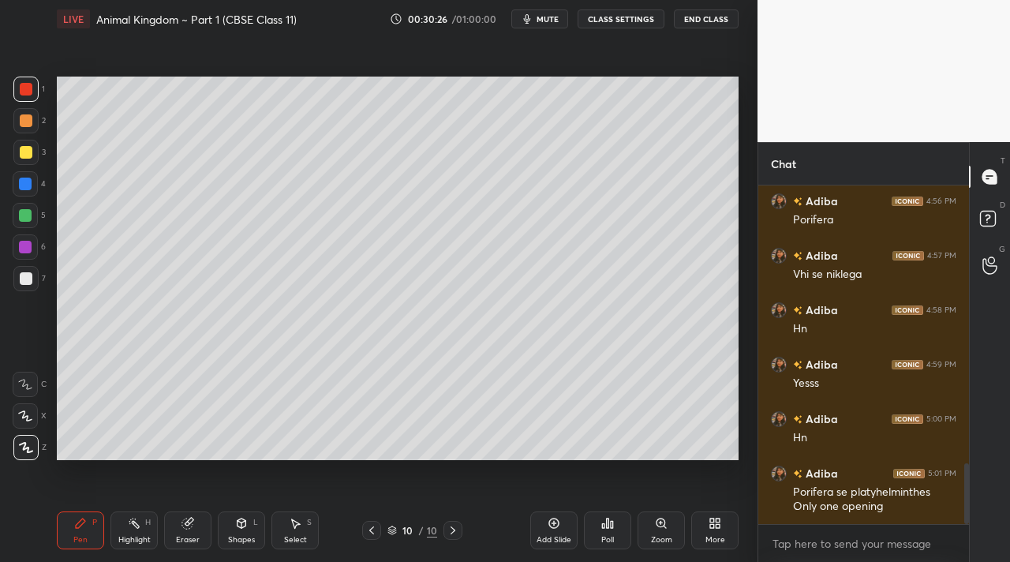
click at [453, 529] on icon at bounding box center [453, 530] width 13 height 13
click at [378, 527] on div at bounding box center [371, 530] width 19 height 19
click at [448, 536] on icon at bounding box center [453, 530] width 13 height 13
click at [449, 530] on icon at bounding box center [453, 530] width 13 height 13
click at [72, 9] on div "LIVE Animal Kingdom ~ Part 1 (CBSE Class 11)" at bounding box center [220, 19] width 327 height 38
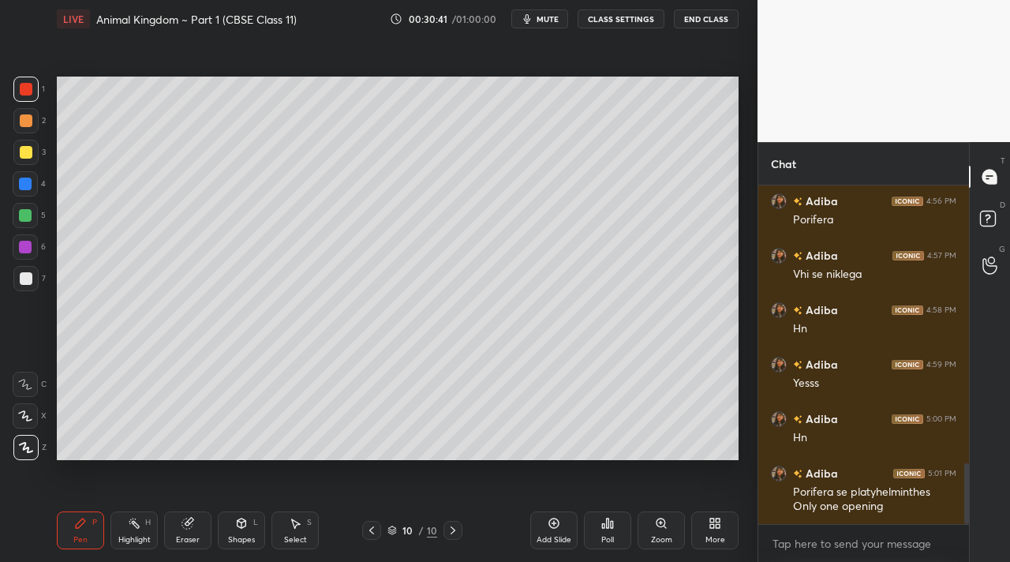
click at [32, 427] on div at bounding box center [25, 415] width 25 height 25
click at [29, 448] on icon at bounding box center [26, 447] width 14 height 11
drag, startPoint x: 131, startPoint y: 546, endPoint x: 113, endPoint y: 505, distance: 44.9
click at [133, 541] on div "Highlight H" at bounding box center [134, 530] width 47 height 38
click at [29, 446] on icon at bounding box center [25, 447] width 13 height 13
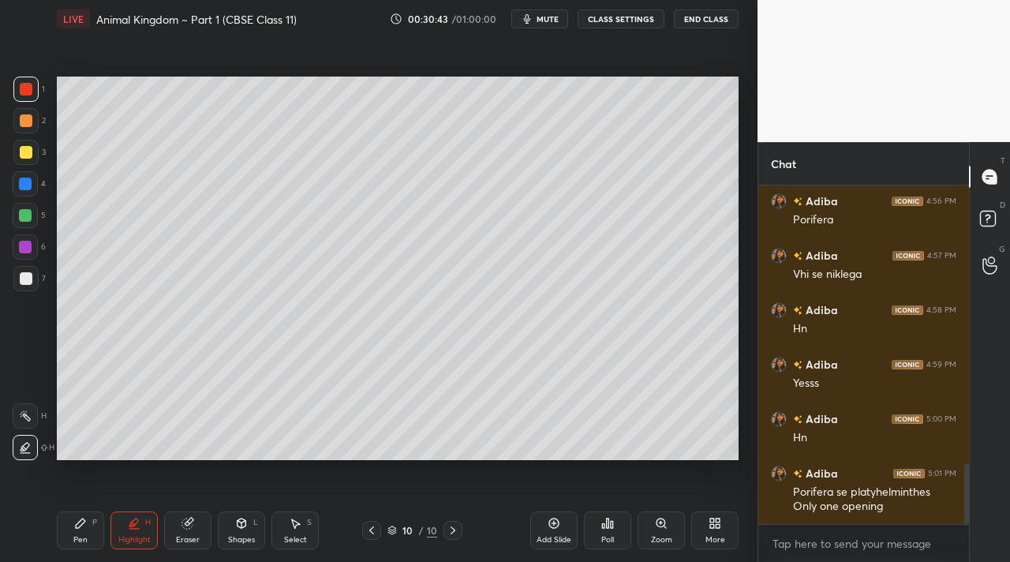
scroll to position [1568, 0]
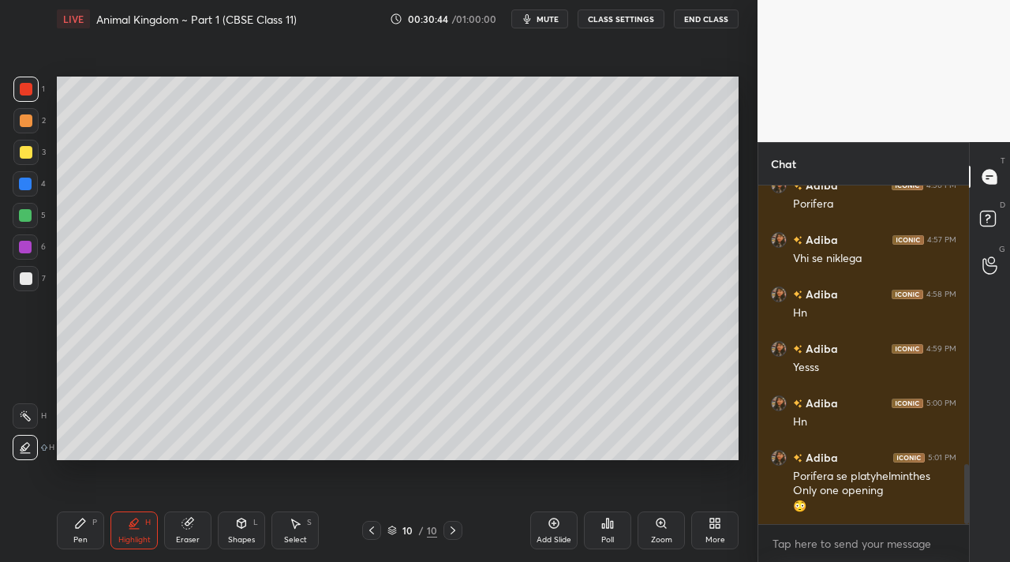
click at [36, 163] on div "3" at bounding box center [29, 152] width 32 height 25
click at [51, 507] on div "1 2 3 4 5 6 7 C X Z C X Z E E Erase all H H LIVE Animal Kingdom ~ Part 1 (CBSE …" at bounding box center [372, 281] width 745 height 562
drag, startPoint x: 79, startPoint y: 530, endPoint x: 71, endPoint y: 545, distance: 16.3
click at [78, 530] on div "Pen P" at bounding box center [80, 530] width 47 height 38
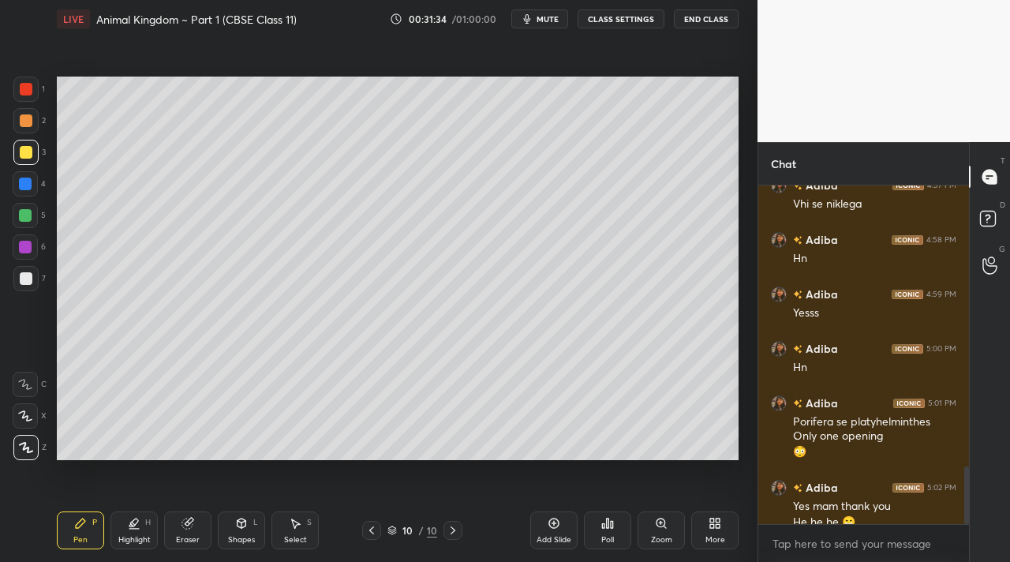
scroll to position [1639, 0]
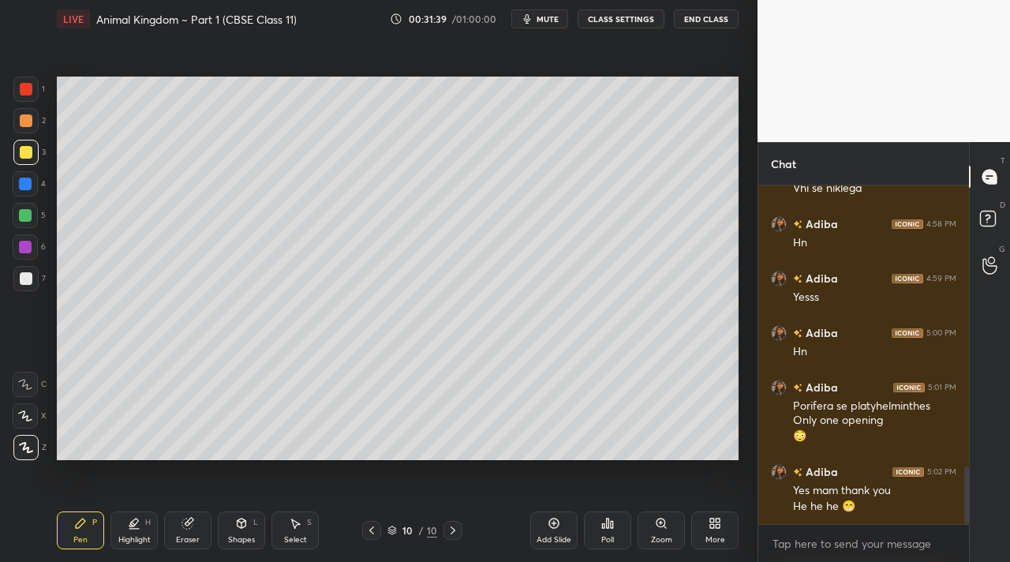
click at [453, 532] on icon at bounding box center [453, 530] width 13 height 13
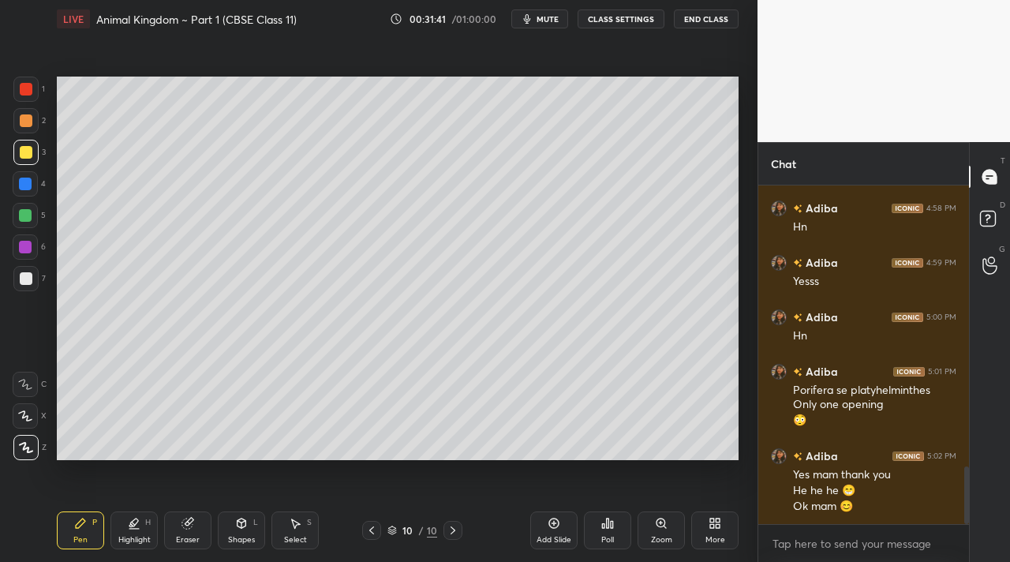
click at [549, 537] on div "Add Slide" at bounding box center [554, 540] width 35 height 8
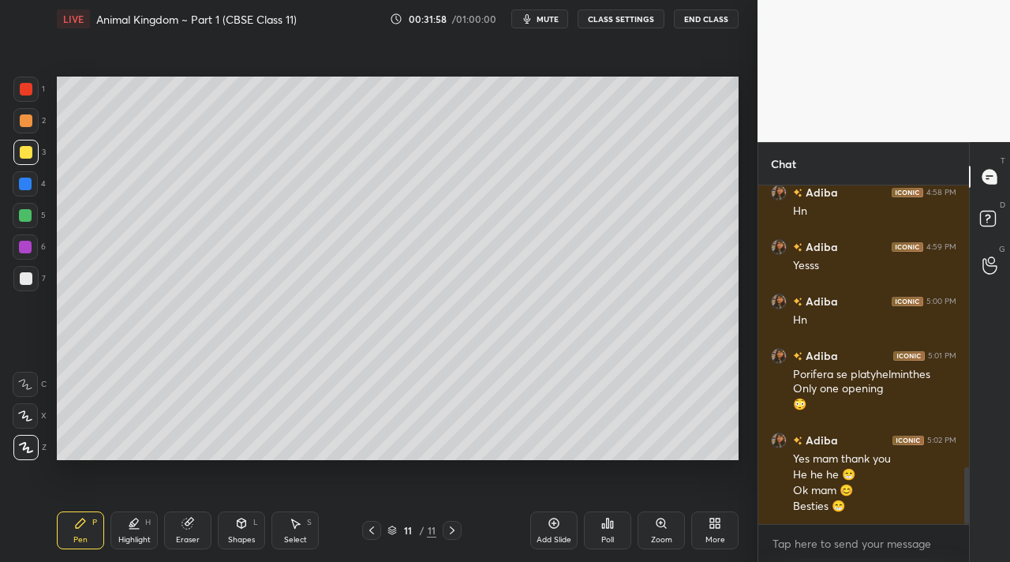
drag, startPoint x: 20, startPoint y: 220, endPoint x: 35, endPoint y: 222, distance: 15.1
click at [21, 217] on div at bounding box center [25, 215] width 25 height 25
click at [28, 263] on div "6" at bounding box center [29, 250] width 33 height 32
click at [241, 541] on div "Shapes" at bounding box center [241, 540] width 27 height 8
drag, startPoint x: 28, startPoint y: 165, endPoint x: 26, endPoint y: 175, distance: 10.4
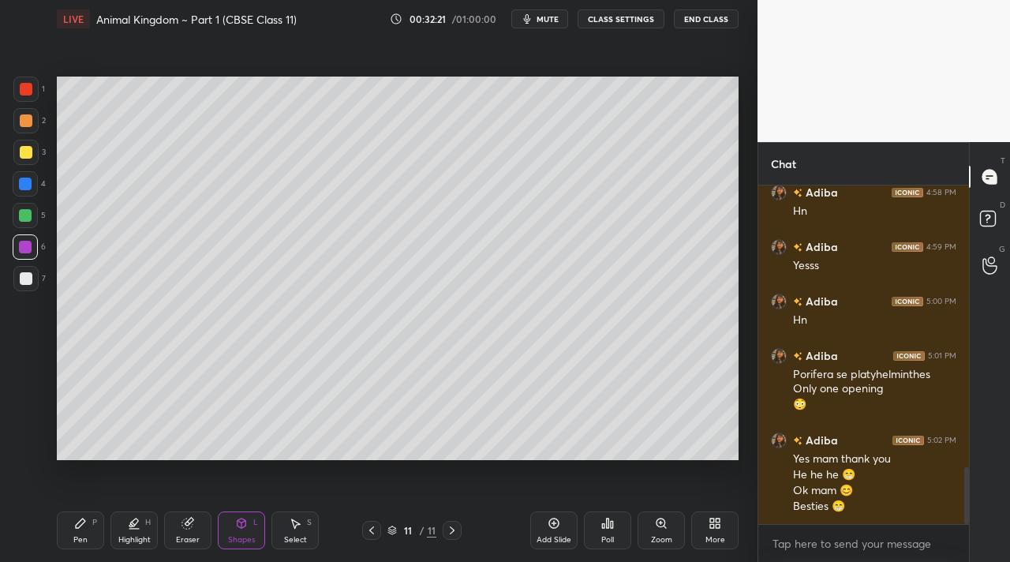
click at [28, 164] on div "3" at bounding box center [29, 156] width 32 height 32
click at [19, 105] on div "1" at bounding box center [29, 93] width 32 height 32
drag, startPoint x: 29, startPoint y: 96, endPoint x: 37, endPoint y: 101, distance: 9.2
click at [32, 96] on div at bounding box center [25, 89] width 25 height 25
click at [78, 525] on icon at bounding box center [80, 523] width 9 height 9
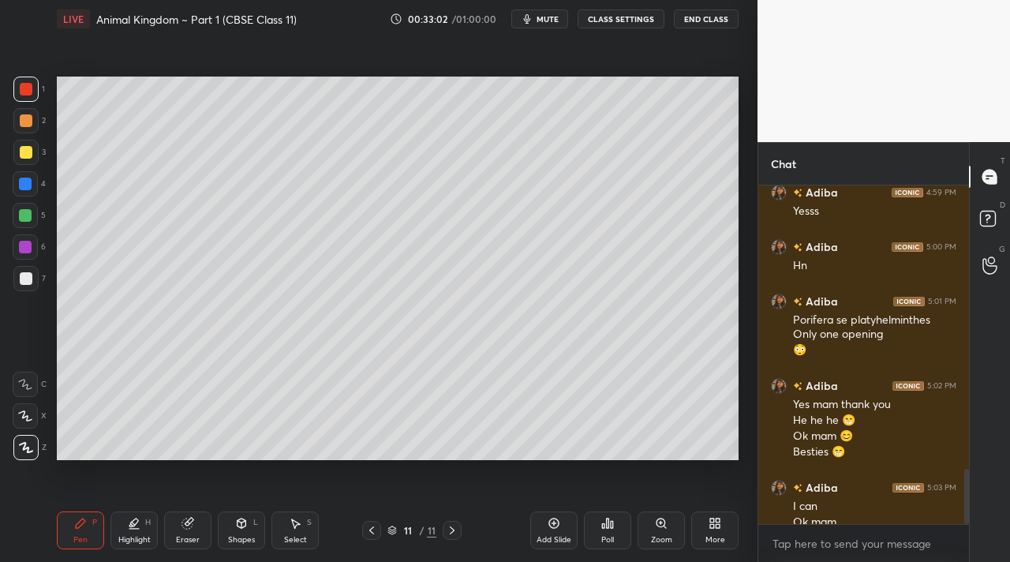
scroll to position [1740, 0]
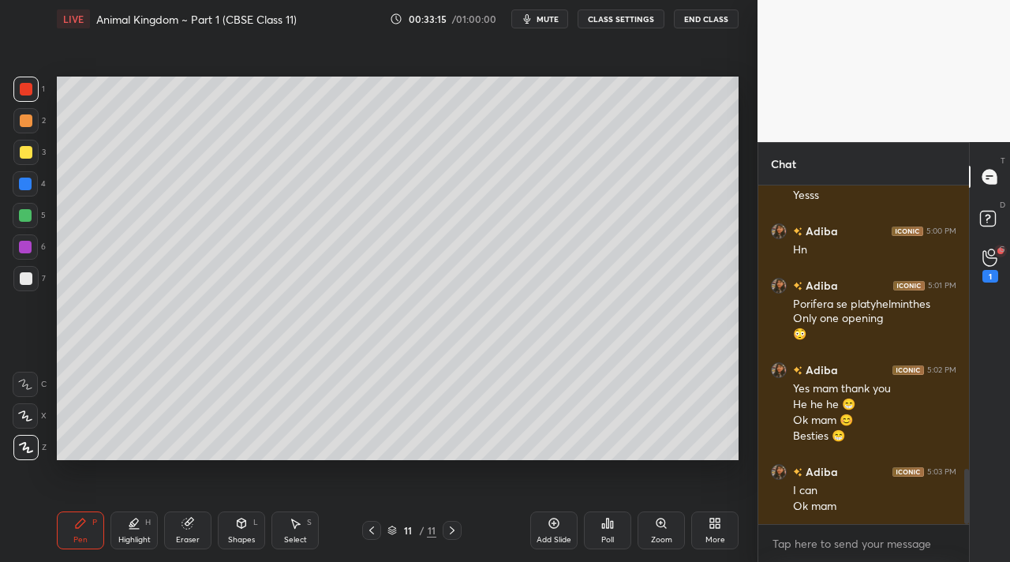
click at [985, 247] on div "G Raise Hand (G) 1" at bounding box center [990, 265] width 40 height 44
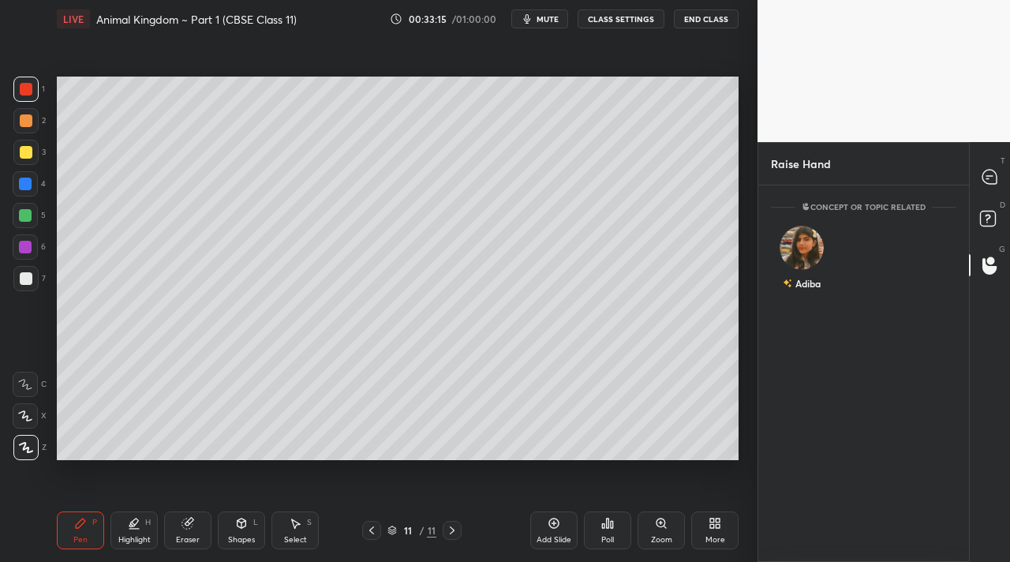
scroll to position [6, 6]
click at [798, 242] on img "grid" at bounding box center [802, 248] width 44 height 44
click at [802, 299] on button "INVITE" at bounding box center [801, 294] width 47 height 21
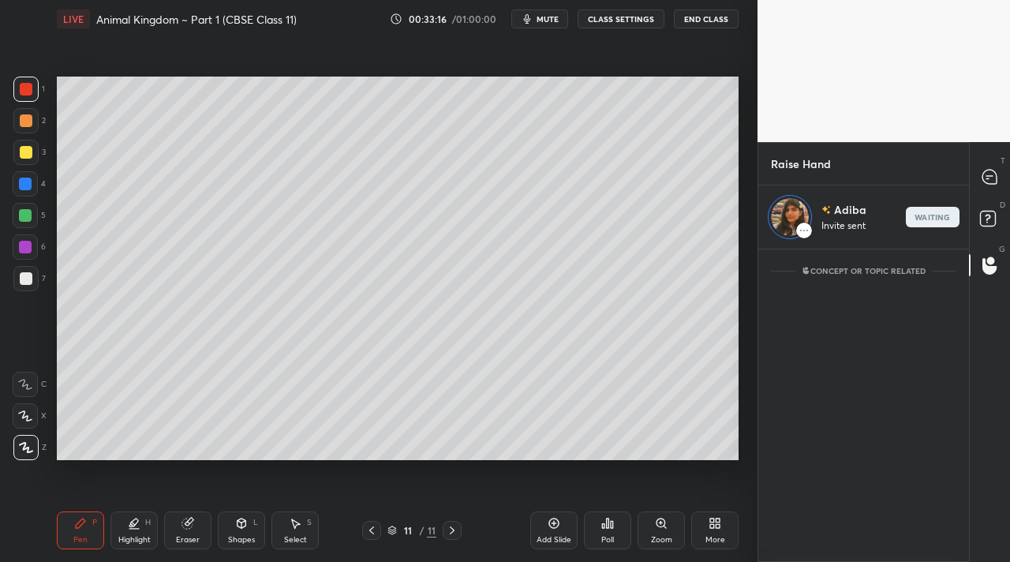
scroll to position [308, 206]
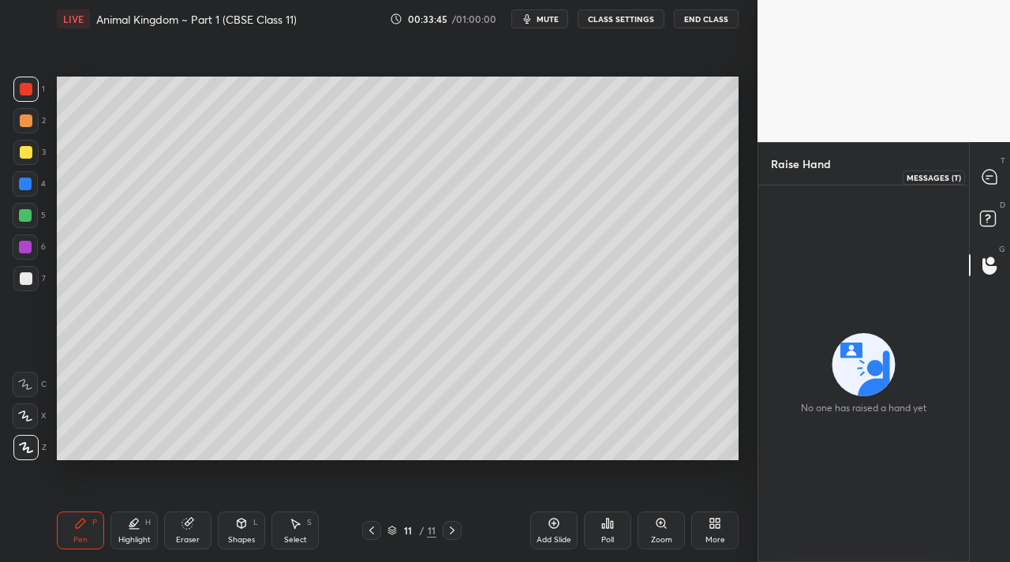
click at [995, 171] on icon at bounding box center [990, 177] width 14 height 14
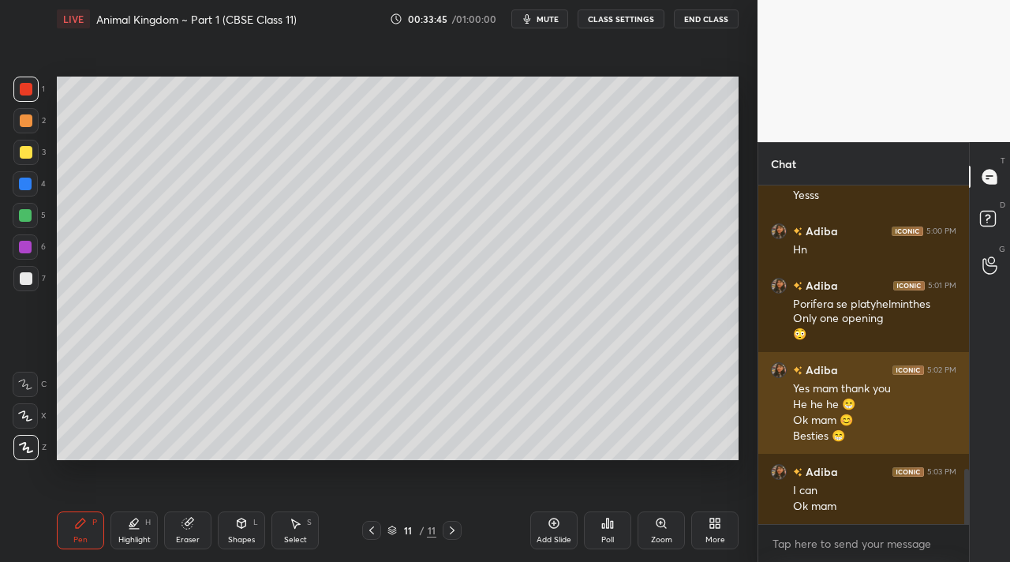
scroll to position [334, 206]
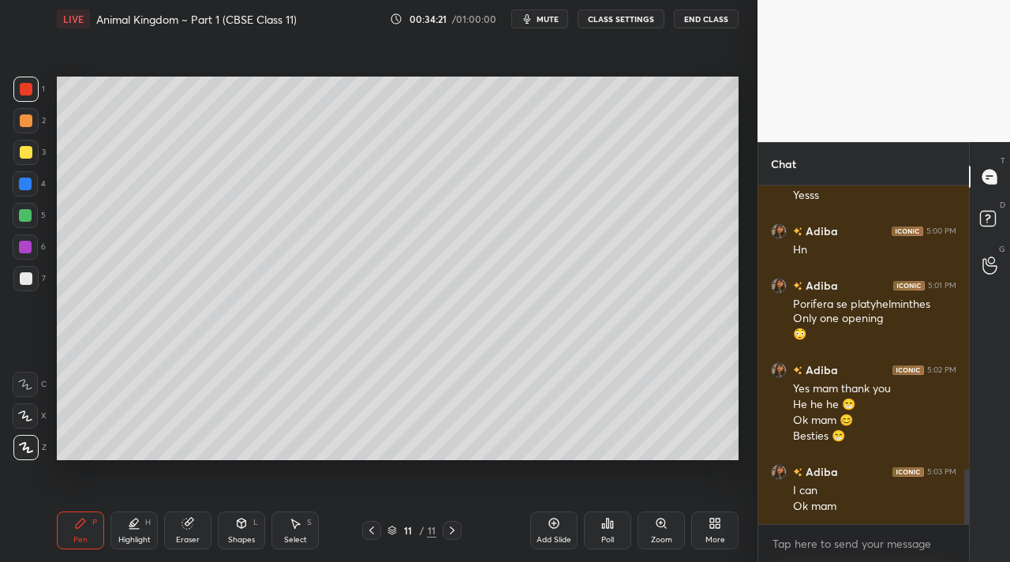
click at [21, 148] on div at bounding box center [25, 152] width 25 height 25
drag, startPoint x: 31, startPoint y: 136, endPoint x: 47, endPoint y: 133, distance: 16.0
click at [31, 134] on div "2" at bounding box center [29, 124] width 32 height 32
click at [179, 541] on div "Eraser" at bounding box center [188, 540] width 24 height 8
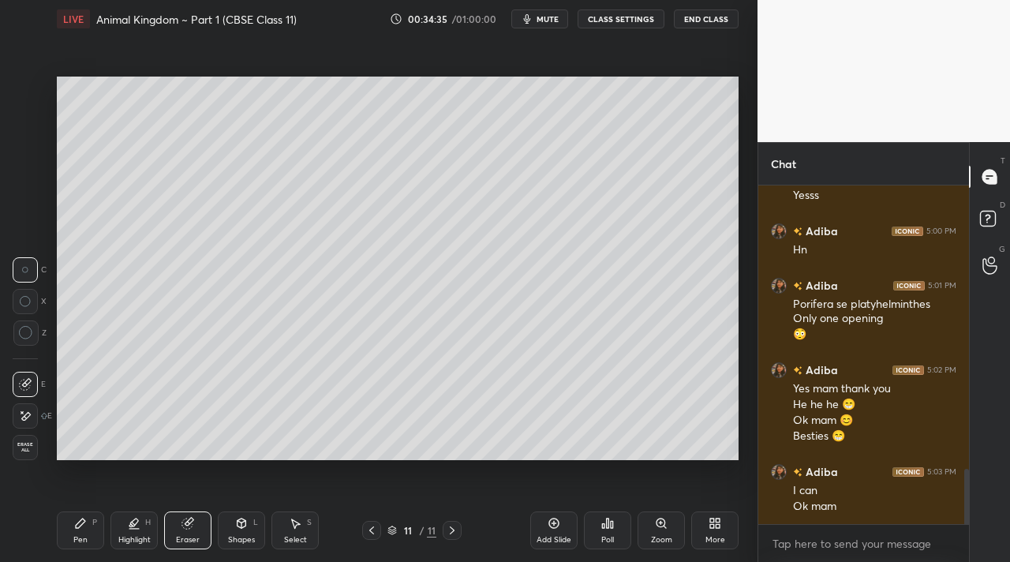
click at [92, 533] on div "Pen P" at bounding box center [80, 530] width 47 height 38
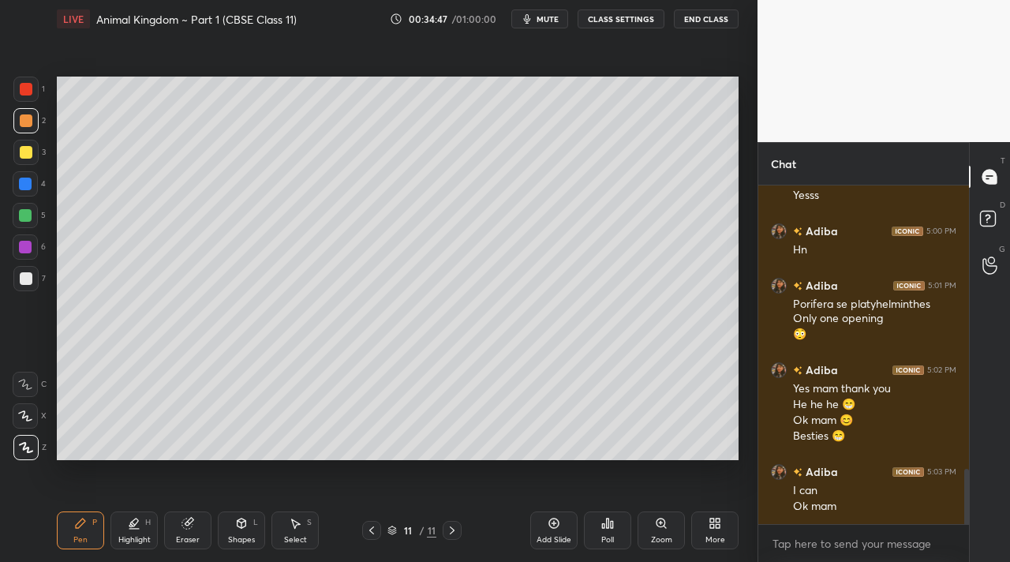
click at [24, 253] on div at bounding box center [25, 246] width 25 height 25
click at [30, 278] on div at bounding box center [26, 278] width 13 height 13
click at [32, 133] on div "2" at bounding box center [29, 124] width 32 height 32
drag, startPoint x: 138, startPoint y: 536, endPoint x: 129, endPoint y: 522, distance: 17.1
click at [136, 533] on div "Highlight H" at bounding box center [134, 530] width 47 height 38
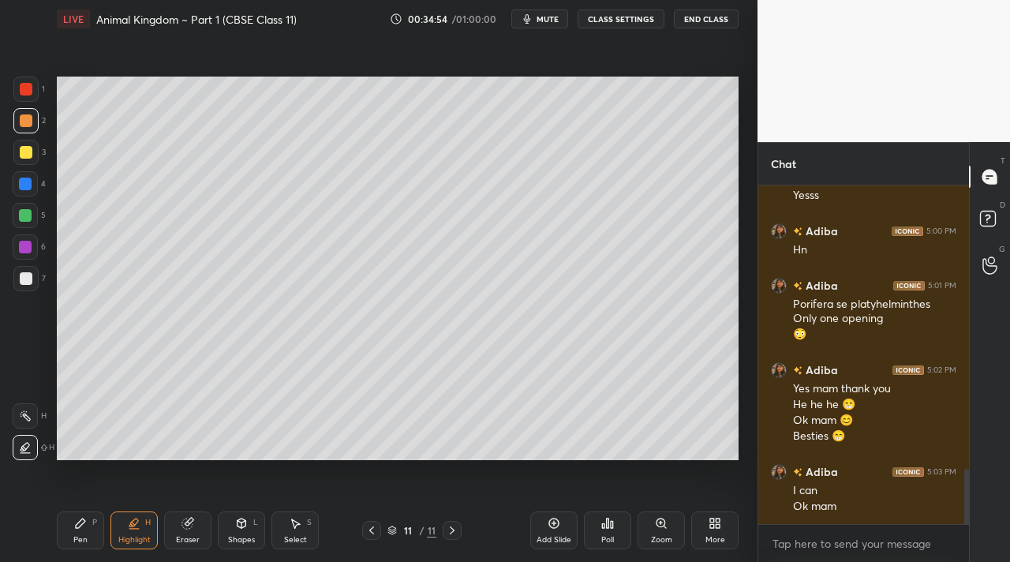
drag, startPoint x: 41, startPoint y: 431, endPoint x: 28, endPoint y: 422, distance: 15.3
click at [40, 431] on div "H H" at bounding box center [34, 428] width 42 height 63
click at [28, 422] on icon at bounding box center [25, 416] width 13 height 13
click at [81, 523] on icon at bounding box center [80, 523] width 13 height 13
click at [184, 519] on icon at bounding box center [187, 524] width 10 height 10
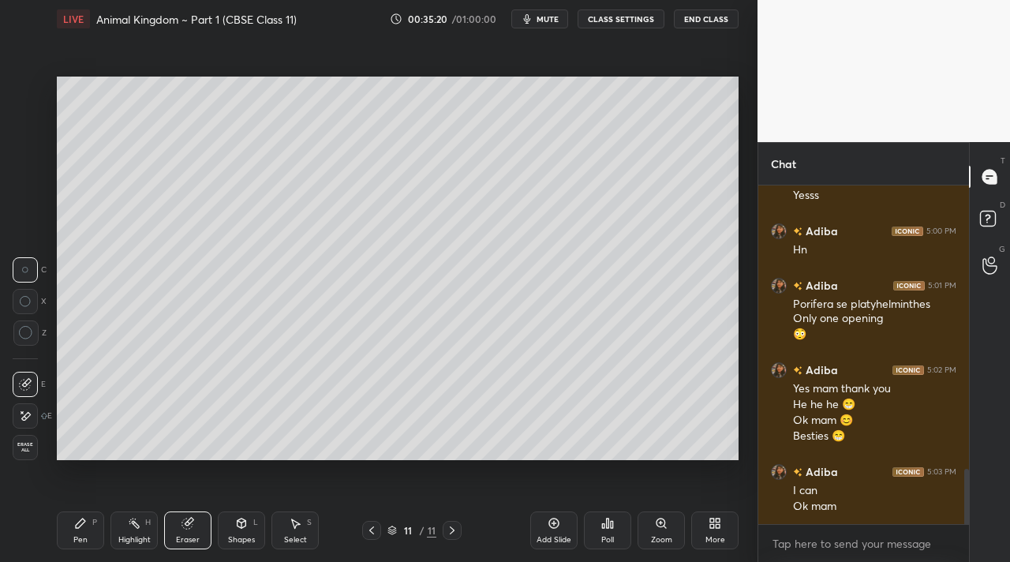
click at [83, 536] on div "Pen" at bounding box center [80, 540] width 14 height 8
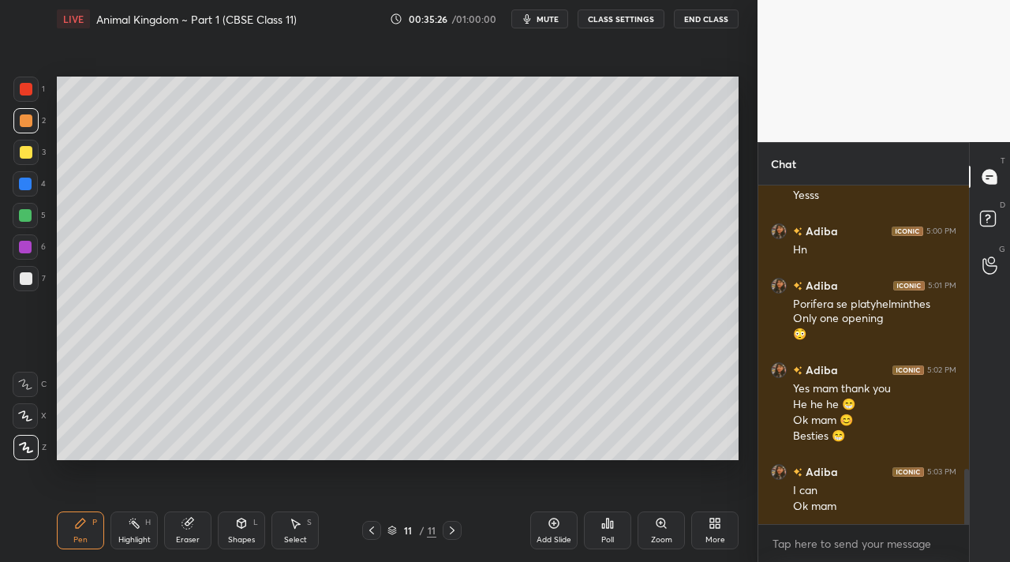
click at [242, 528] on div "Shapes L" at bounding box center [241, 530] width 47 height 38
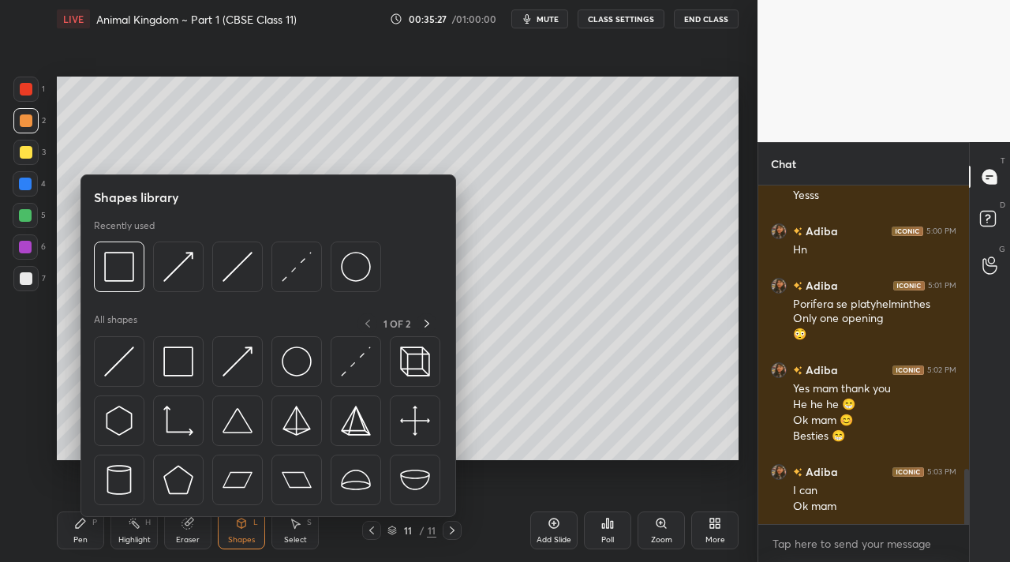
click at [41, 271] on div "7" at bounding box center [29, 278] width 32 height 25
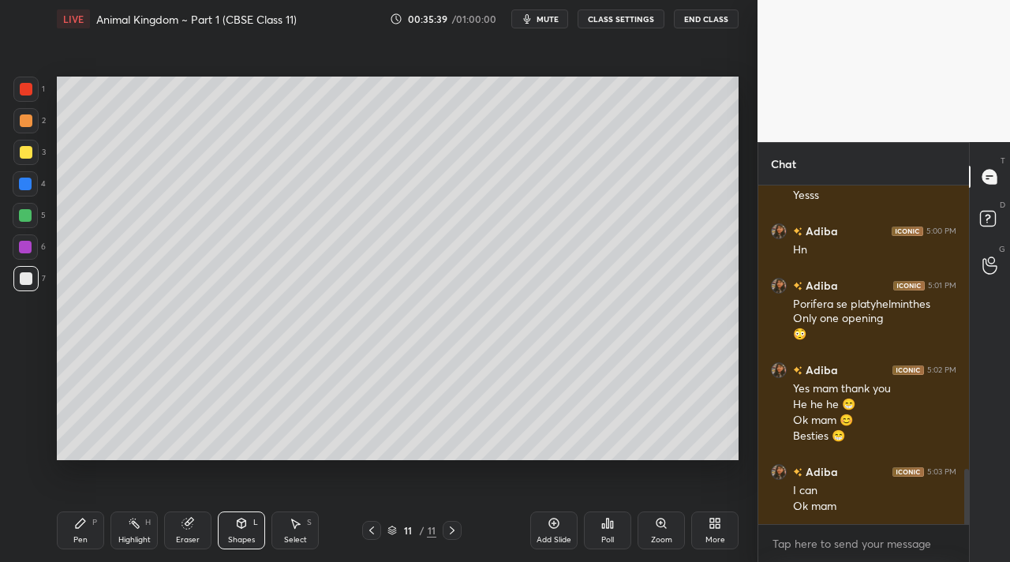
click at [32, 219] on div at bounding box center [25, 215] width 25 height 25
click at [81, 517] on div "Pen P" at bounding box center [80, 530] width 47 height 38
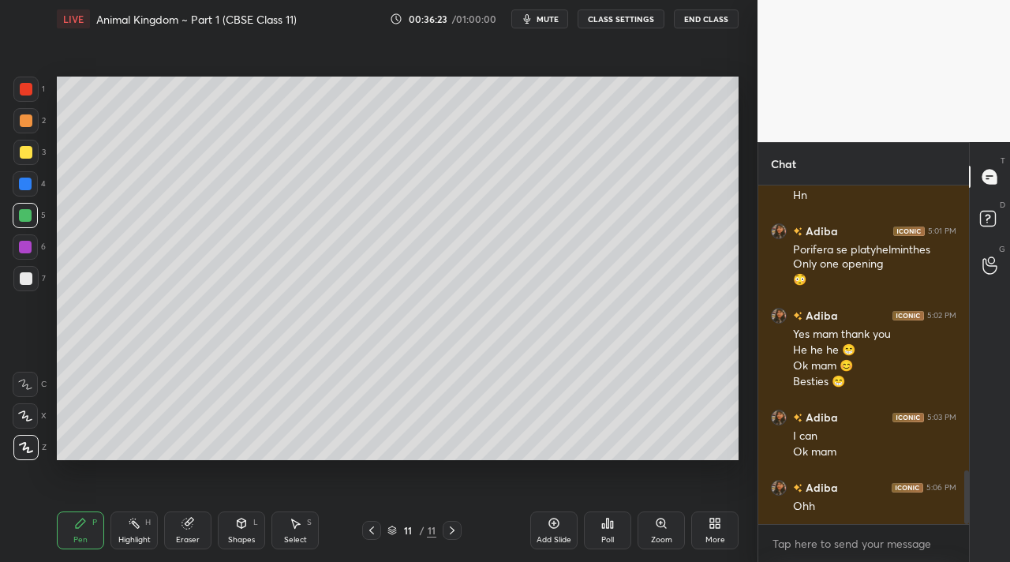
click at [190, 530] on div "Eraser" at bounding box center [187, 530] width 47 height 38
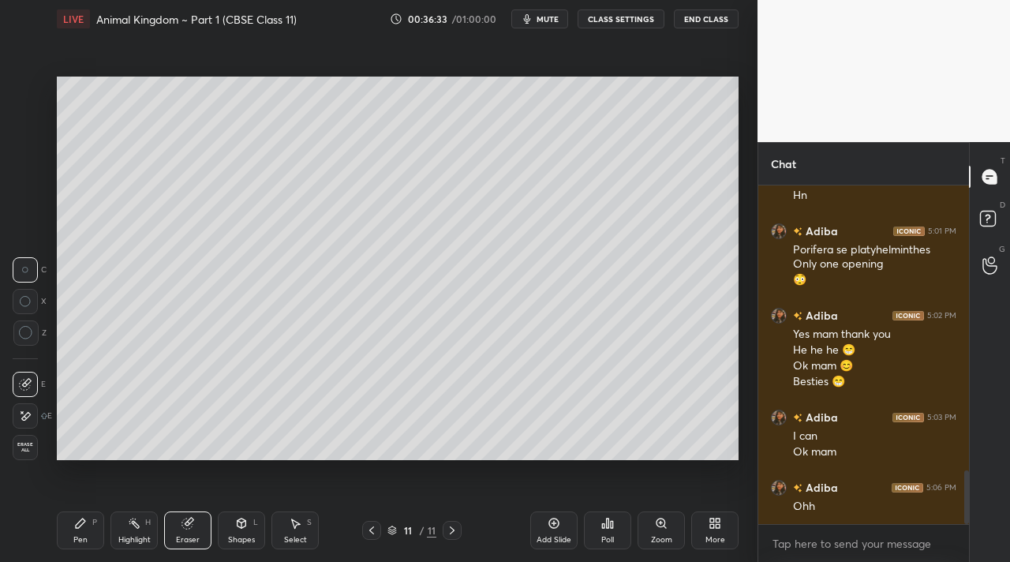
drag, startPoint x: 80, startPoint y: 526, endPoint x: 83, endPoint y: 509, distance: 17.6
click at [81, 526] on icon at bounding box center [80, 523] width 13 height 13
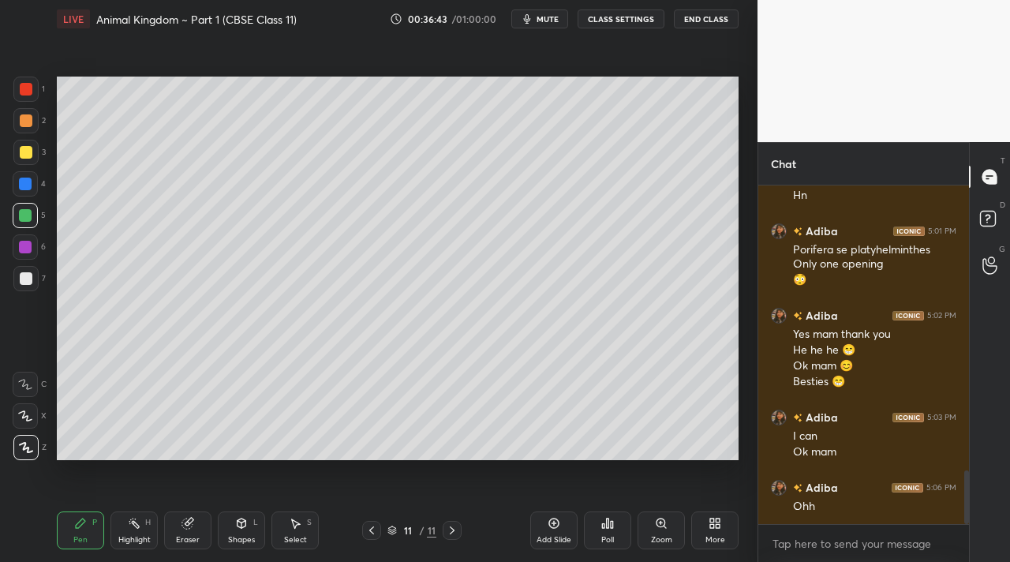
click at [25, 150] on div at bounding box center [26, 152] width 13 height 13
click at [32, 282] on div at bounding box center [25, 278] width 25 height 25
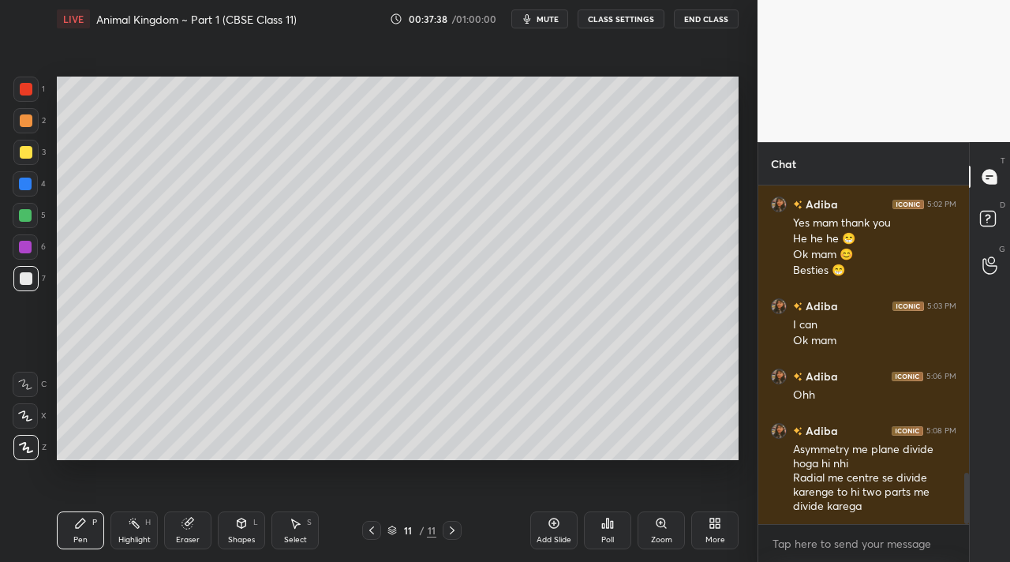
click at [178, 559] on div "Pen P Highlight H Eraser Shapes L Select S 11 / 11 Add Slide Poll Zoom More" at bounding box center [398, 530] width 682 height 63
drag, startPoint x: 193, startPoint y: 545, endPoint x: 188, endPoint y: 533, distance: 13.8
click at [192, 544] on div "Eraser" at bounding box center [187, 530] width 47 height 38
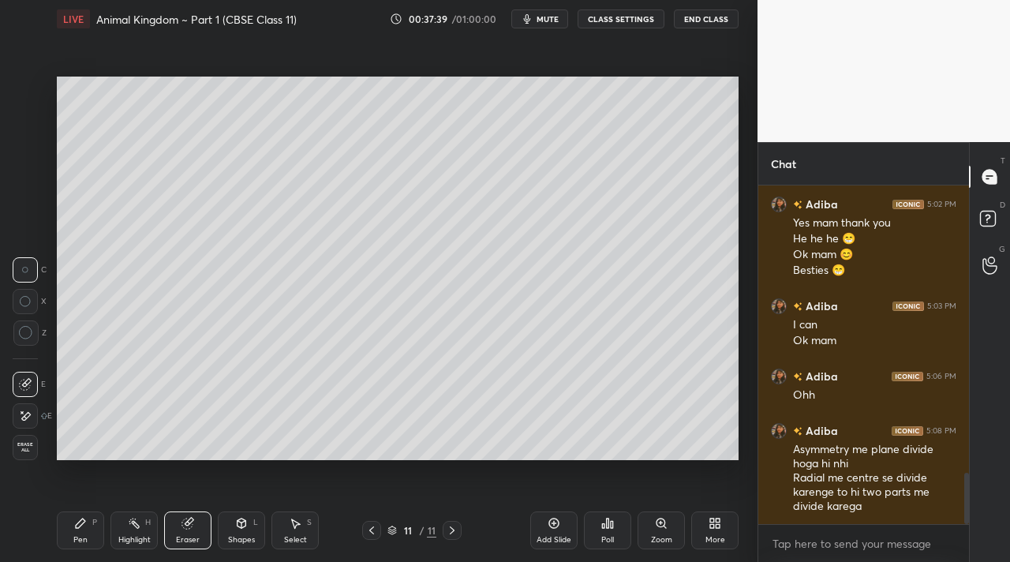
click at [191, 536] on div "Eraser" at bounding box center [188, 540] width 24 height 8
drag, startPoint x: 90, startPoint y: 523, endPoint x: 90, endPoint y: 508, distance: 15.8
click at [88, 521] on div "Pen P" at bounding box center [80, 530] width 47 height 38
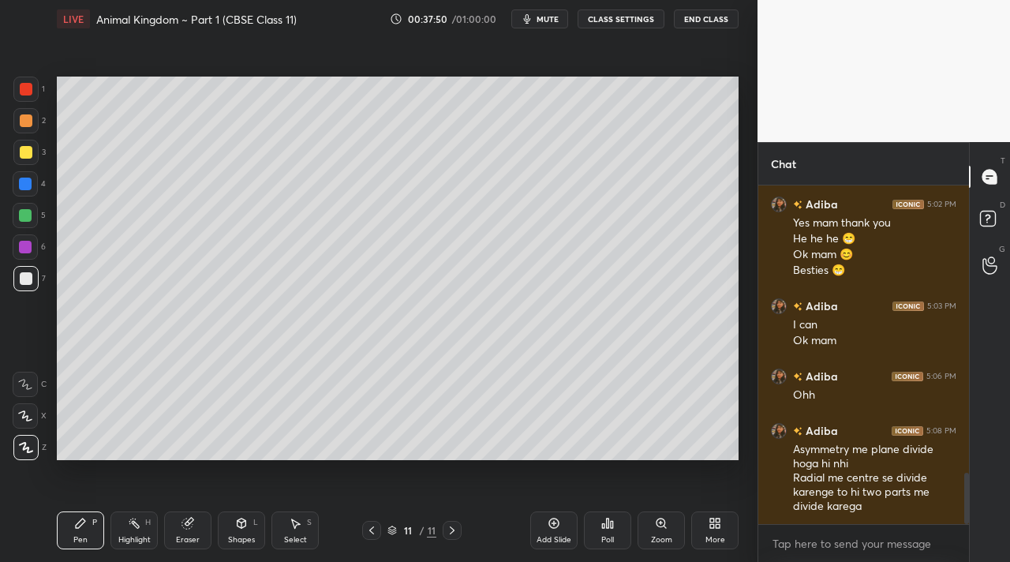
scroll to position [1936, 0]
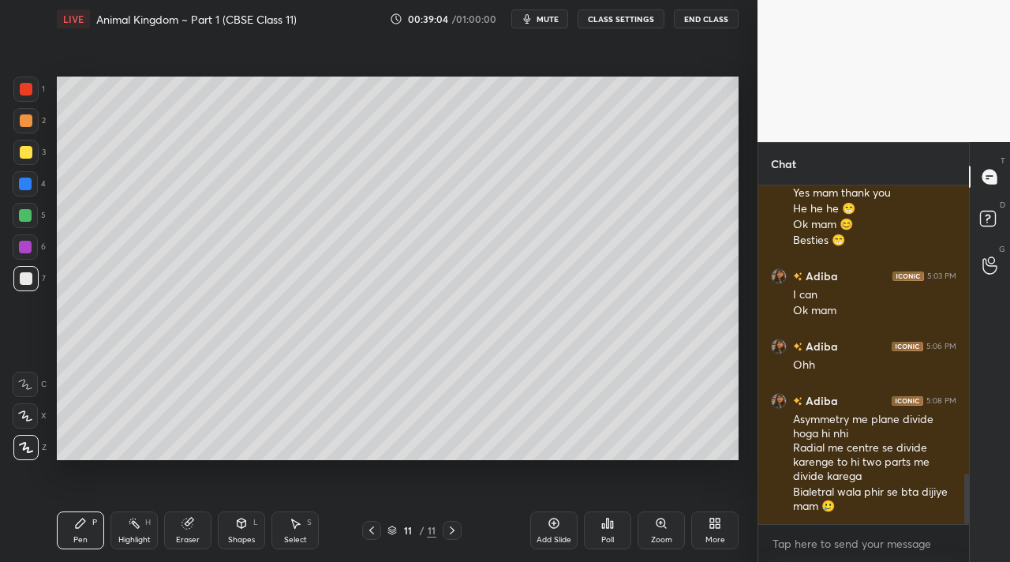
click at [563, 515] on div "Add Slide" at bounding box center [553, 530] width 47 height 38
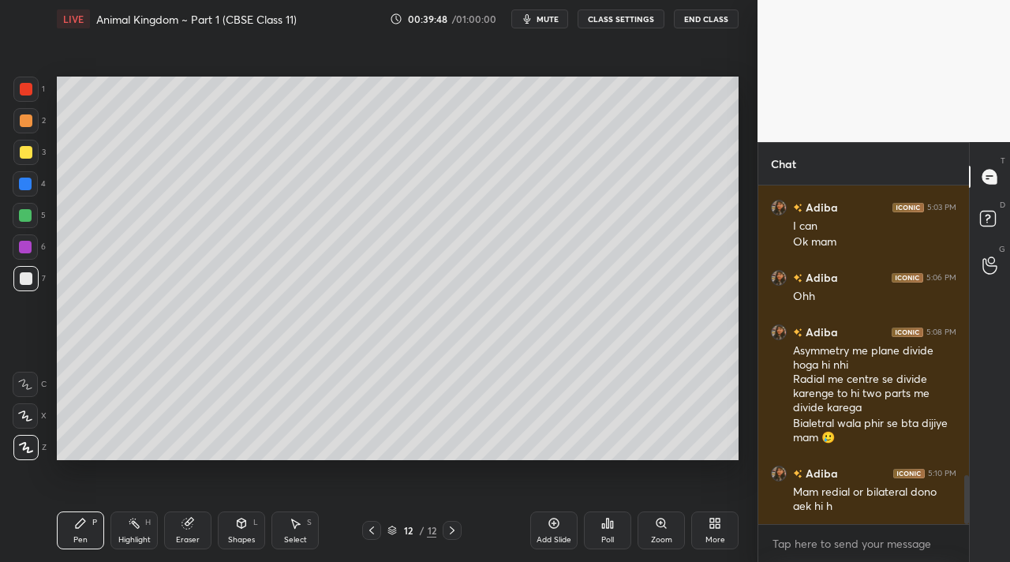
drag, startPoint x: 125, startPoint y: 530, endPoint x: 62, endPoint y: 484, distance: 77.8
click at [125, 526] on div "Highlight H" at bounding box center [134, 530] width 47 height 38
click at [20, 449] on div at bounding box center [25, 447] width 25 height 25
click at [32, 411] on div at bounding box center [25, 415] width 25 height 25
drag, startPoint x: 22, startPoint y: 221, endPoint x: 32, endPoint y: 216, distance: 11.3
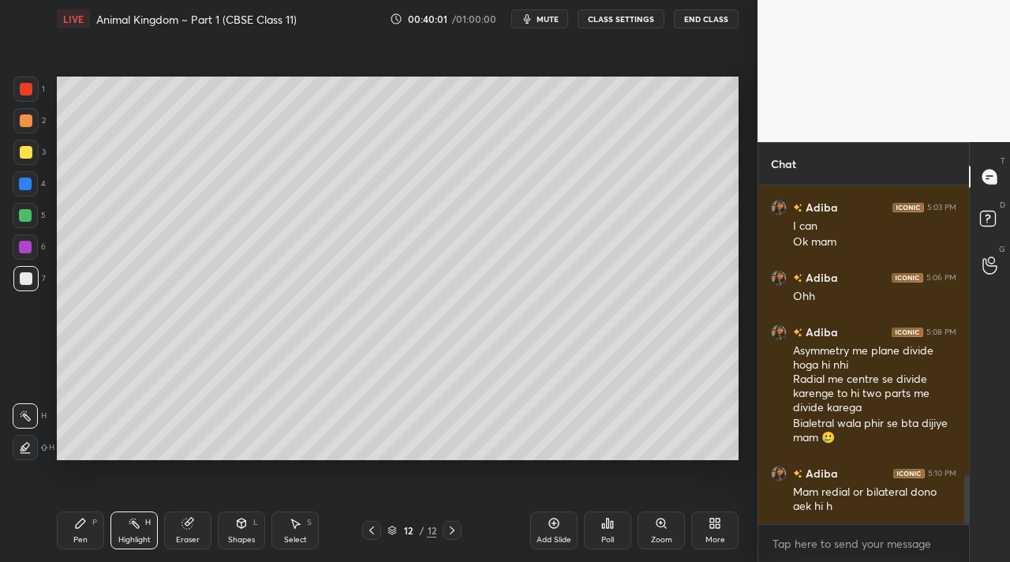
click at [22, 219] on div at bounding box center [25, 215] width 25 height 25
click at [79, 523] on icon at bounding box center [80, 523] width 9 height 9
drag, startPoint x: 133, startPoint y: 507, endPoint x: 122, endPoint y: 502, distance: 12.8
click at [133, 506] on div "Pen P Highlight H Eraser Shapes L Select S 12 / 12 Add Slide Poll Zoom More" at bounding box center [398, 530] width 682 height 63
click at [138, 526] on div "Highlight H" at bounding box center [134, 530] width 47 height 38
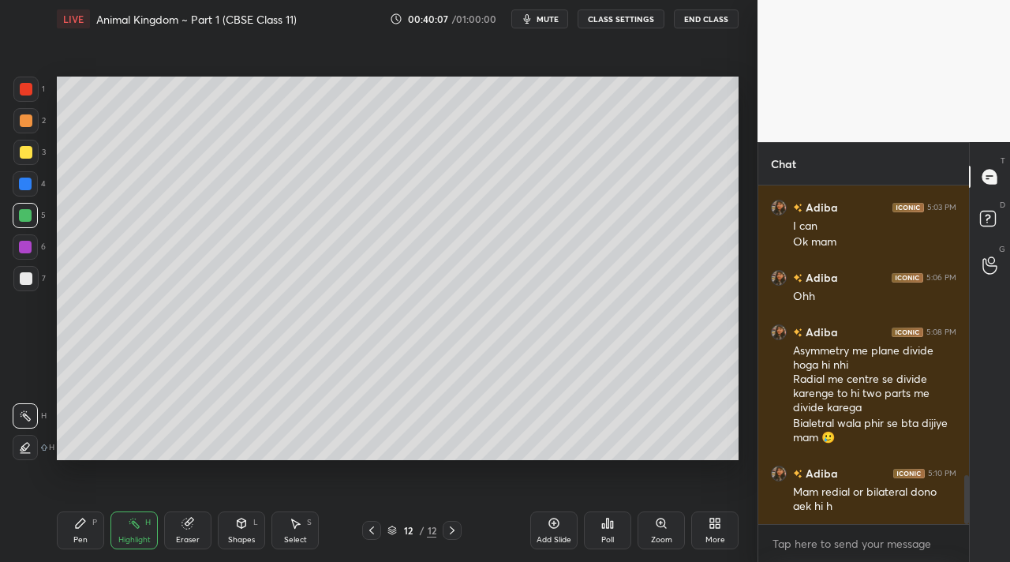
drag, startPoint x: 29, startPoint y: 450, endPoint x: 50, endPoint y: 427, distance: 30.7
click at [32, 448] on div at bounding box center [25, 447] width 25 height 25
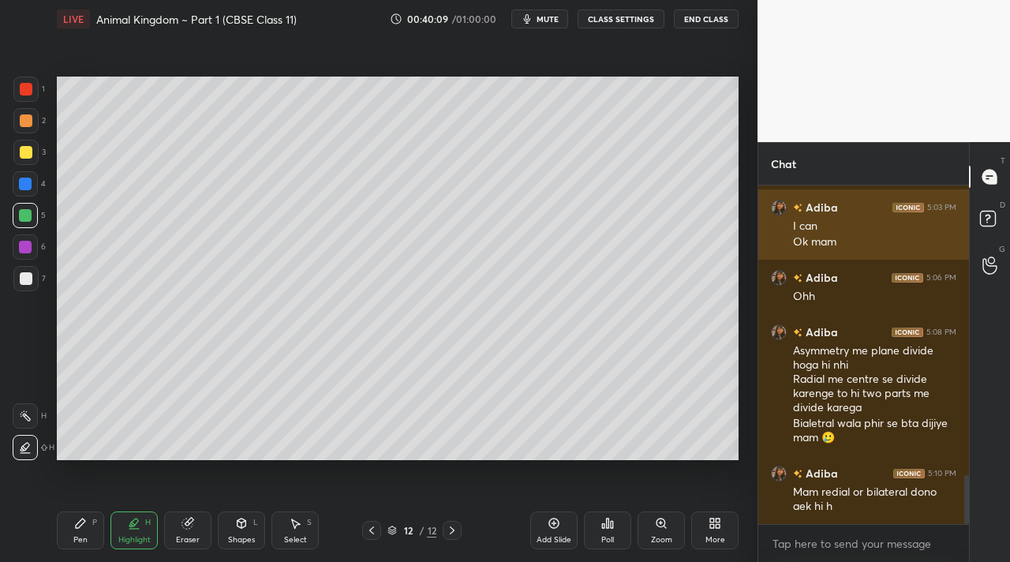
click at [769, 236] on div "[PERSON_NAME] 5:03 PM I can Ok mam" at bounding box center [864, 224] width 211 height 70
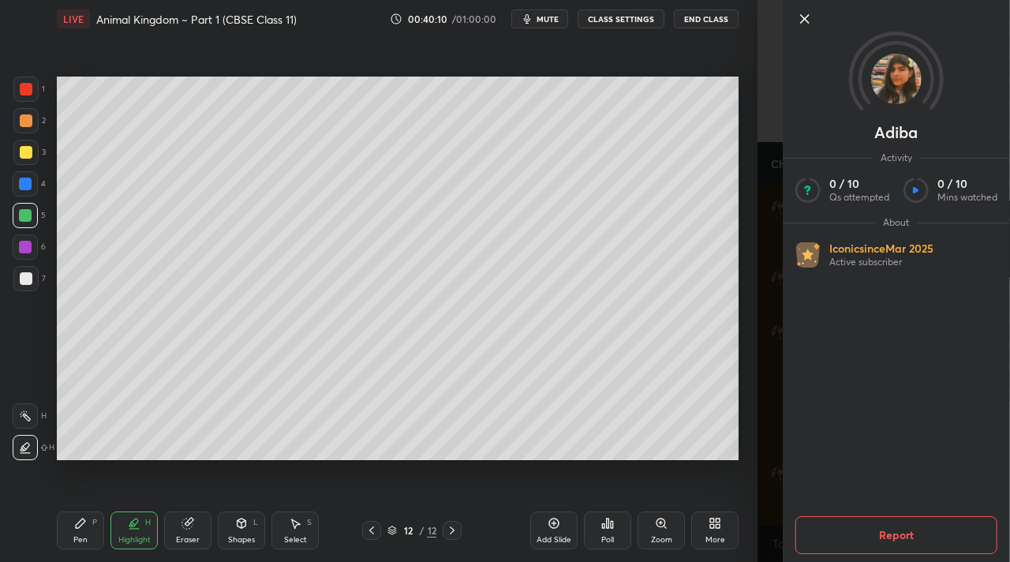
click at [798, 25] on div "[PERSON_NAME] Activity 0 / 10 Qs attempted 0 / 10 Mins watched About Iconic sin…" at bounding box center [896, 281] width 227 height 562
drag, startPoint x: 796, startPoint y: 6, endPoint x: 789, endPoint y: 11, distance: 8.4
click at [792, 9] on div at bounding box center [896, 45] width 227 height 91
click at [798, 12] on icon at bounding box center [805, 18] width 19 height 19
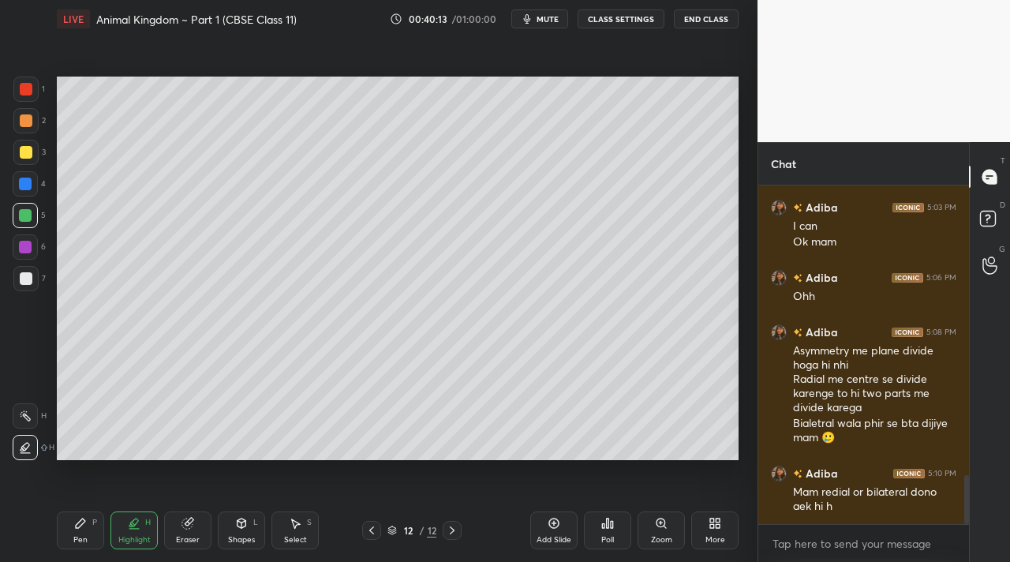
click at [32, 167] on div "3" at bounding box center [29, 156] width 32 height 32
drag, startPoint x: 30, startPoint y: 105, endPoint x: 27, endPoint y: 88, distance: 16.9
click at [30, 106] on div "1" at bounding box center [29, 93] width 32 height 32
click at [30, 84] on div at bounding box center [26, 89] width 13 height 13
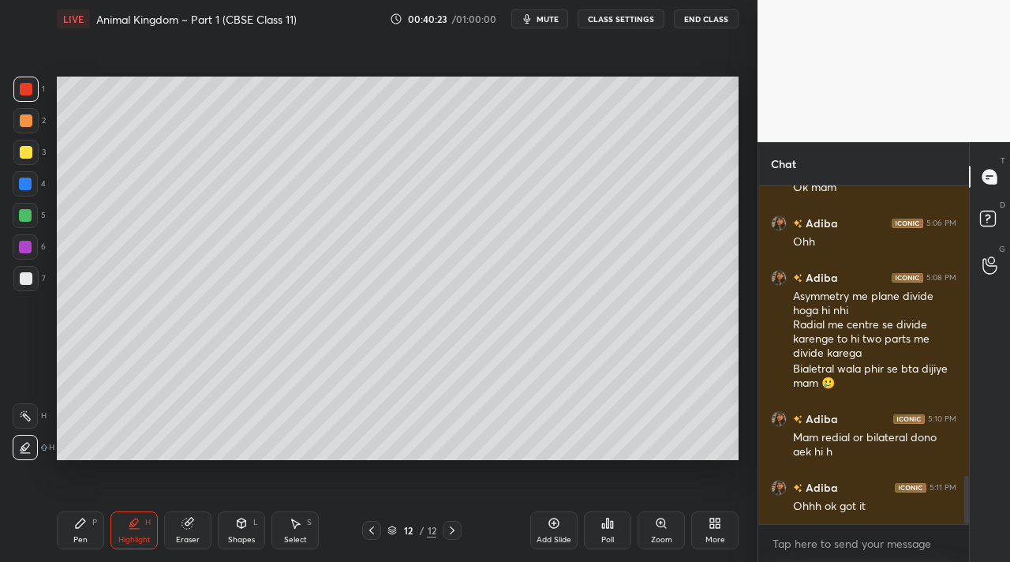
drag, startPoint x: 556, startPoint y: 529, endPoint x: 538, endPoint y: 512, distance: 24.6
click at [554, 530] on div "Add Slide" at bounding box center [553, 530] width 47 height 38
click at [375, 535] on icon at bounding box center [371, 530] width 13 height 13
drag, startPoint x: 94, startPoint y: 544, endPoint x: 93, endPoint y: 531, distance: 12.7
click at [96, 539] on div "Pen P" at bounding box center [80, 530] width 47 height 38
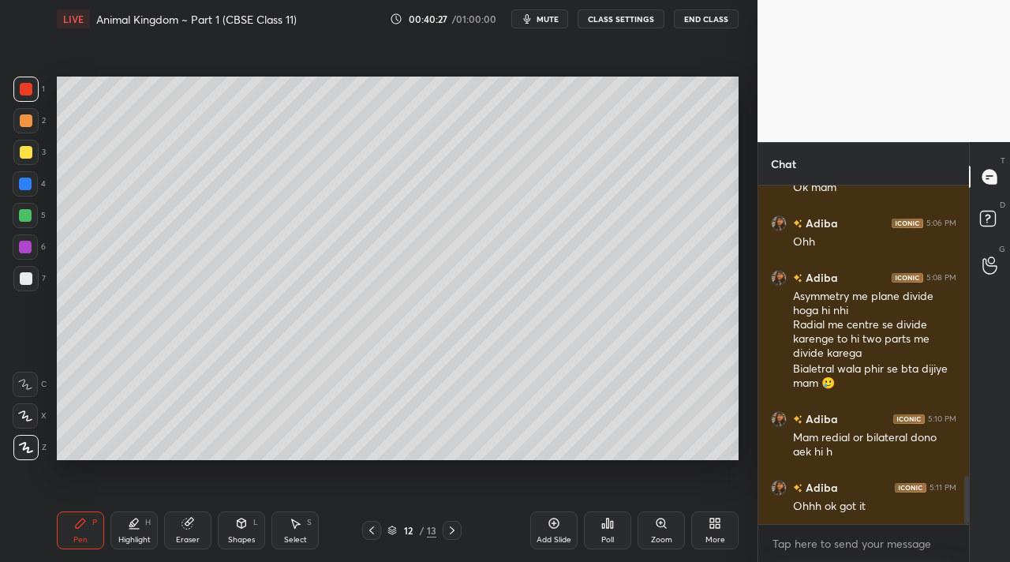
drag, startPoint x: 29, startPoint y: 281, endPoint x: 35, endPoint y: 266, distance: 16.0
click at [32, 275] on div at bounding box center [25, 278] width 25 height 25
drag, startPoint x: 24, startPoint y: 170, endPoint x: 51, endPoint y: 207, distance: 45.8
click at [25, 172] on div "1 2 3 4 5 6 7" at bounding box center [29, 187] width 33 height 221
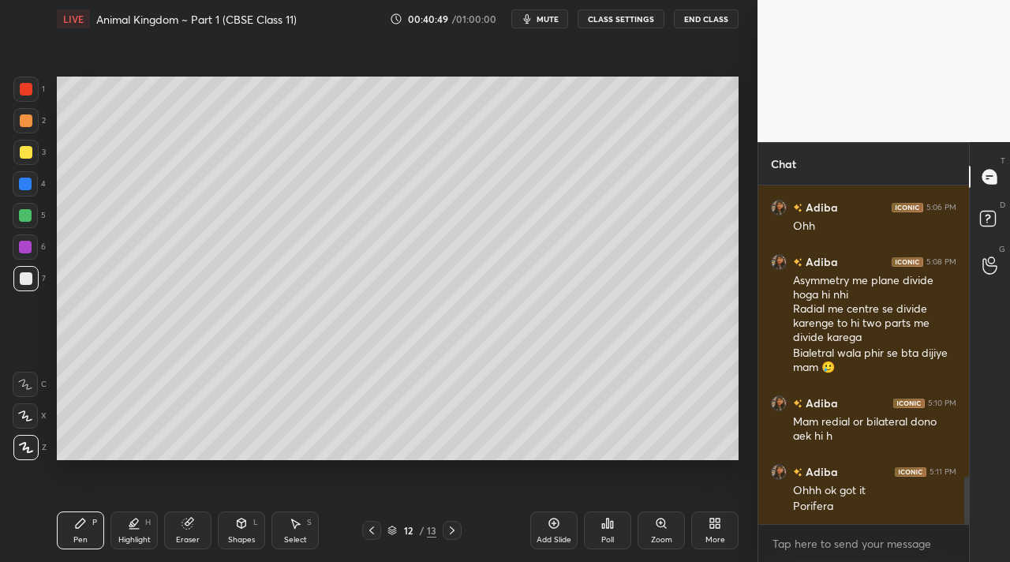
click at [41, 156] on div "3" at bounding box center [29, 152] width 32 height 25
drag, startPoint x: 130, startPoint y: 530, endPoint x: 125, endPoint y: 523, distance: 9.0
click at [132, 526] on div "Highlight H" at bounding box center [134, 530] width 47 height 38
click at [87, 530] on div "Pen P" at bounding box center [80, 530] width 47 height 38
click at [33, 274] on div at bounding box center [25, 278] width 25 height 25
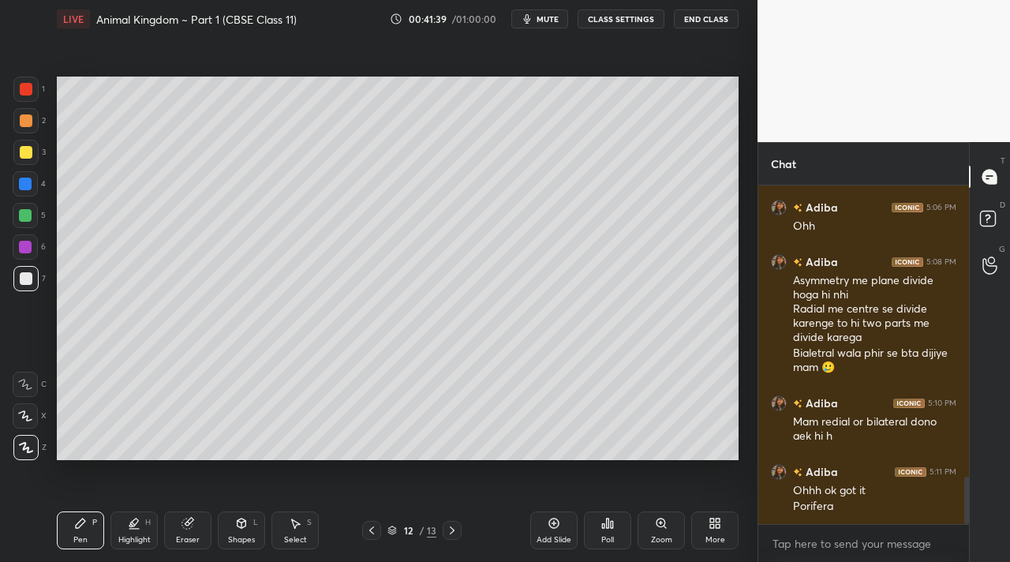
click at [27, 216] on div at bounding box center [25, 215] width 13 height 13
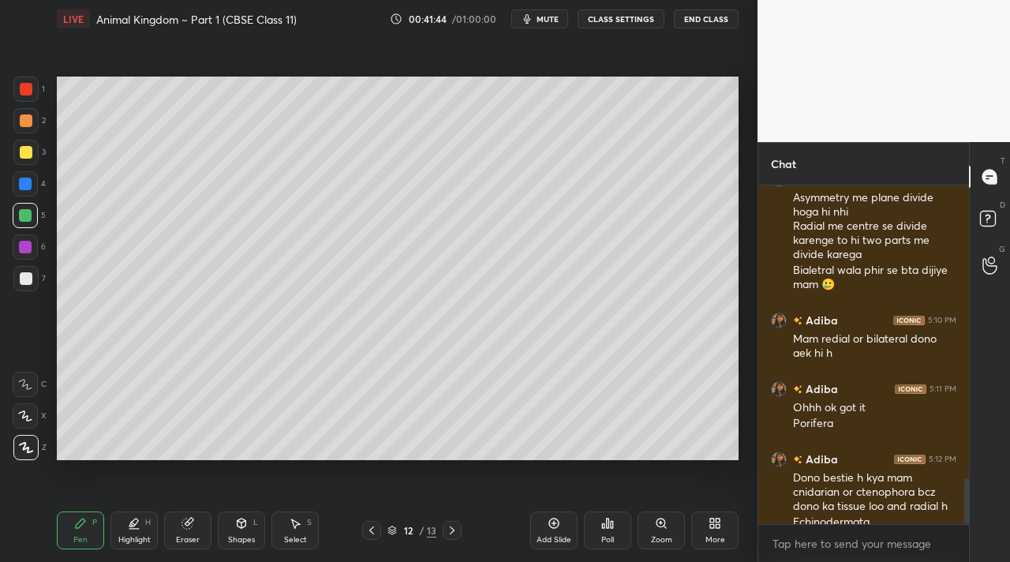
scroll to position [2174, 0]
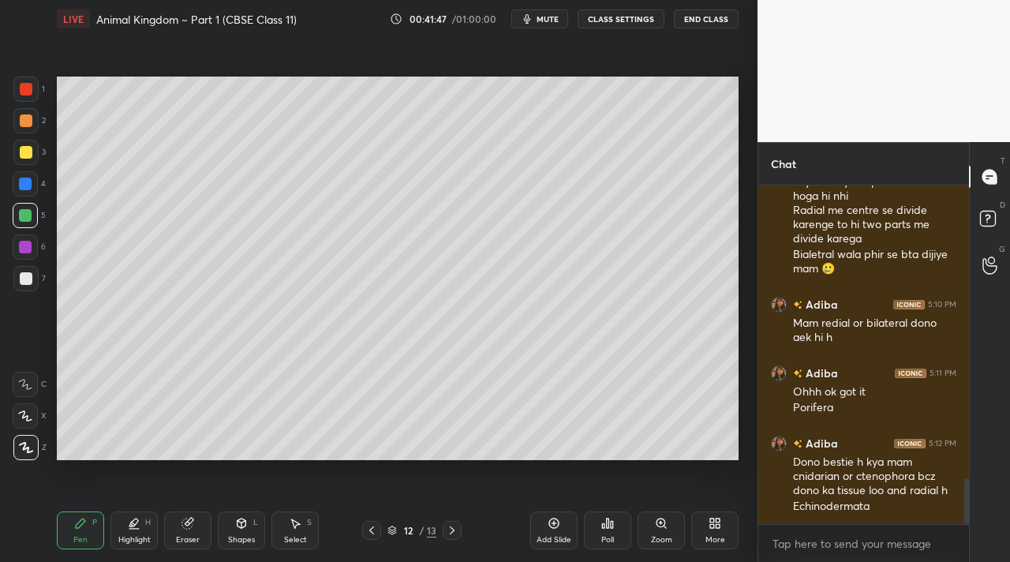
click at [137, 515] on div "Highlight H" at bounding box center [134, 530] width 47 height 38
drag, startPoint x: 32, startPoint y: 429, endPoint x: 30, endPoint y: 417, distance: 12.8
click at [32, 429] on div "H H" at bounding box center [34, 428] width 42 height 63
click at [39, 414] on div "H" at bounding box center [34, 415] width 42 height 25
click at [80, 527] on div "Pen P" at bounding box center [80, 530] width 47 height 38
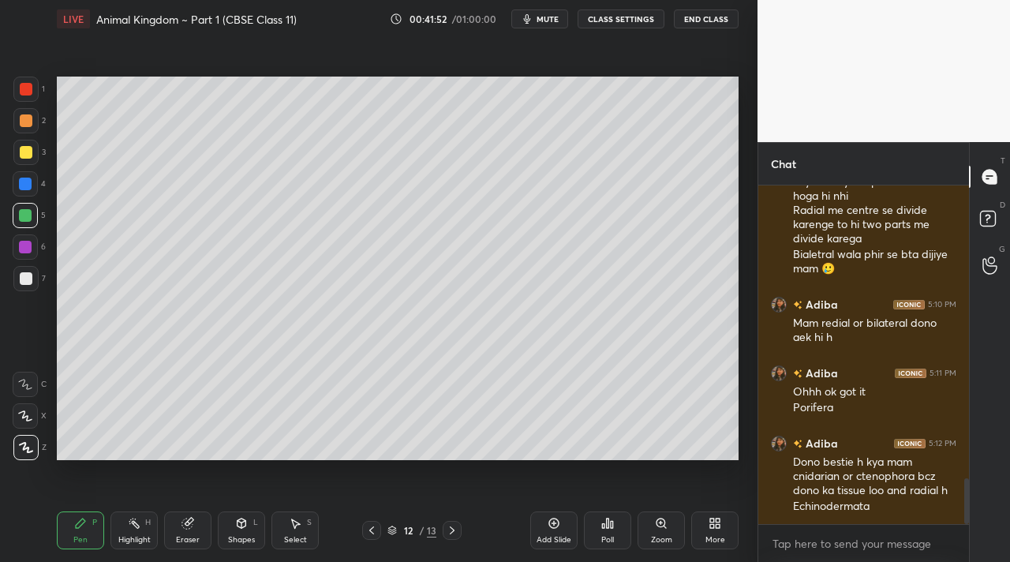
drag, startPoint x: 28, startPoint y: 125, endPoint x: 29, endPoint y: 115, distance: 9.5
click at [28, 124] on div at bounding box center [26, 120] width 13 height 13
click at [21, 82] on div at bounding box center [25, 89] width 25 height 25
click at [39, 99] on div "1" at bounding box center [29, 89] width 32 height 25
click at [24, 187] on div at bounding box center [25, 184] width 13 height 13
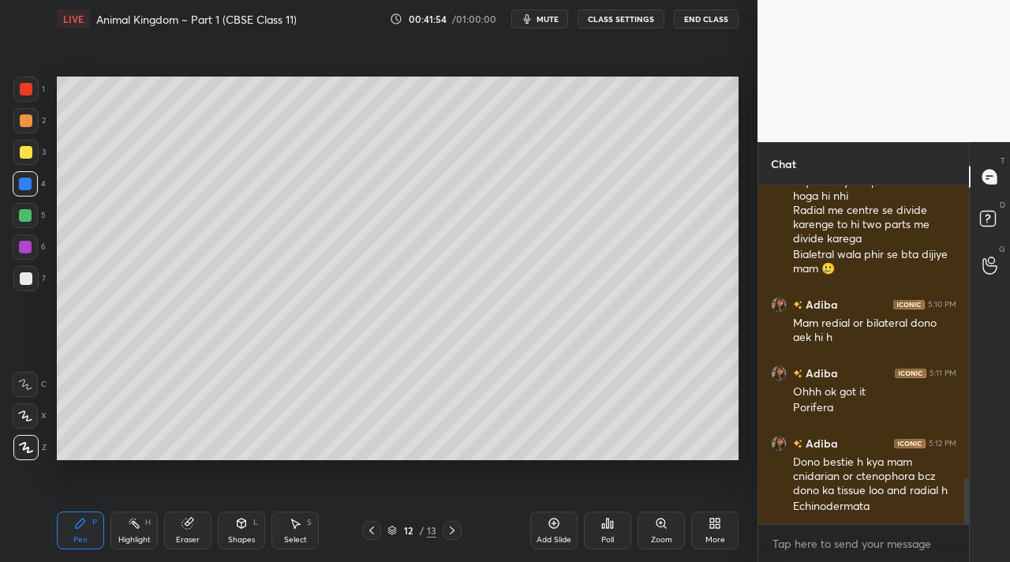
click at [25, 215] on div at bounding box center [25, 215] width 13 height 13
click at [134, 523] on rect at bounding box center [136, 525] width 8 height 8
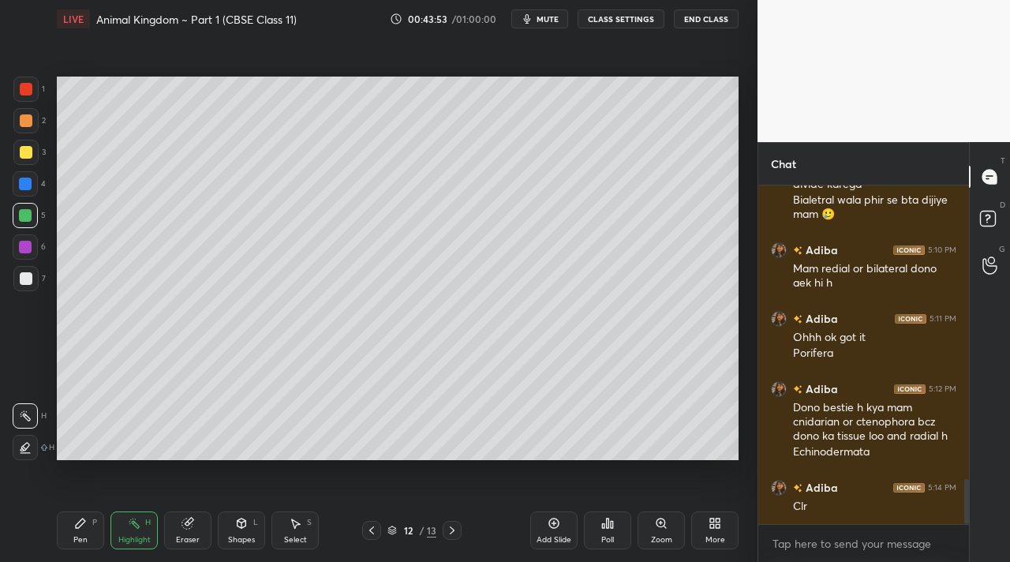
drag, startPoint x: 564, startPoint y: 522, endPoint x: 549, endPoint y: 487, distance: 37.5
click at [564, 520] on div "Add Slide" at bounding box center [553, 530] width 47 height 38
drag, startPoint x: 29, startPoint y: 117, endPoint x: 30, endPoint y: 129, distance: 12.7
click at [28, 118] on div at bounding box center [26, 120] width 13 height 13
drag, startPoint x: 86, startPoint y: 517, endPoint x: 81, endPoint y: 478, distance: 39.7
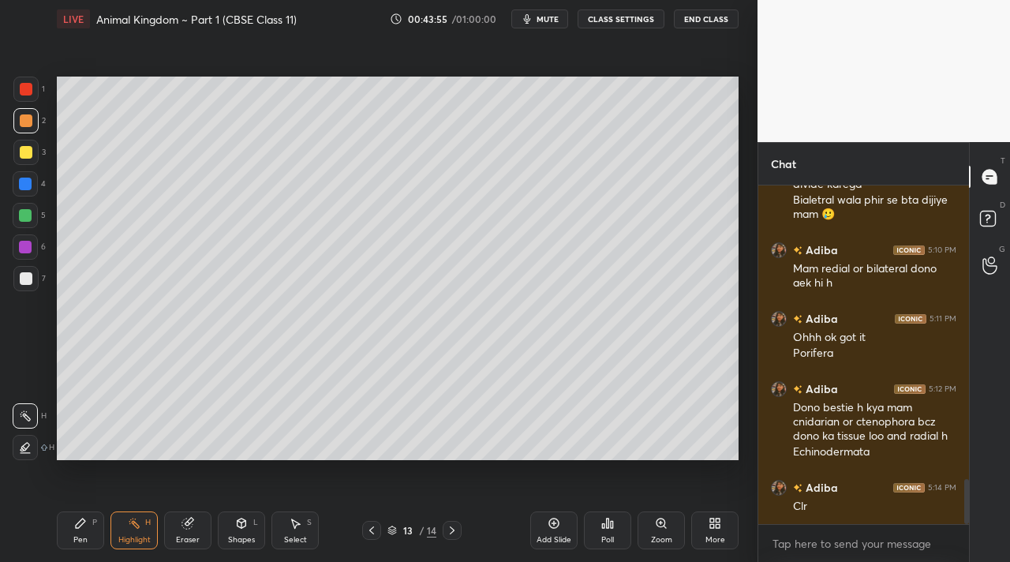
click at [90, 514] on div "Pen P" at bounding box center [80, 530] width 47 height 38
click at [27, 165] on div "3" at bounding box center [29, 156] width 32 height 32
drag, startPoint x: 182, startPoint y: 515, endPoint x: 170, endPoint y: 489, distance: 29.0
click at [183, 515] on div "Eraser" at bounding box center [187, 530] width 47 height 38
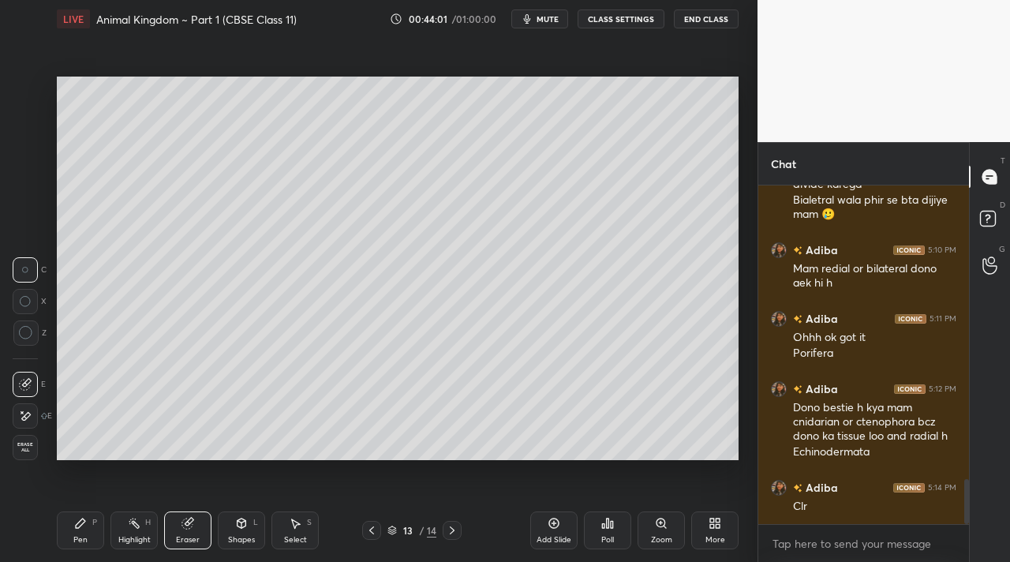
drag, startPoint x: 88, startPoint y: 536, endPoint x: 94, endPoint y: 506, distance: 30.7
click at [87, 527] on div "Pen P" at bounding box center [80, 530] width 47 height 38
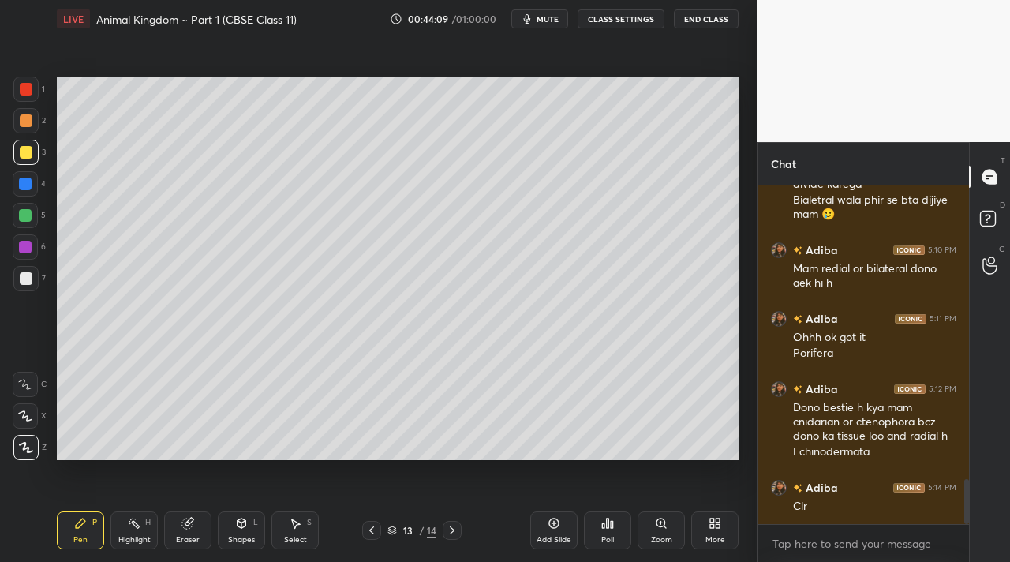
click at [31, 294] on div "1 2 3 4 5 6 7 C X Z C X Z E E Erase all H H" at bounding box center [25, 269] width 51 height 384
drag, startPoint x: 12, startPoint y: 280, endPoint x: 51, endPoint y: 241, distance: 55.3
click at [17, 279] on div "1 2 3 4 5 6 7 C X Z C X Z E E Erase all H H" at bounding box center [25, 269] width 51 height 384
click at [36, 281] on div "7" at bounding box center [29, 278] width 32 height 25
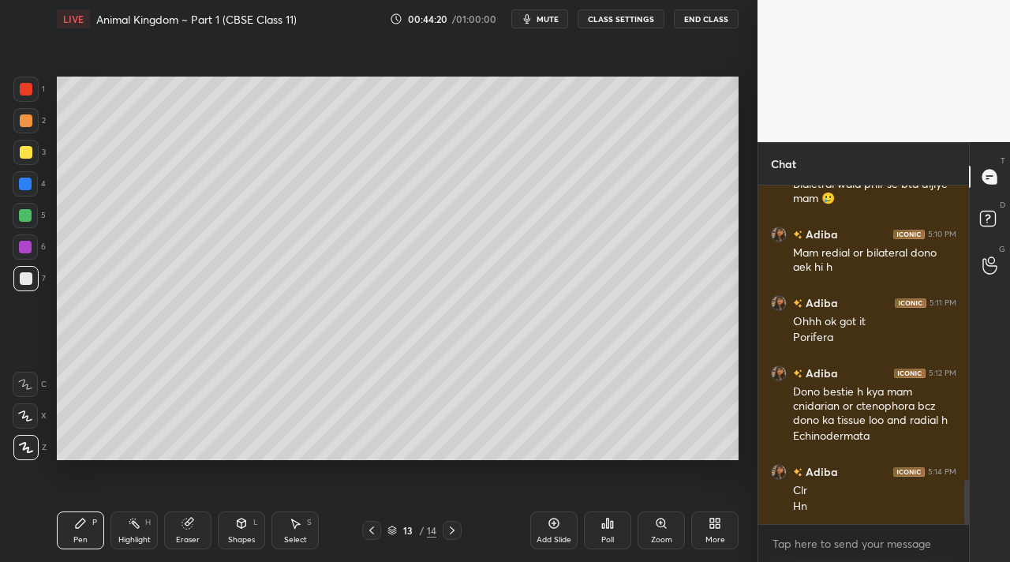
drag, startPoint x: 43, startPoint y: 141, endPoint x: 31, endPoint y: 122, distance: 22.3
click at [43, 141] on div "3" at bounding box center [29, 152] width 32 height 25
click at [35, 123] on div at bounding box center [25, 120] width 25 height 25
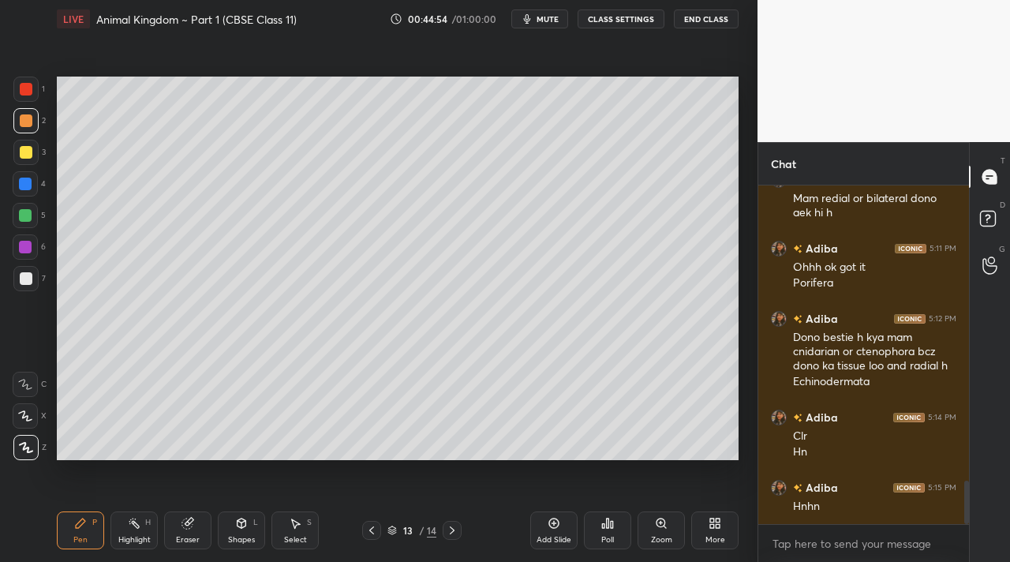
click at [149, 517] on div "Highlight H" at bounding box center [134, 530] width 47 height 38
click at [129, 528] on div "Highlight H" at bounding box center [134, 530] width 47 height 38
click at [88, 530] on div "Pen P" at bounding box center [80, 530] width 47 height 38
click at [143, 517] on div "Highlight H" at bounding box center [134, 530] width 47 height 38
click at [189, 523] on icon at bounding box center [187, 524] width 10 height 10
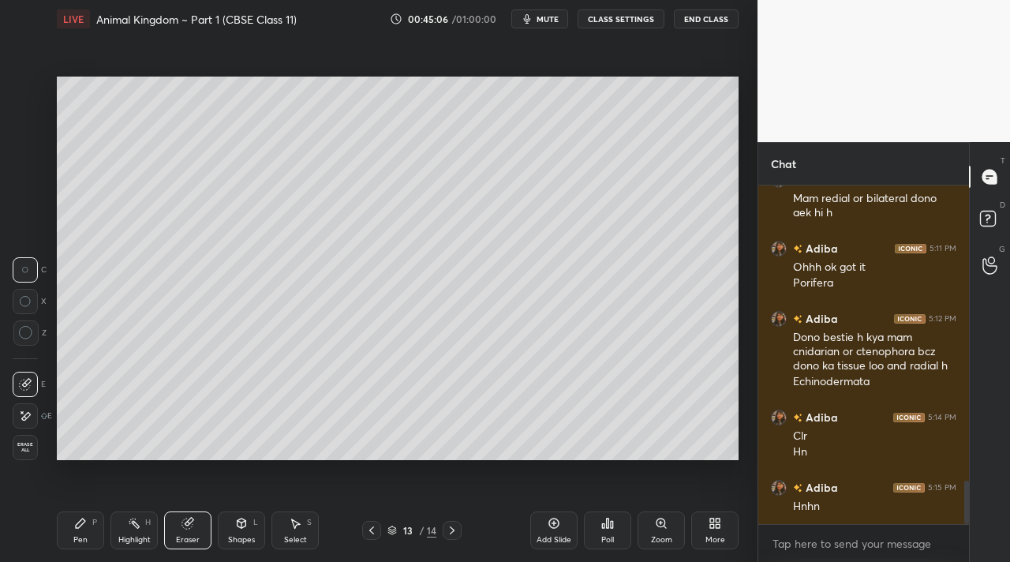
click at [92, 523] on div "Pen P" at bounding box center [80, 530] width 47 height 38
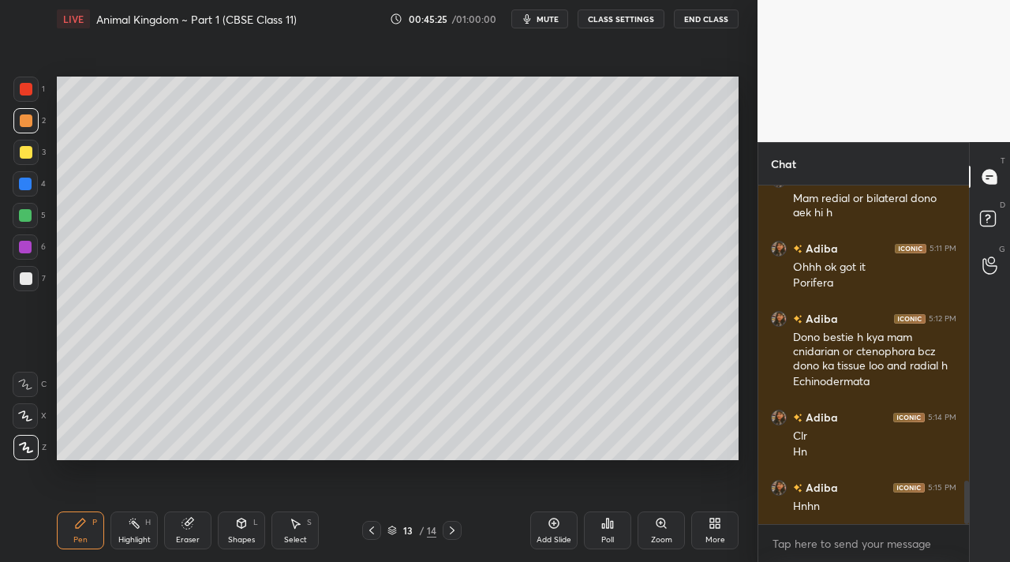
drag, startPoint x: 133, startPoint y: 523, endPoint x: 130, endPoint y: 512, distance: 11.5
click at [133, 521] on rect at bounding box center [136, 525] width 8 height 8
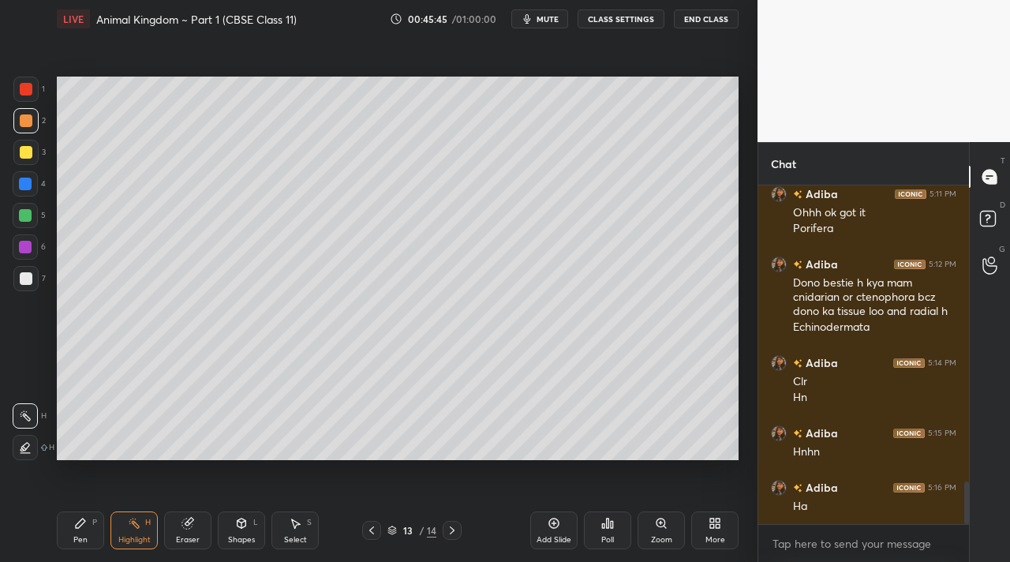
click at [539, 529] on div "Add Slide" at bounding box center [553, 530] width 47 height 38
drag, startPoint x: 34, startPoint y: 156, endPoint x: 32, endPoint y: 164, distance: 8.0
click at [32, 158] on div at bounding box center [25, 152] width 25 height 25
click at [73, 523] on div "Pen P" at bounding box center [80, 530] width 47 height 38
click at [230, 523] on div "Shapes L" at bounding box center [241, 530] width 47 height 38
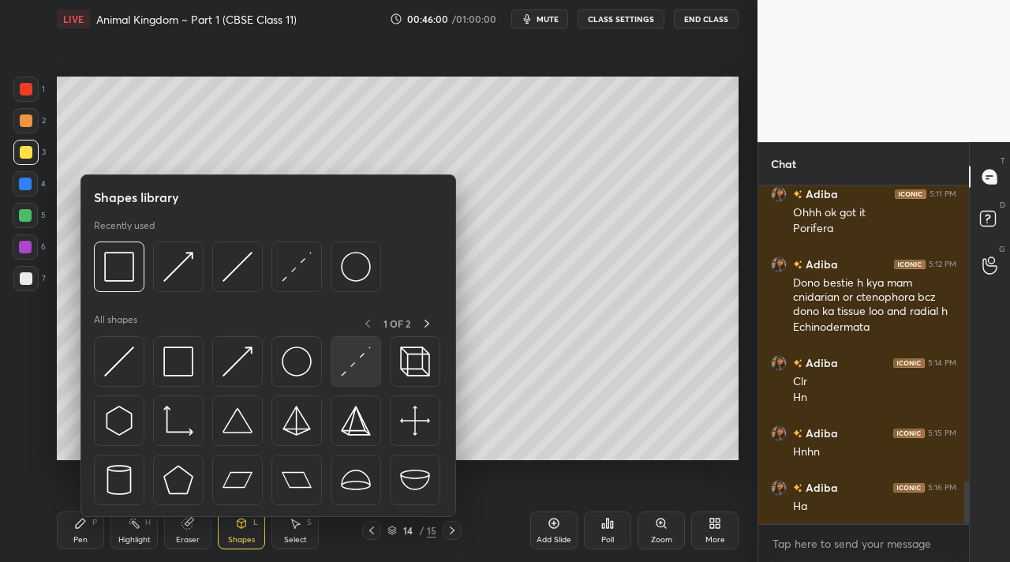
click at [333, 362] on div at bounding box center [356, 361] width 51 height 51
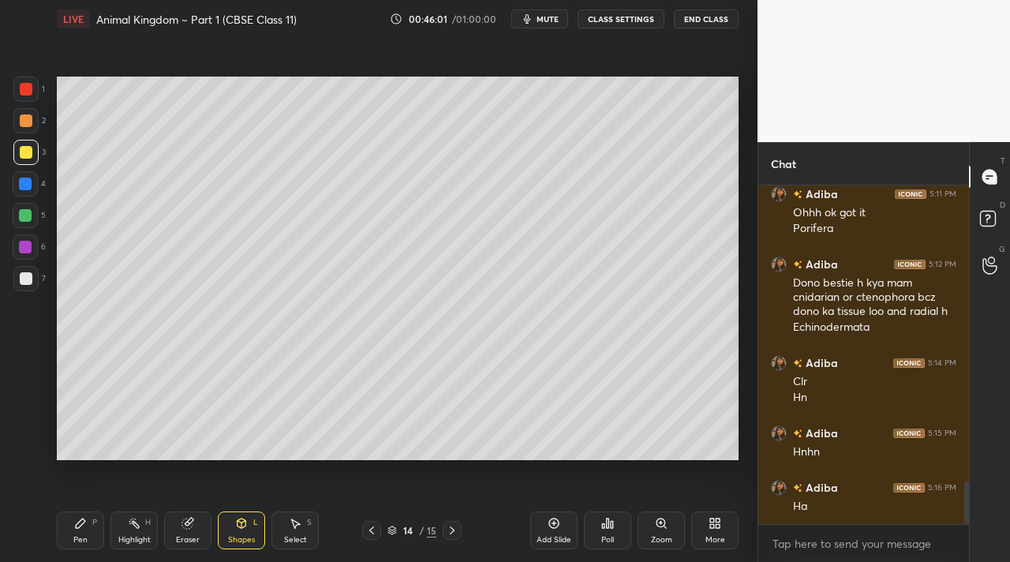
drag, startPoint x: 19, startPoint y: 179, endPoint x: 28, endPoint y: 174, distance: 9.9
click at [24, 175] on div at bounding box center [25, 183] width 25 height 25
click at [105, 539] on div "Pen P Highlight H Eraser Shapes L Select S" at bounding box center [175, 530] width 237 height 38
click at [85, 527] on div "Pen P" at bounding box center [80, 530] width 47 height 38
drag, startPoint x: 34, startPoint y: 285, endPoint x: 54, endPoint y: 269, distance: 25.9
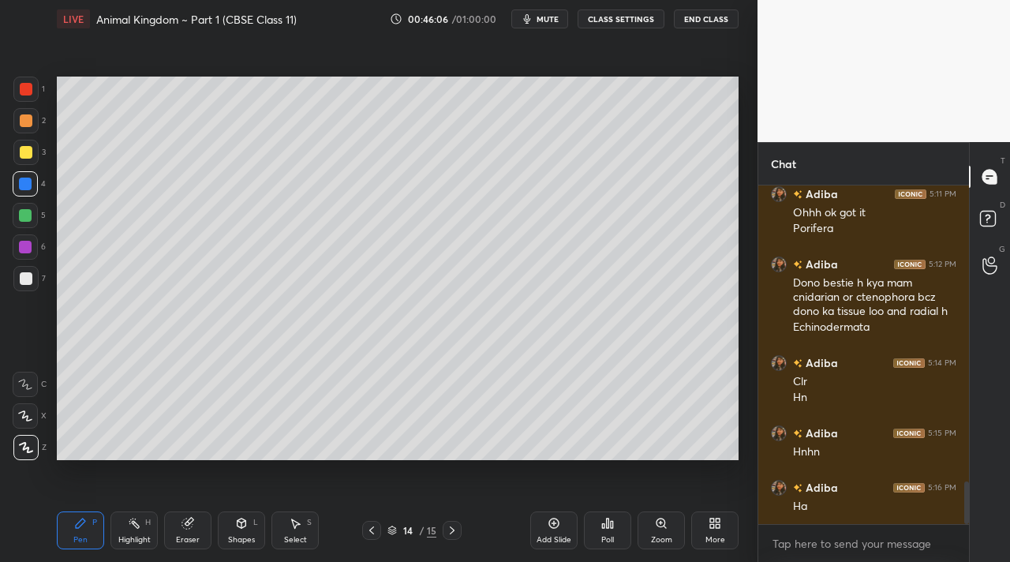
click at [35, 283] on div at bounding box center [25, 278] width 25 height 25
drag, startPoint x: 26, startPoint y: 152, endPoint x: 49, endPoint y: 153, distance: 22.9
click at [29, 152] on div at bounding box center [26, 152] width 13 height 13
click at [183, 529] on div "Eraser" at bounding box center [187, 530] width 47 height 38
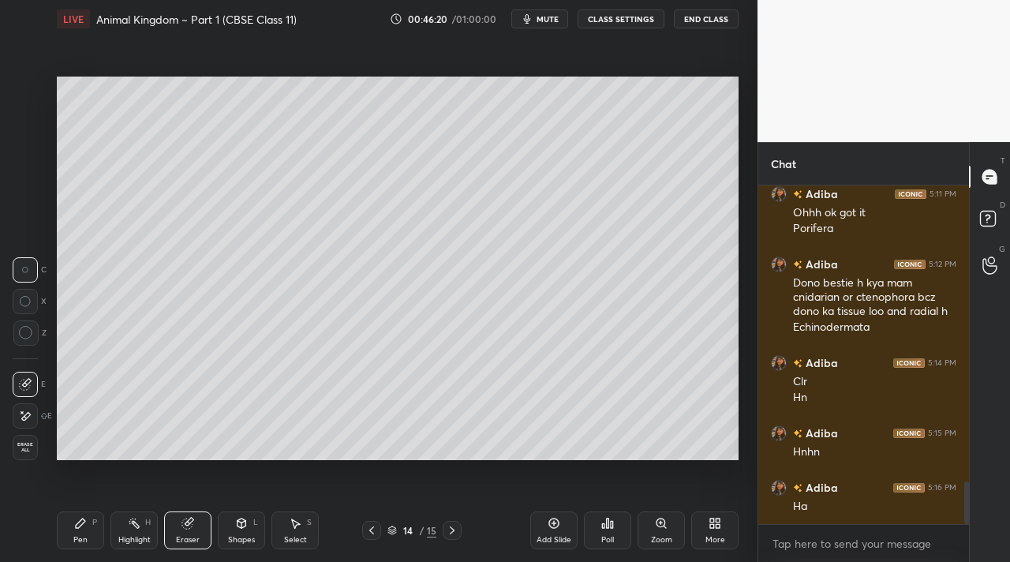
click at [83, 519] on icon at bounding box center [80, 523] width 9 height 9
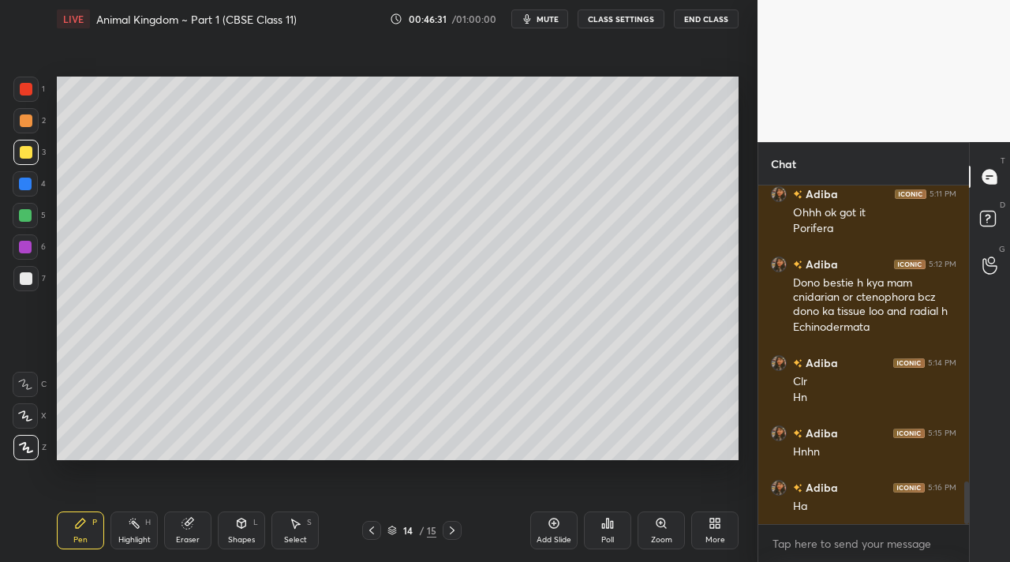
click at [31, 281] on div at bounding box center [26, 278] width 13 height 13
click at [32, 158] on div at bounding box center [25, 152] width 25 height 25
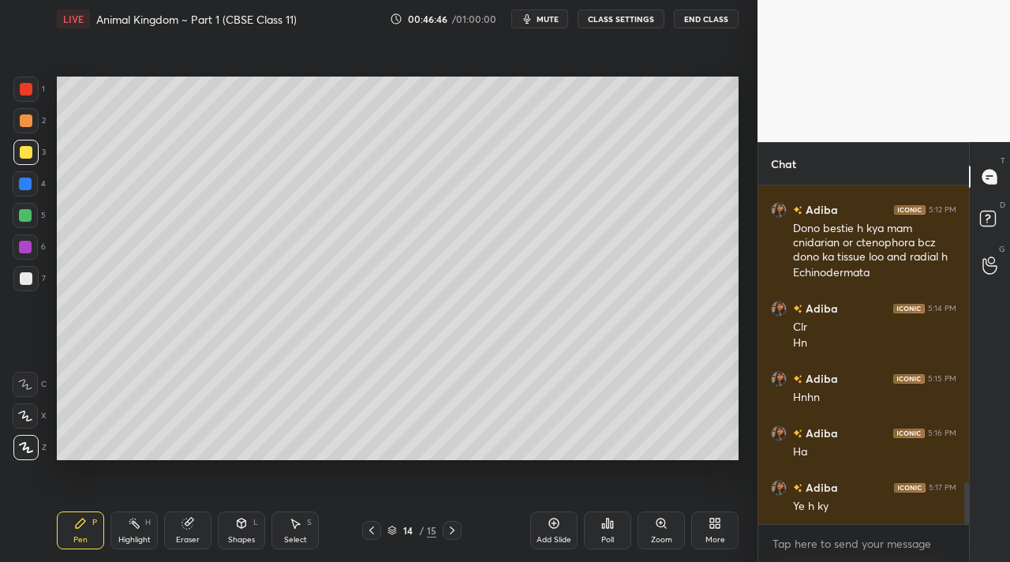
drag, startPoint x: 27, startPoint y: 272, endPoint x: 53, endPoint y: 268, distance: 26.2
click at [27, 269] on div at bounding box center [25, 278] width 25 height 25
click at [35, 143] on div at bounding box center [25, 152] width 25 height 25
drag, startPoint x: 33, startPoint y: 277, endPoint x: 43, endPoint y: 268, distance: 14.0
click at [35, 274] on div at bounding box center [25, 278] width 25 height 25
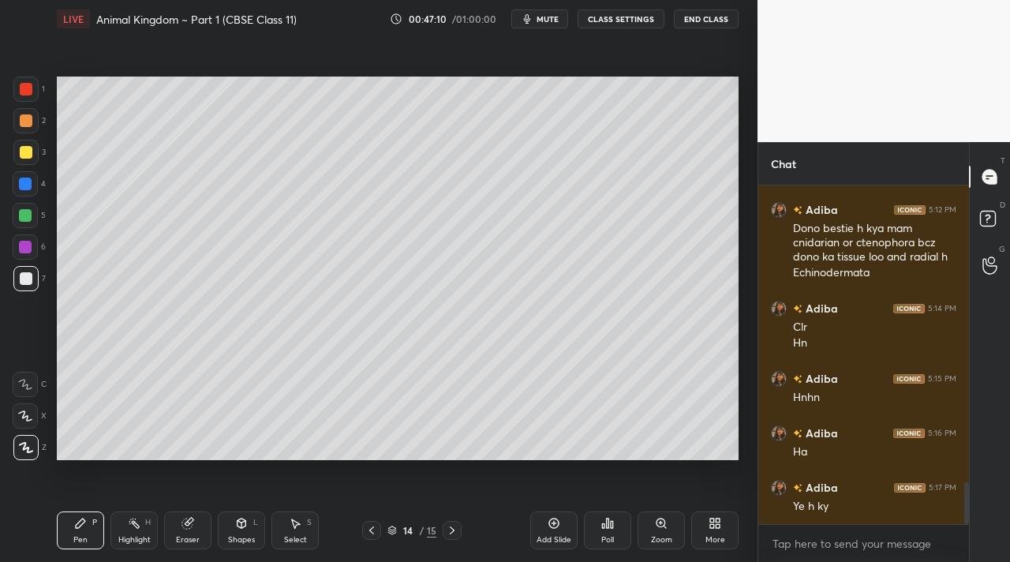
click at [31, 126] on div at bounding box center [25, 120] width 25 height 25
drag, startPoint x: 26, startPoint y: 148, endPoint x: 55, endPoint y: 156, distance: 30.3
click at [26, 148] on div at bounding box center [26, 152] width 13 height 13
click at [29, 116] on div at bounding box center [26, 120] width 13 height 13
click at [32, 119] on div at bounding box center [25, 120] width 25 height 25
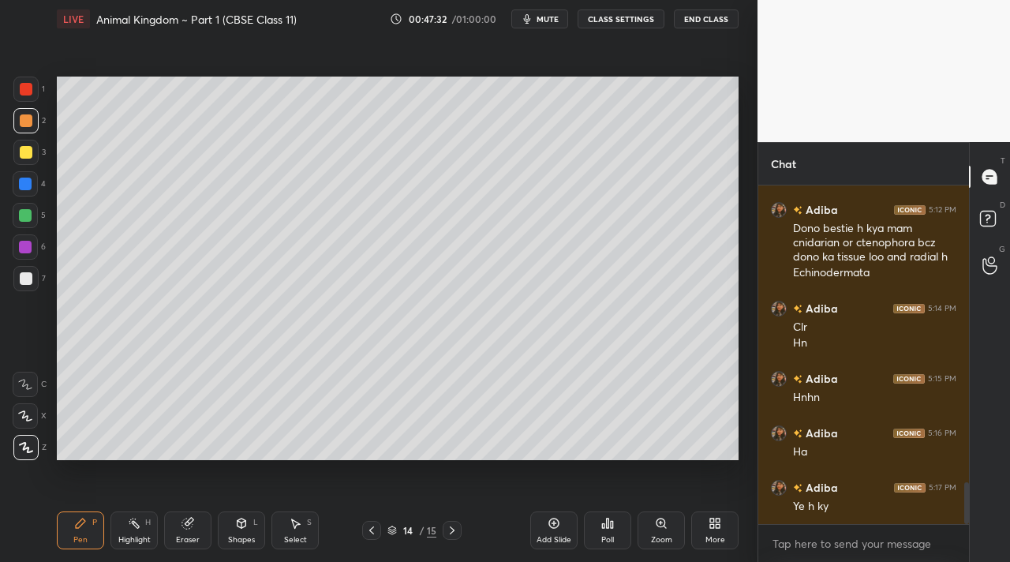
drag, startPoint x: 21, startPoint y: 156, endPoint x: 18, endPoint y: 143, distance: 13.8
click at [21, 156] on div at bounding box center [26, 152] width 13 height 13
click at [238, 523] on icon at bounding box center [241, 523] width 13 height 13
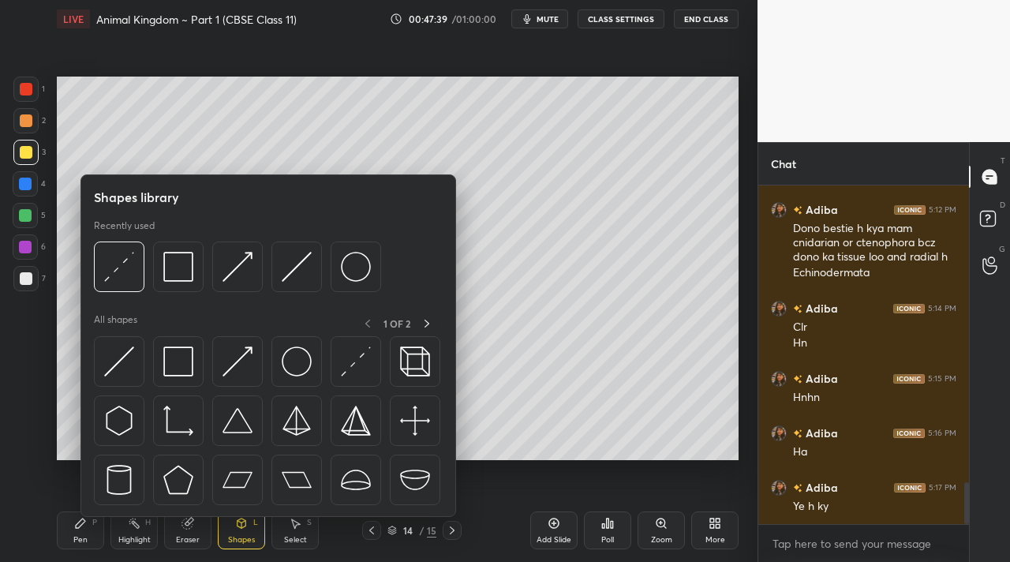
click at [33, 129] on div at bounding box center [25, 120] width 25 height 25
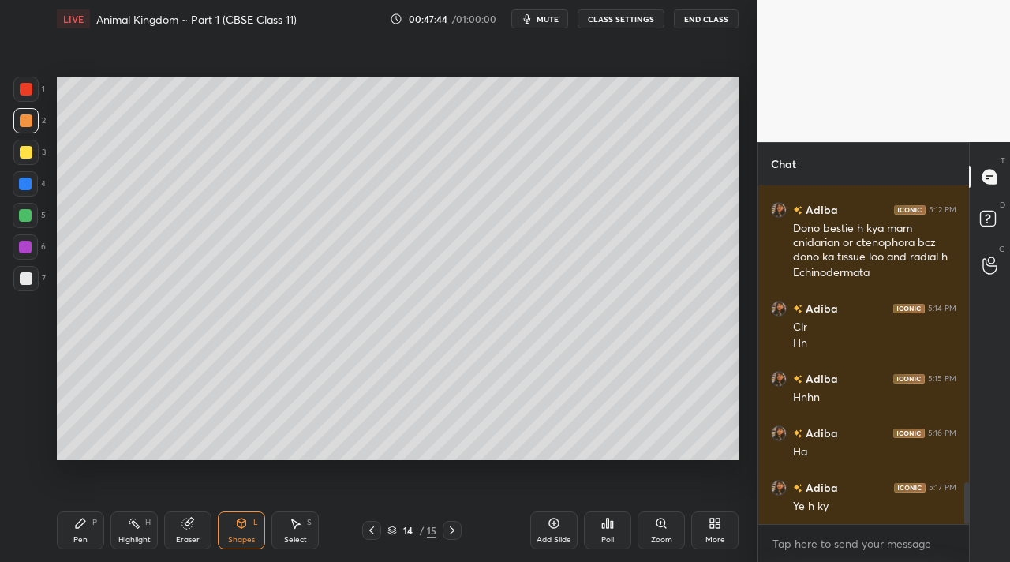
click at [254, 519] on div "L" at bounding box center [255, 523] width 5 height 8
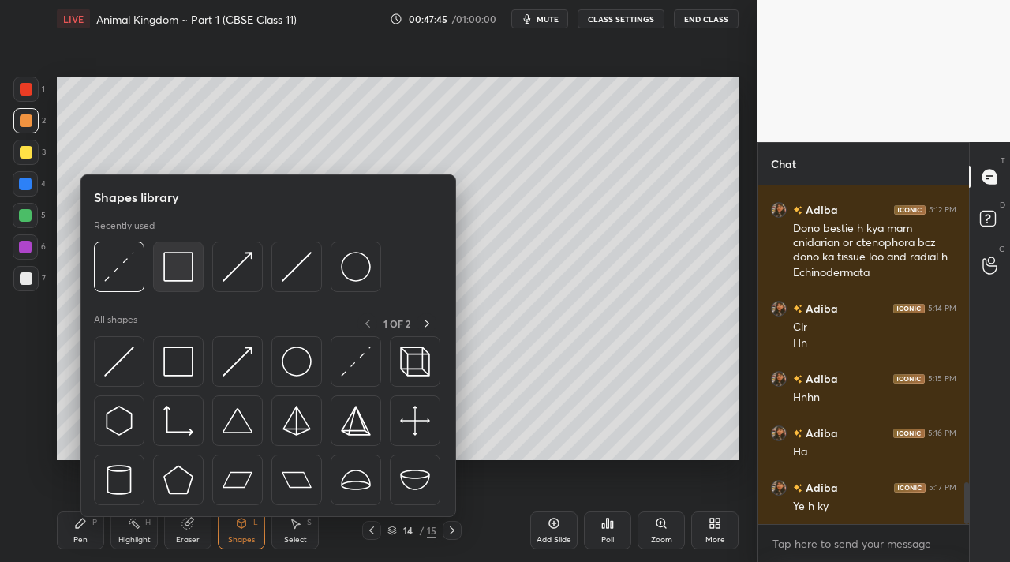
click at [176, 268] on img at bounding box center [178, 267] width 30 height 30
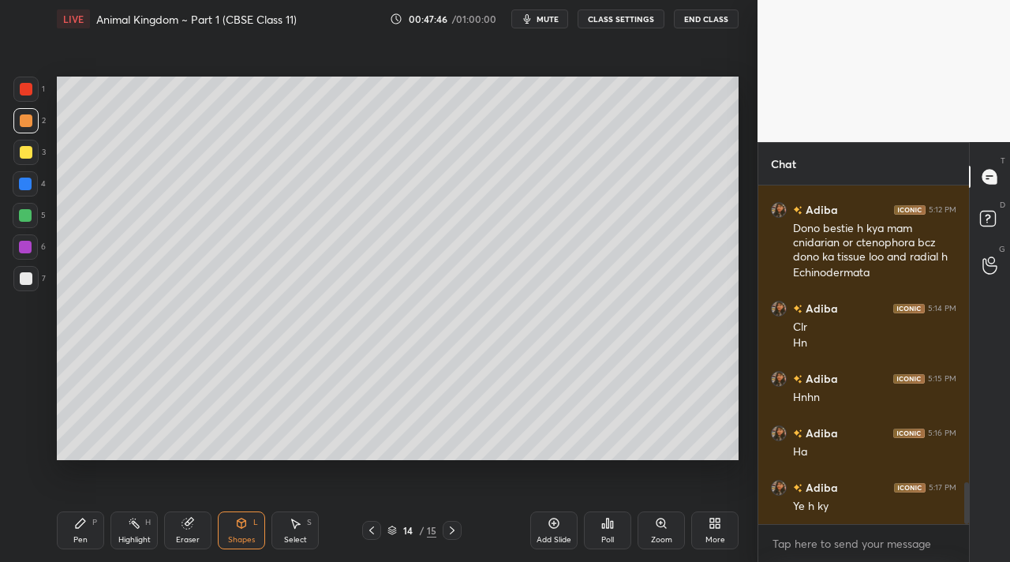
click at [32, 189] on div at bounding box center [25, 183] width 25 height 25
click at [77, 526] on icon at bounding box center [80, 523] width 13 height 13
click at [144, 536] on div "Highlight" at bounding box center [134, 540] width 32 height 8
drag, startPoint x: 178, startPoint y: 539, endPoint x: 177, endPoint y: 489, distance: 50.5
click at [180, 536] on div "Eraser" at bounding box center [188, 540] width 24 height 8
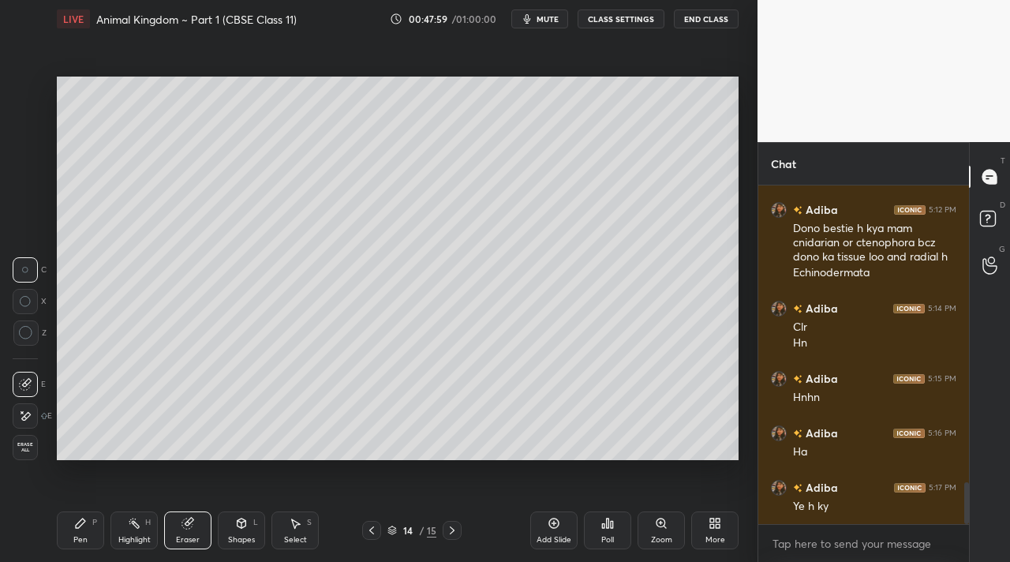
click at [74, 515] on div "Pen P" at bounding box center [80, 530] width 47 height 38
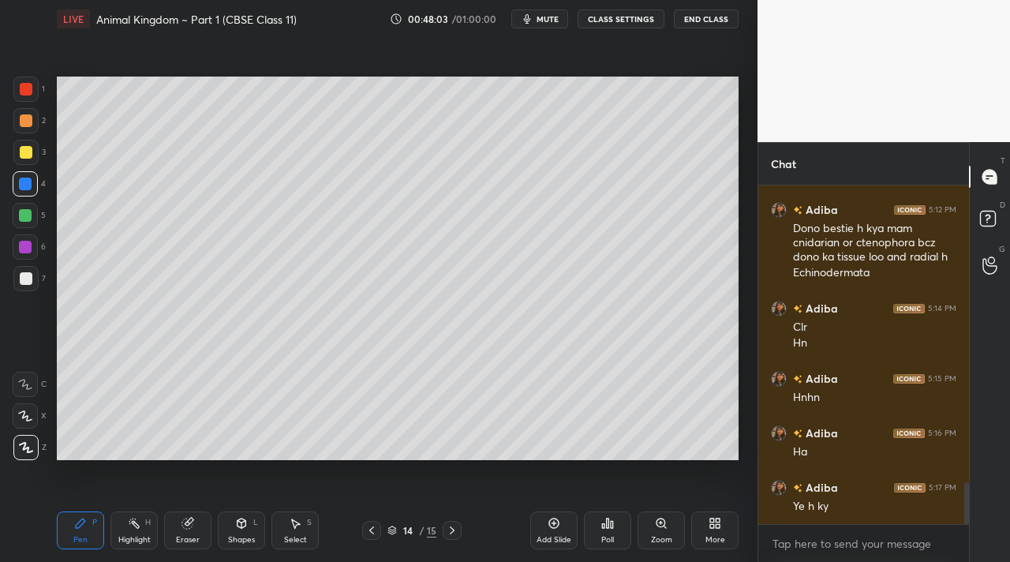
drag, startPoint x: 18, startPoint y: 288, endPoint x: 32, endPoint y: 275, distance: 19.5
click at [19, 287] on div at bounding box center [25, 278] width 25 height 25
click at [28, 153] on div at bounding box center [26, 152] width 13 height 13
drag, startPoint x: 124, startPoint y: 526, endPoint x: 110, endPoint y: 521, distance: 15.2
click at [124, 525] on div "Highlight H" at bounding box center [134, 530] width 47 height 38
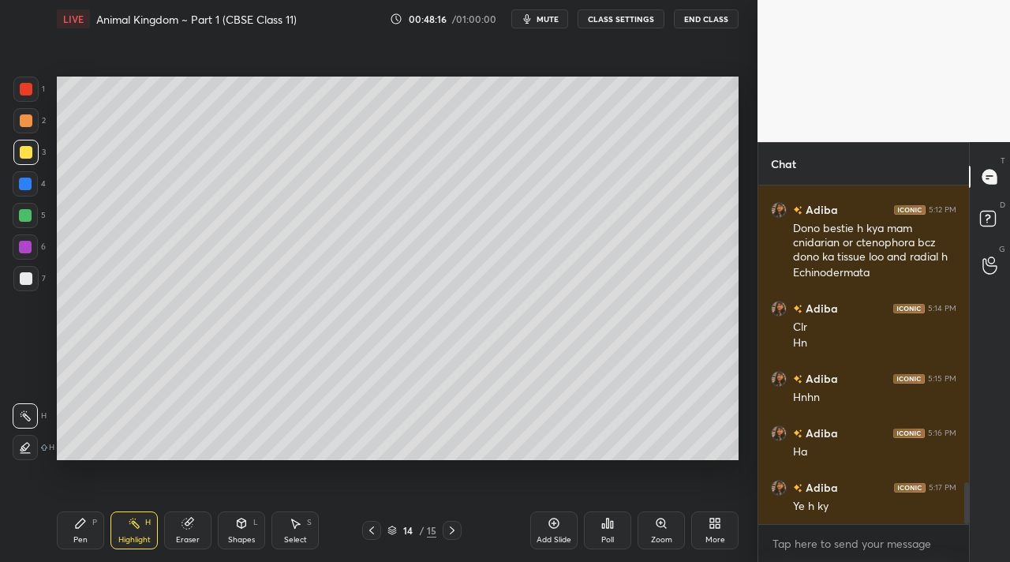
drag, startPoint x: 85, startPoint y: 528, endPoint x: 74, endPoint y: 489, distance: 41.0
click at [87, 526] on div "Pen P" at bounding box center [80, 530] width 47 height 38
click at [24, 218] on div at bounding box center [25, 215] width 13 height 13
drag, startPoint x: 123, startPoint y: 526, endPoint x: 126, endPoint y: 497, distance: 28.5
click at [123, 523] on div "Highlight H" at bounding box center [134, 530] width 47 height 38
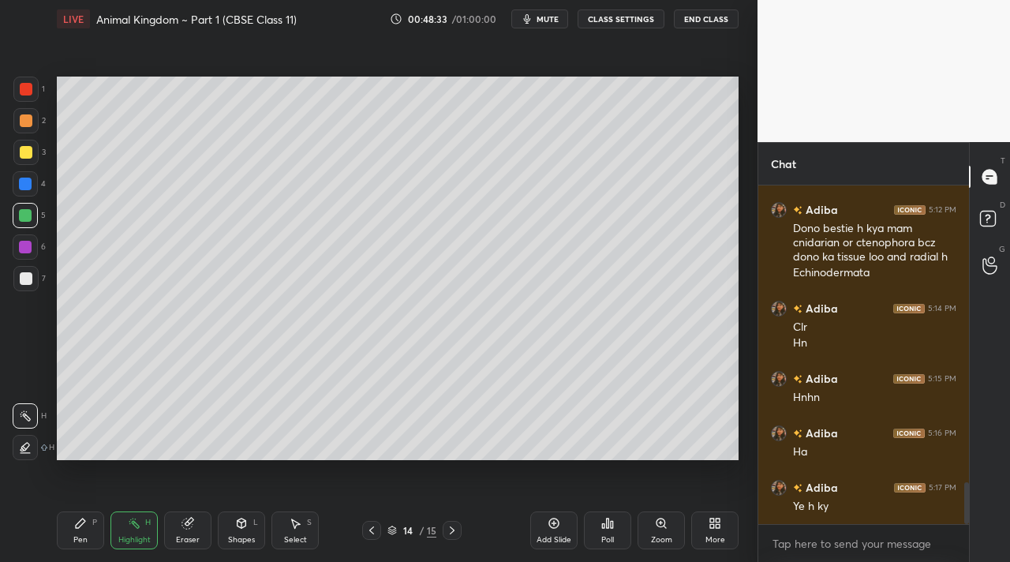
drag, startPoint x: 28, startPoint y: 435, endPoint x: 42, endPoint y: 421, distance: 20.1
click at [32, 432] on div "H H" at bounding box center [34, 428] width 42 height 63
click at [21, 444] on icon at bounding box center [25, 447] width 13 height 13
click at [37, 453] on div "H" at bounding box center [34, 447] width 42 height 25
drag, startPoint x: 84, startPoint y: 526, endPoint x: 90, endPoint y: 502, distance: 24.3
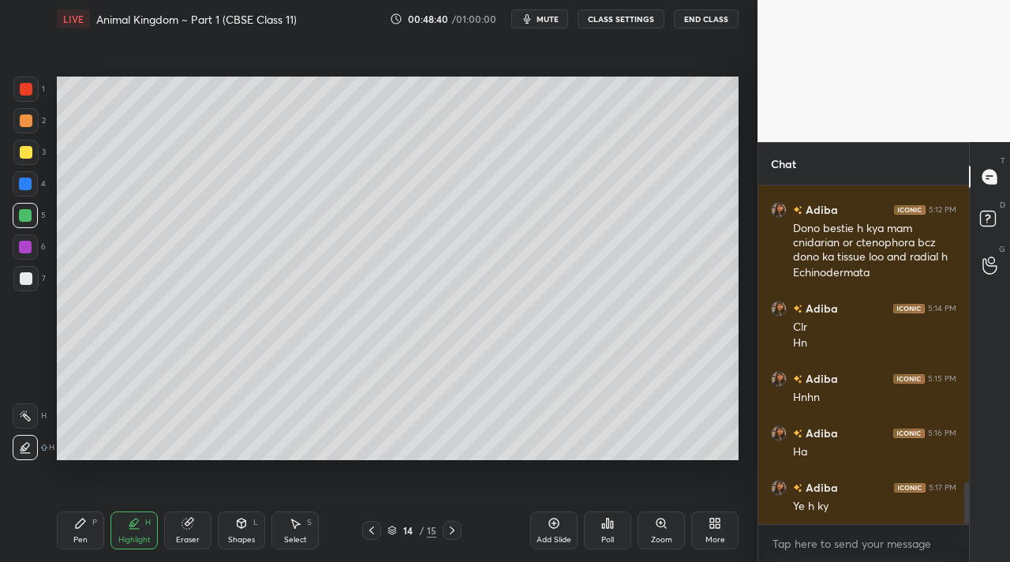
click at [84, 521] on icon at bounding box center [80, 523] width 13 height 13
drag, startPoint x: 51, startPoint y: 270, endPoint x: 52, endPoint y: 260, distance: 9.5
click at [52, 267] on div "1 2 3 4 5 6 7 C X Z C X Z E E Erase all H H LIVE Animal Kingdom ~ Part 1 (CBSE …" at bounding box center [372, 281] width 745 height 562
drag, startPoint x: 45, startPoint y: 154, endPoint x: 47, endPoint y: 191, distance: 37.1
click at [51, 155] on div "1 2 3 4 5 6 7 C X Z C X Z E E Erase all H H LIVE Animal Kingdom ~ Part 1 (CBSE …" at bounding box center [372, 281] width 745 height 562
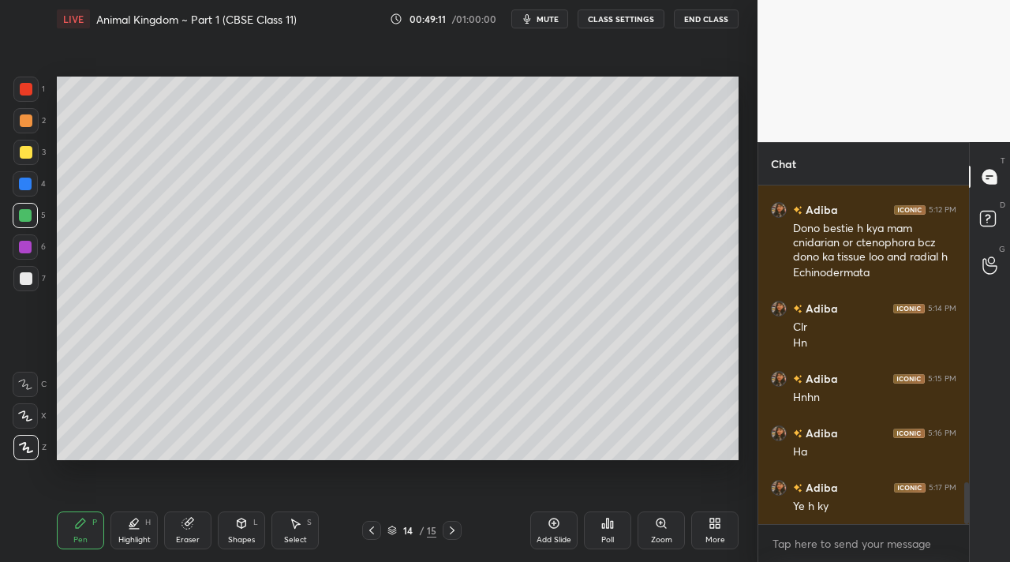
click at [36, 99] on div at bounding box center [25, 89] width 25 height 25
click at [27, 113] on div at bounding box center [25, 120] width 25 height 25
drag, startPoint x: 180, startPoint y: 528, endPoint x: 236, endPoint y: 489, distance: 68.5
click at [182, 527] on div "Eraser" at bounding box center [187, 530] width 47 height 38
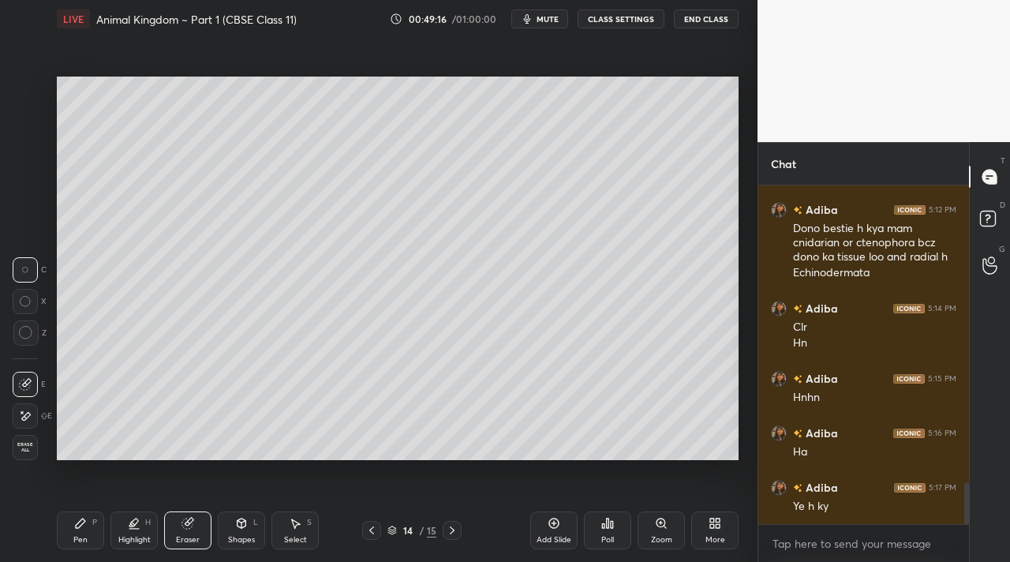
click at [76, 533] on div "Pen P" at bounding box center [80, 530] width 47 height 38
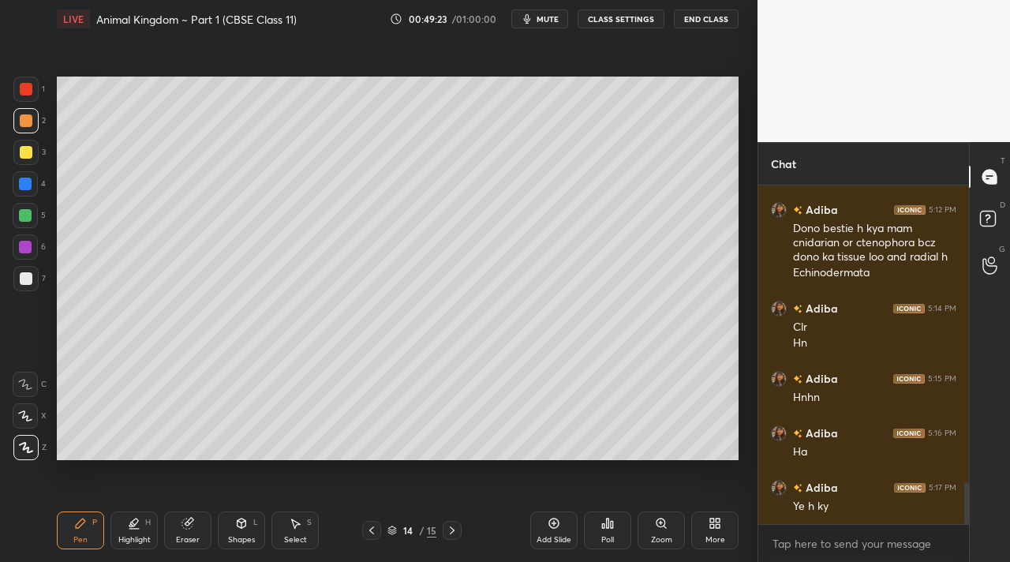
click at [130, 523] on icon at bounding box center [134, 523] width 8 height 8
click at [25, 427] on div at bounding box center [25, 415] width 25 height 25
click at [47, 242] on div "1 2 3 4 5 6 7 C X Z C X Z E E Erase all H H" at bounding box center [25, 269] width 51 height 384
click at [21, 286] on div at bounding box center [25, 278] width 25 height 25
drag, startPoint x: 32, startPoint y: 264, endPoint x: 40, endPoint y: 251, distance: 16.0
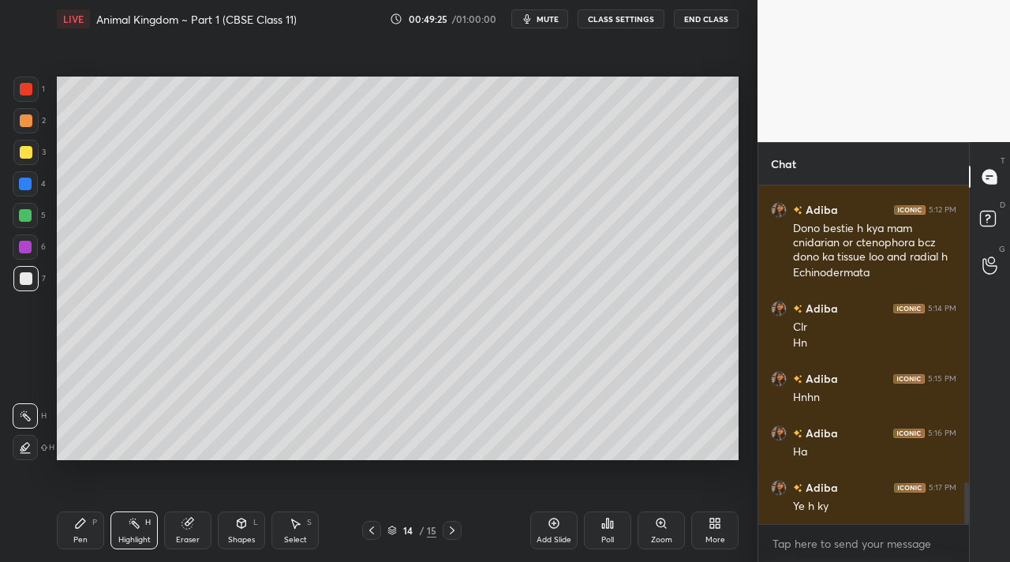
click at [32, 262] on div "1 2 3 4 5 6 7" at bounding box center [29, 187] width 33 height 221
click at [75, 545] on div "Pen P" at bounding box center [80, 530] width 47 height 38
click at [36, 153] on div at bounding box center [25, 152] width 25 height 25
drag, startPoint x: 29, startPoint y: 123, endPoint x: 39, endPoint y: 162, distance: 40.0
click at [28, 126] on div at bounding box center [26, 120] width 13 height 13
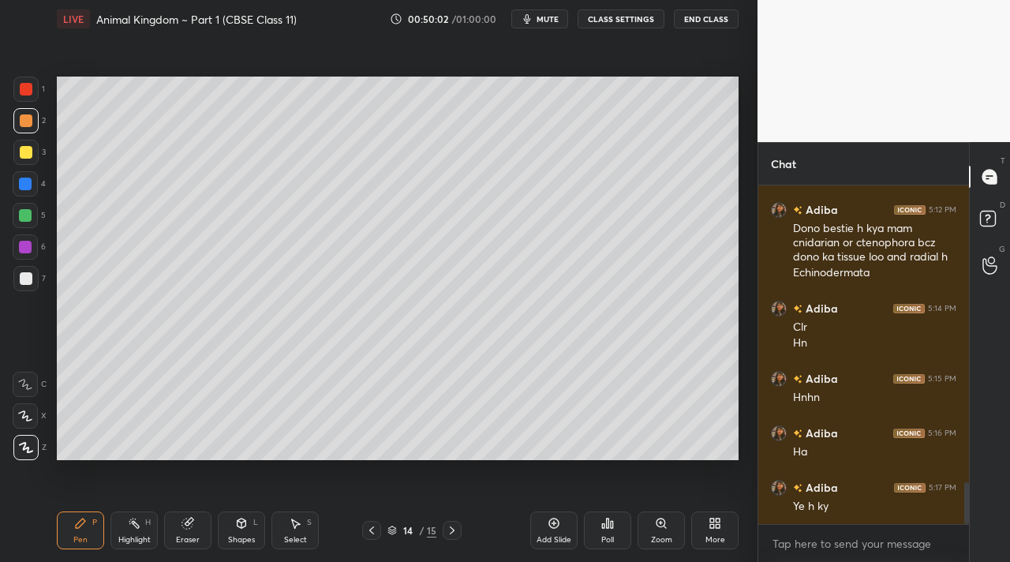
drag, startPoint x: 120, startPoint y: 524, endPoint x: 98, endPoint y: 497, distance: 34.8
click at [118, 523] on div "Highlight H" at bounding box center [134, 530] width 47 height 38
click at [33, 407] on div at bounding box center [25, 415] width 25 height 25
drag, startPoint x: 44, startPoint y: 111, endPoint x: 44, endPoint y: 132, distance: 20.5
click at [44, 118] on div "1 2 3 4 5 6 7" at bounding box center [29, 187] width 33 height 221
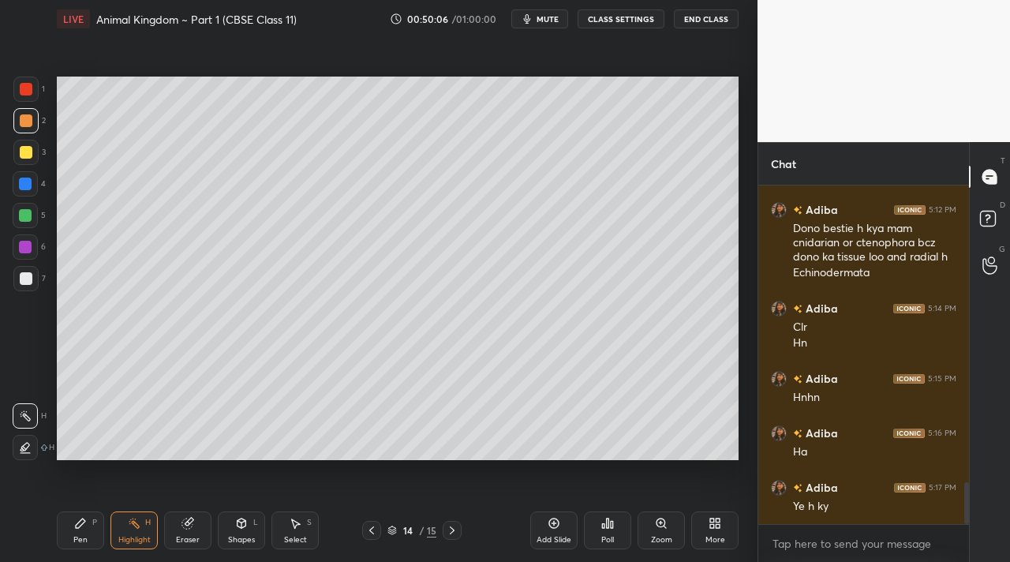
click at [75, 525] on div "Pen P" at bounding box center [80, 530] width 47 height 38
click at [128, 520] on div "Highlight H" at bounding box center [134, 530] width 47 height 38
drag, startPoint x: 90, startPoint y: 538, endPoint x: 84, endPoint y: 532, distance: 8.9
click at [90, 540] on div "Pen P" at bounding box center [80, 530] width 47 height 38
drag, startPoint x: 30, startPoint y: 215, endPoint x: 52, endPoint y: 210, distance: 22.6
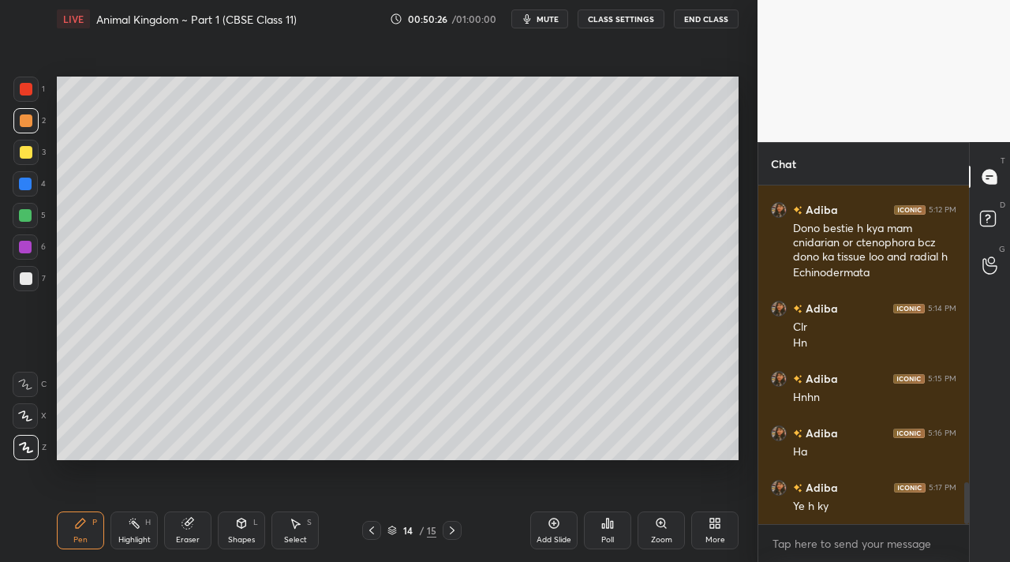
click at [36, 215] on div at bounding box center [25, 215] width 25 height 25
drag, startPoint x: 44, startPoint y: 118, endPoint x: 29, endPoint y: 92, distance: 29.4
click at [47, 111] on div "1 2 3 4 5 6 7 C X Z C X Z E E Erase all H H" at bounding box center [25, 269] width 51 height 384
click at [30, 93] on div at bounding box center [26, 89] width 13 height 13
click at [78, 522] on icon at bounding box center [80, 523] width 13 height 13
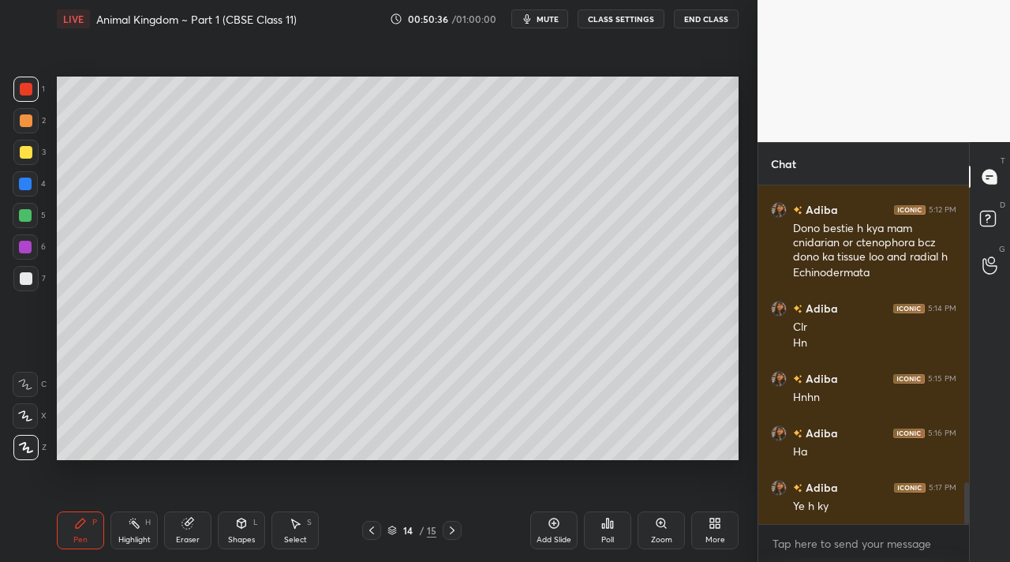
click at [558, 527] on icon at bounding box center [554, 523] width 13 height 13
drag, startPoint x: 32, startPoint y: 154, endPoint x: 48, endPoint y: 158, distance: 16.3
click at [40, 156] on div "3" at bounding box center [29, 152] width 32 height 25
click at [23, 199] on div "1 2 3 4 5 6 7" at bounding box center [29, 187] width 33 height 221
drag, startPoint x: 23, startPoint y: 195, endPoint x: 32, endPoint y: 187, distance: 12.3
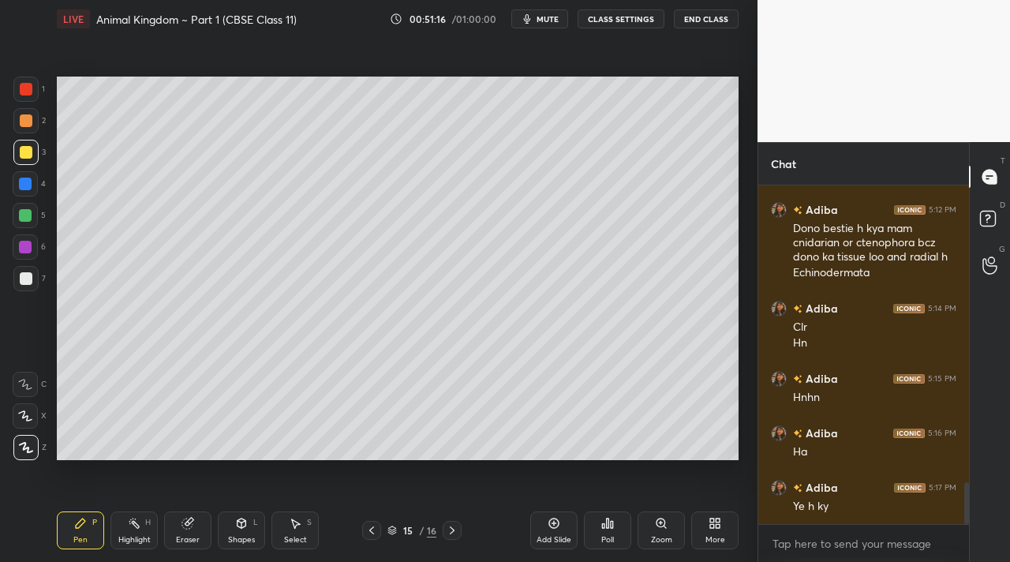
click at [28, 191] on div at bounding box center [25, 183] width 25 height 25
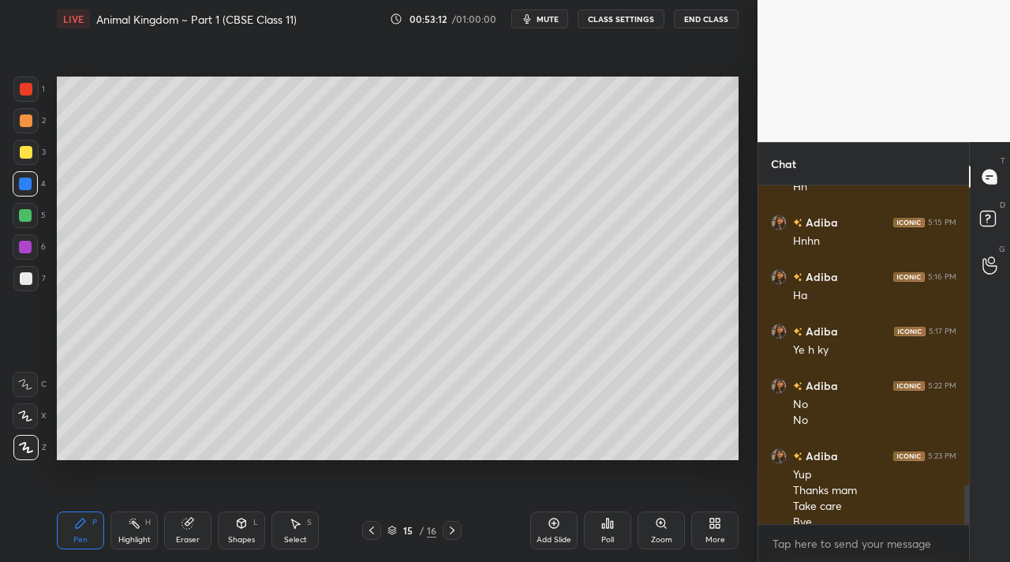
scroll to position [2580, 0]
